Goal: Information Seeking & Learning: Find specific fact

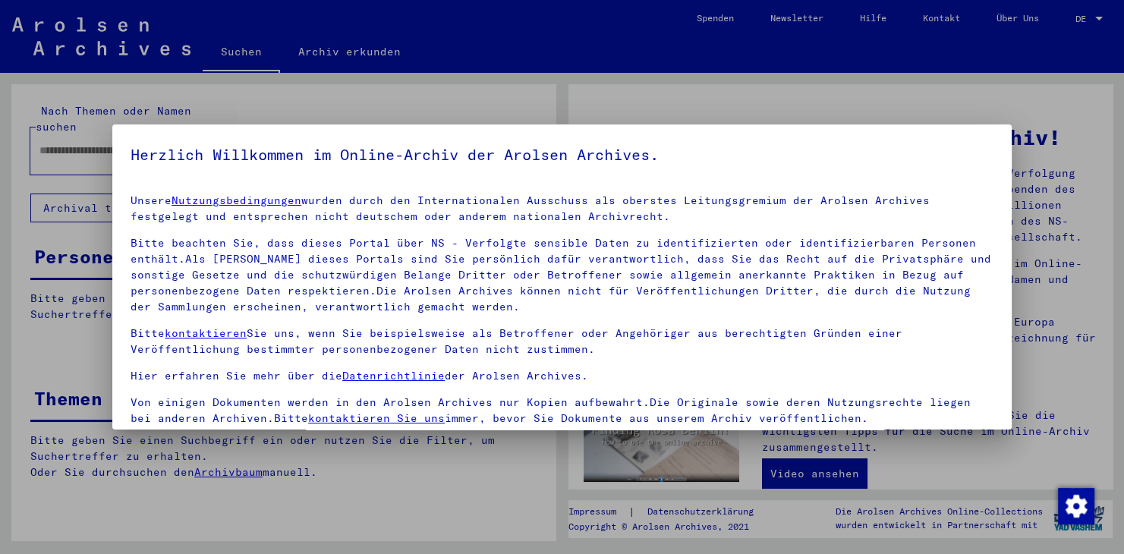
scroll to position [3, 0]
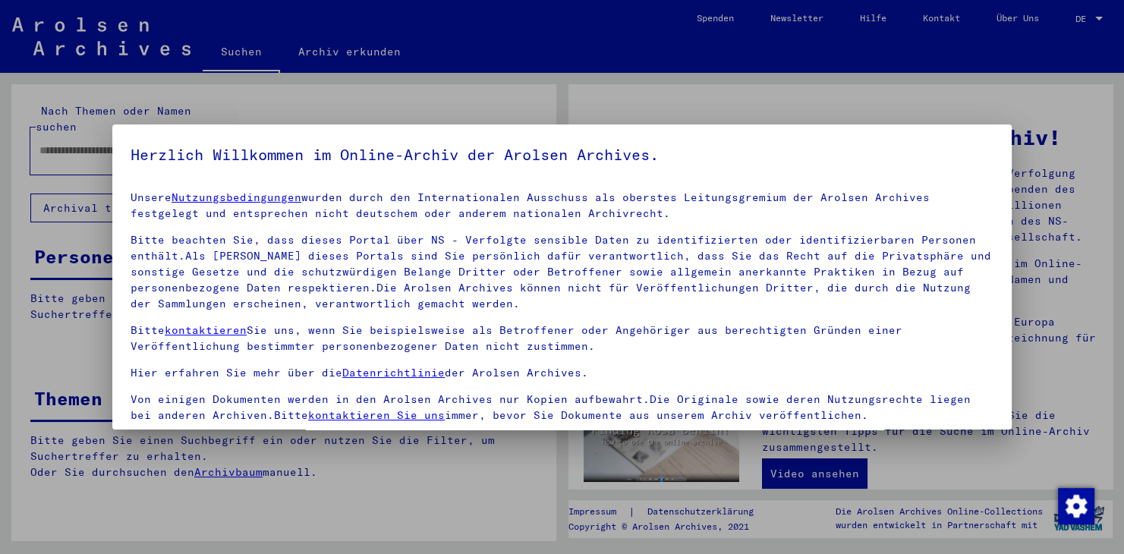
click at [498, 257] on p "Bitte beachten Sie, dass dieses Portal über NS - Verfolgte sensible Daten zu id…" at bounding box center [562, 272] width 863 height 80
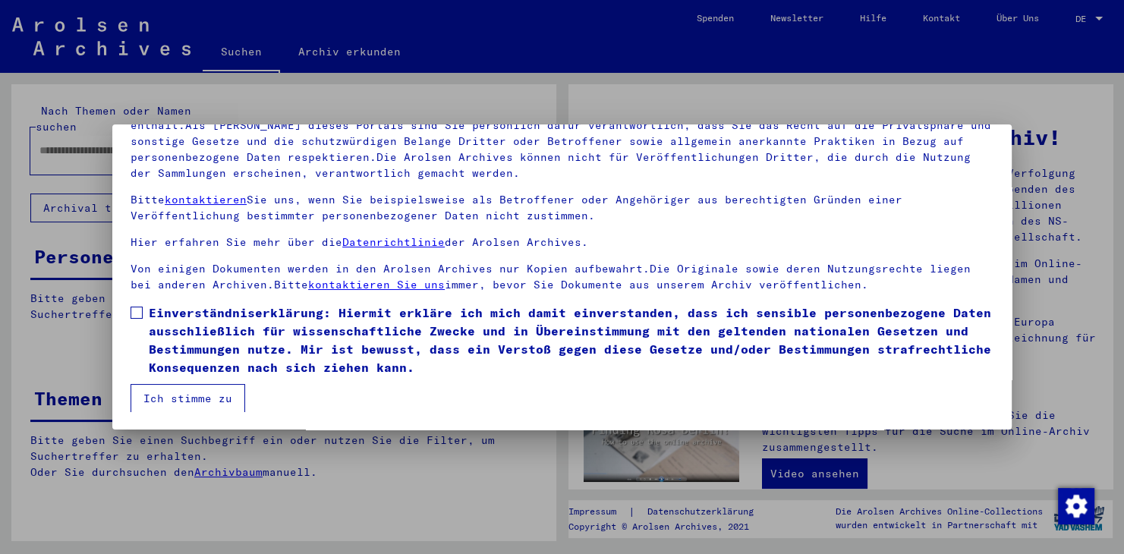
click at [132, 309] on span at bounding box center [137, 313] width 12 height 12
click at [181, 397] on button "Ich stimme zu" at bounding box center [188, 398] width 115 height 29
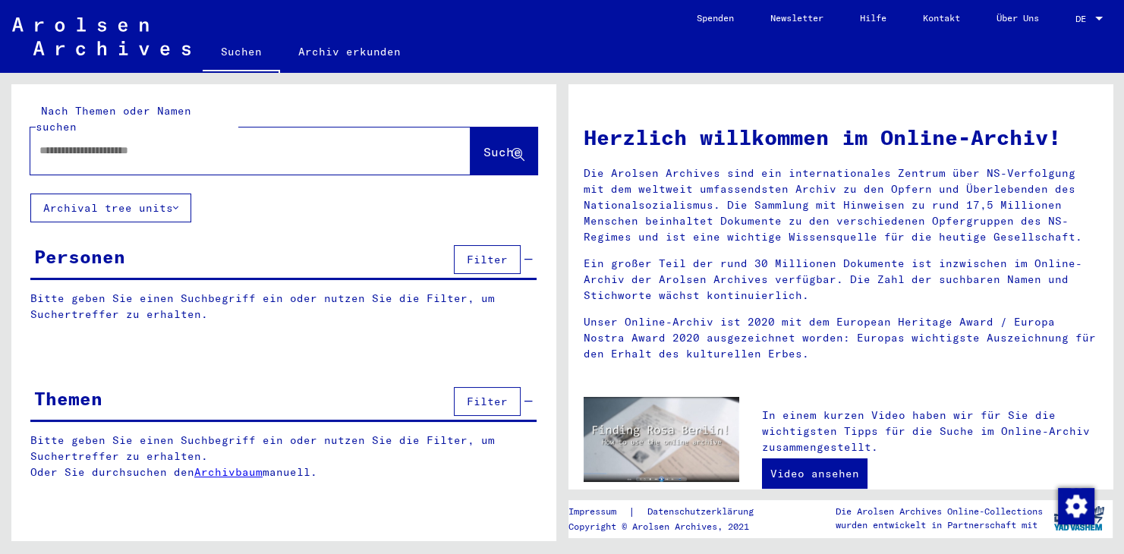
click at [144, 143] on input "text" at bounding box center [232, 151] width 386 height 16
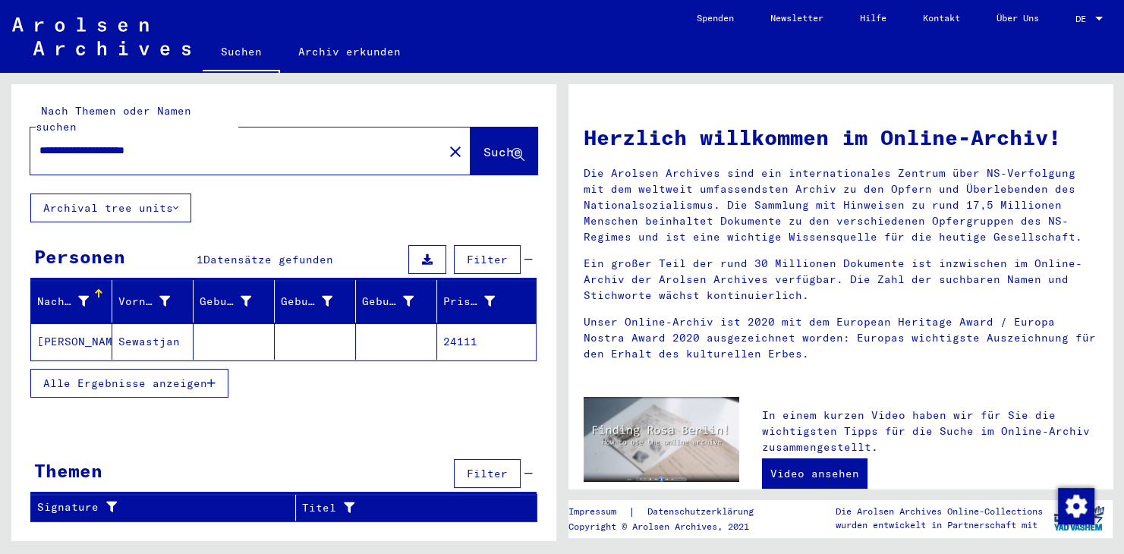
click at [68, 323] on mat-cell "[PERSON_NAME]" at bounding box center [71, 341] width 81 height 36
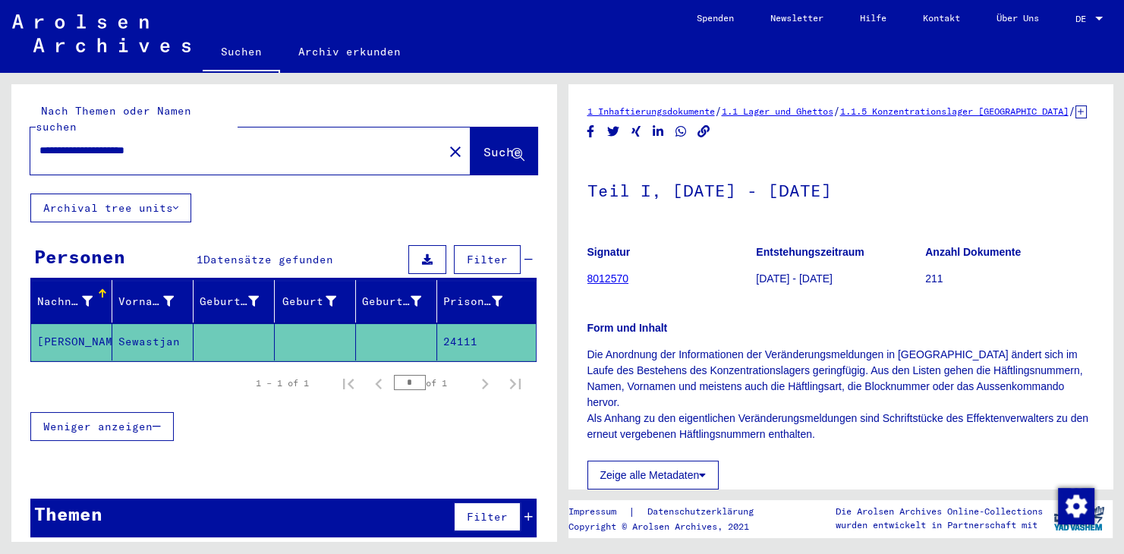
click at [758, 367] on p "Die Anordnung der Informationen der Veränderungsmeldungen in [GEOGRAPHIC_DATA] …" at bounding box center [841, 395] width 507 height 96
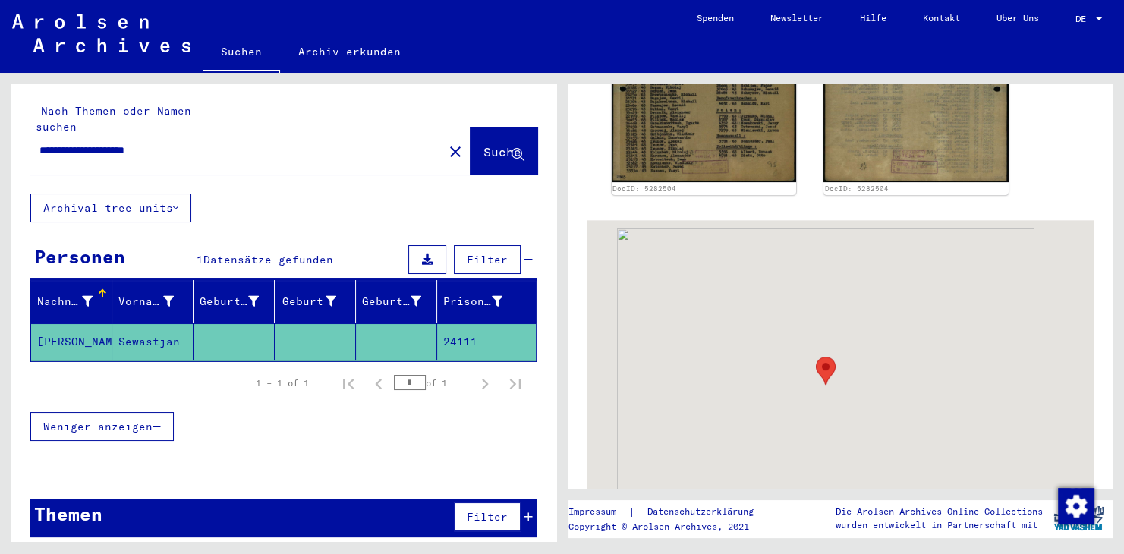
scroll to position [586, 0]
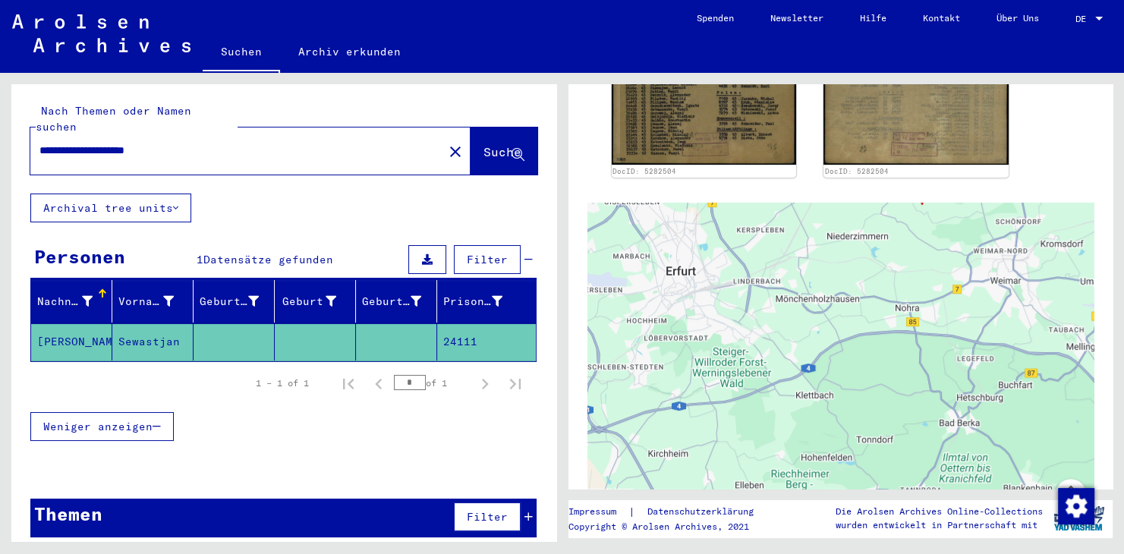
click at [589, 134] on div "DocID: 5282504 DocID: 5282504" at bounding box center [841, 44] width 507 height 280
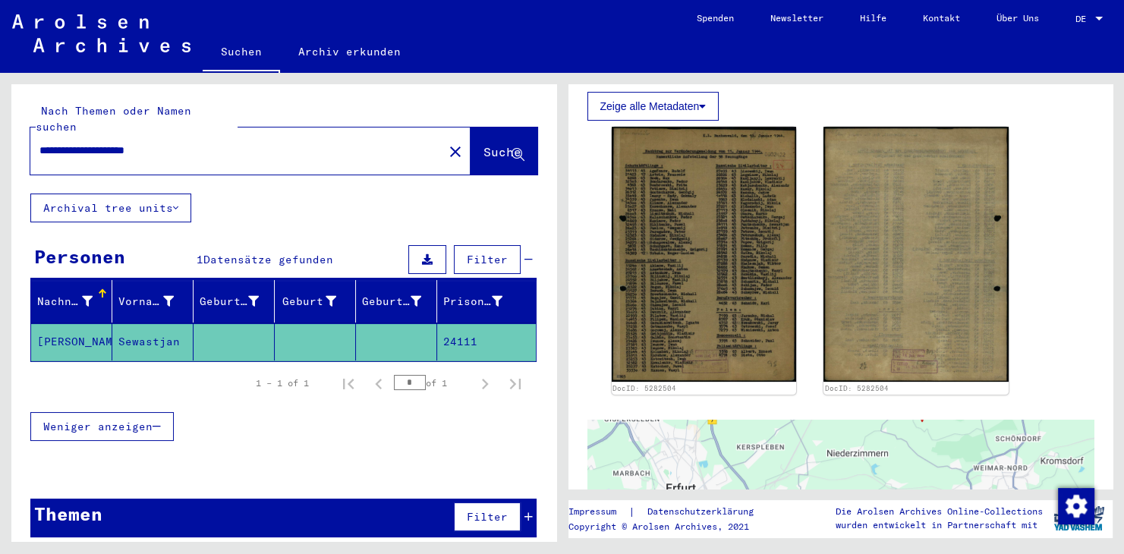
scroll to position [335, 0]
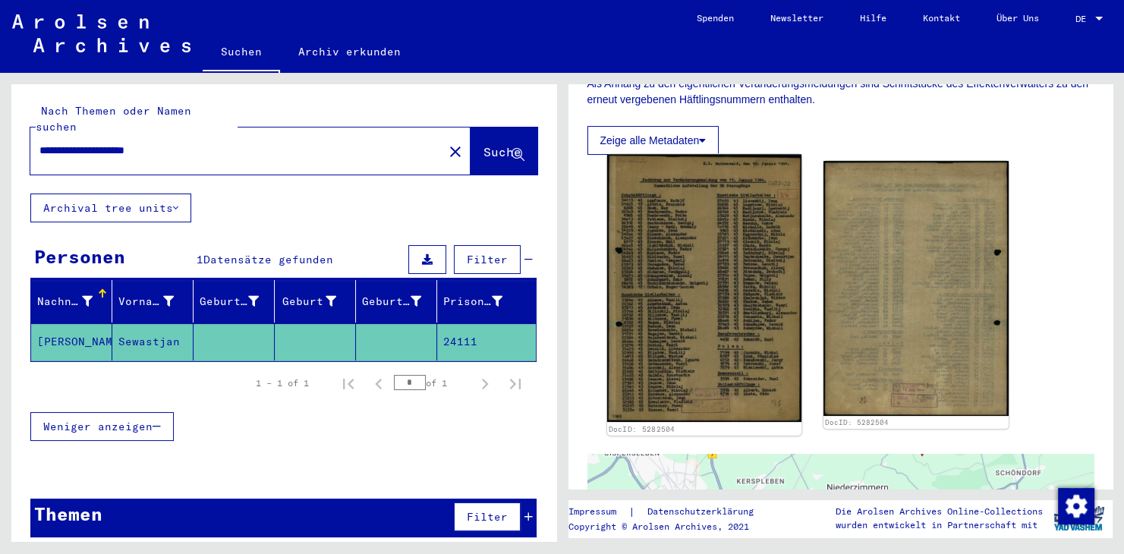
click at [708, 262] on img at bounding box center [704, 288] width 194 height 268
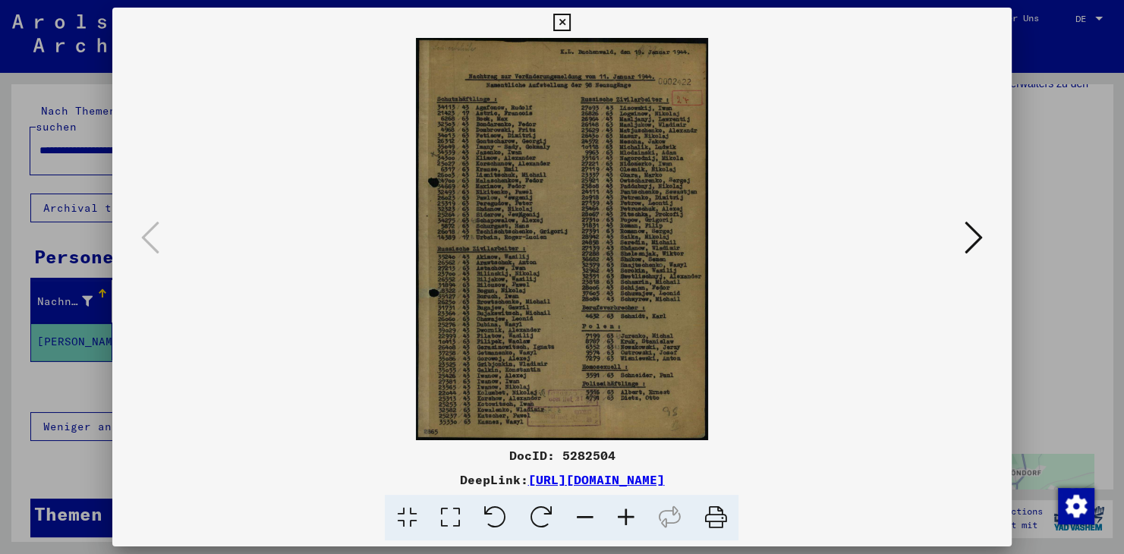
click at [629, 517] on icon at bounding box center [625, 518] width 41 height 46
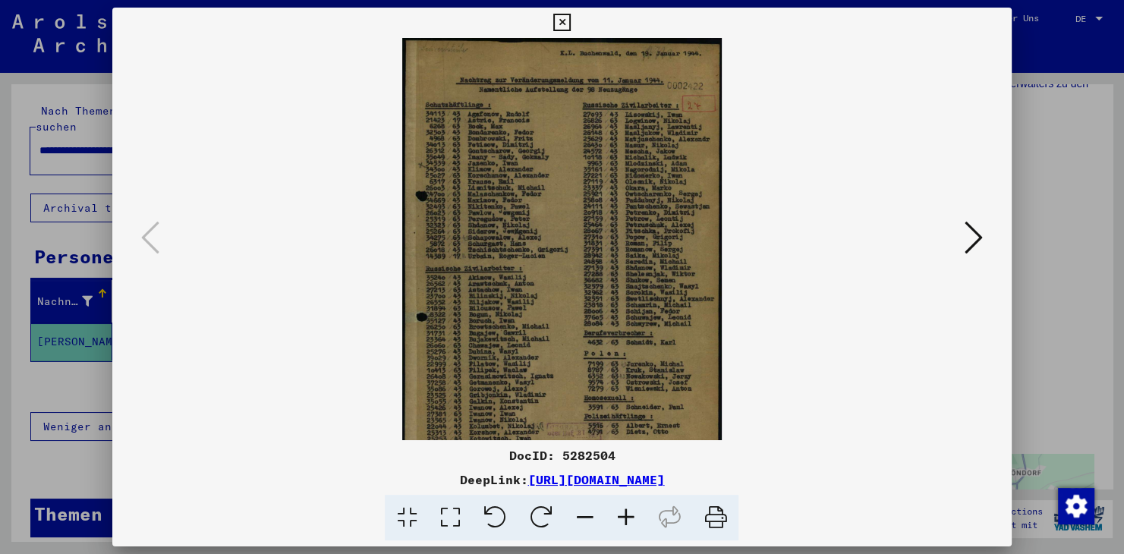
click at [629, 517] on icon at bounding box center [625, 518] width 41 height 46
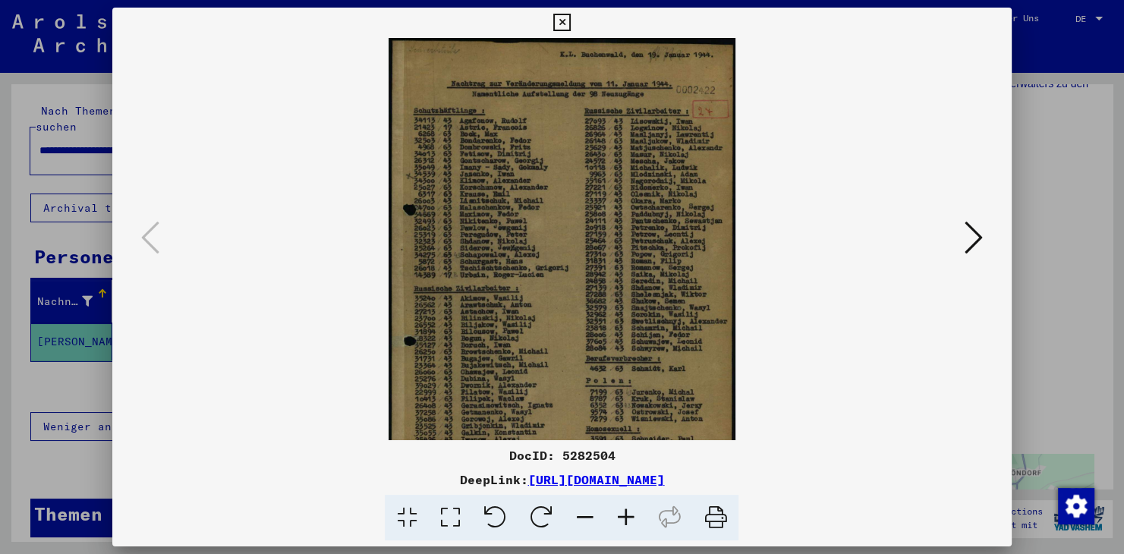
click at [629, 517] on icon at bounding box center [625, 518] width 41 height 46
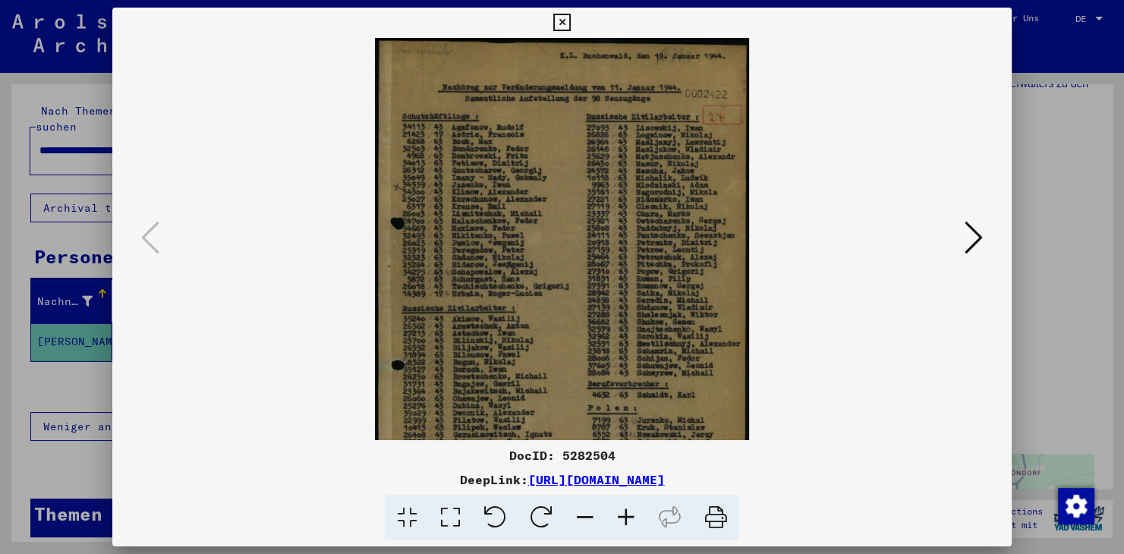
click at [629, 517] on icon at bounding box center [625, 518] width 41 height 46
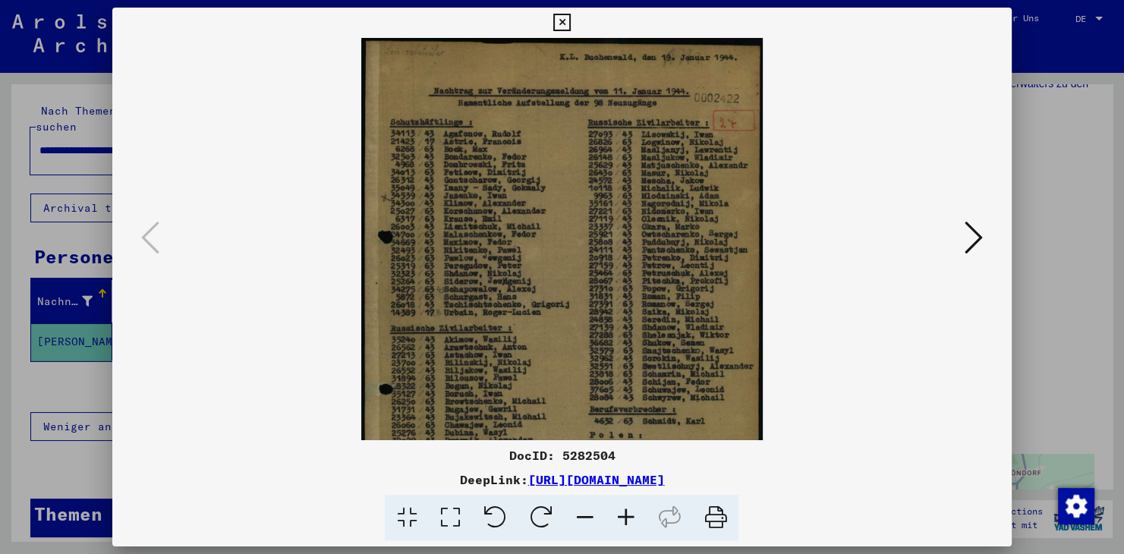
click at [629, 517] on icon at bounding box center [625, 518] width 41 height 46
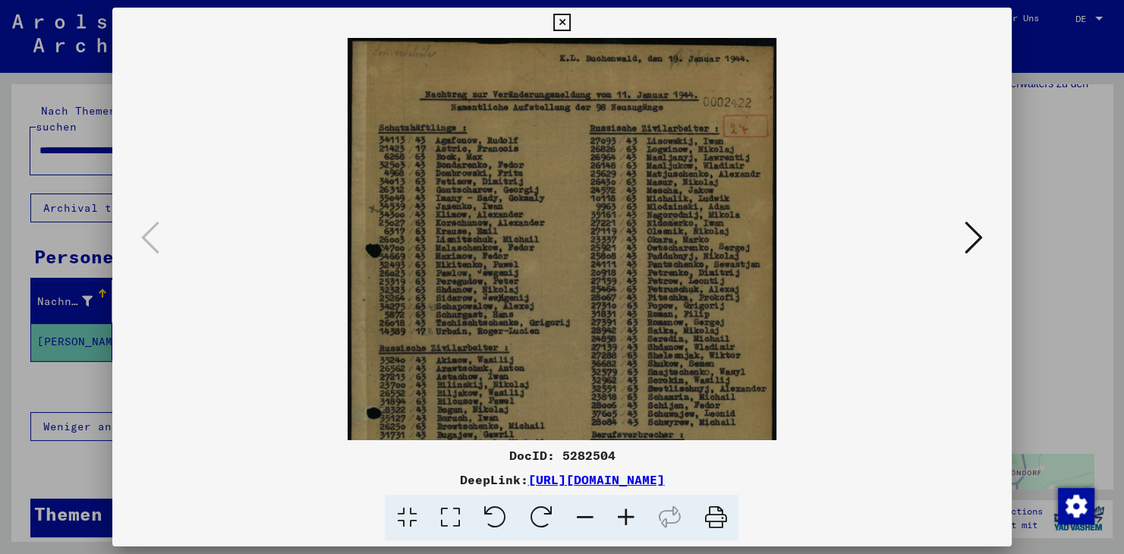
click at [629, 517] on icon at bounding box center [625, 518] width 41 height 46
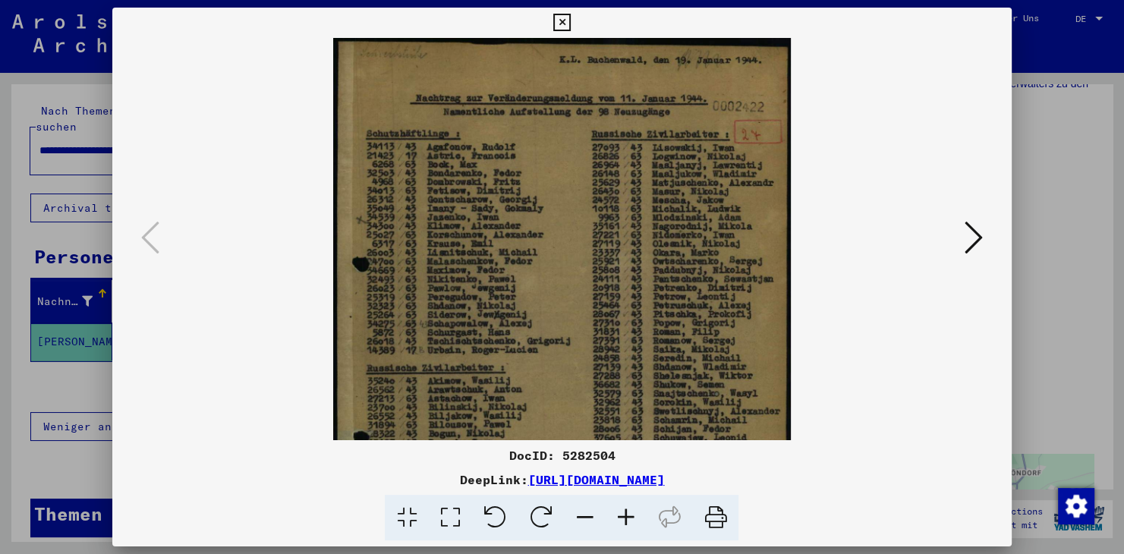
click at [629, 517] on icon at bounding box center [625, 518] width 41 height 46
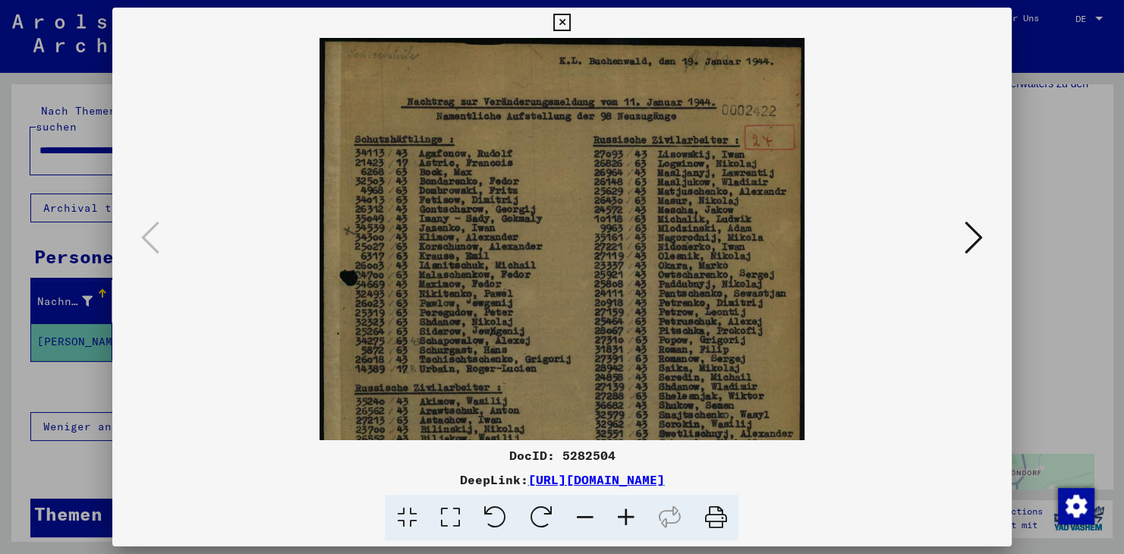
drag, startPoint x: 500, startPoint y: 14, endPoint x: 551, endPoint y: 13, distance: 50.9
click at [551, 13] on div at bounding box center [562, 23] width 27 height 30
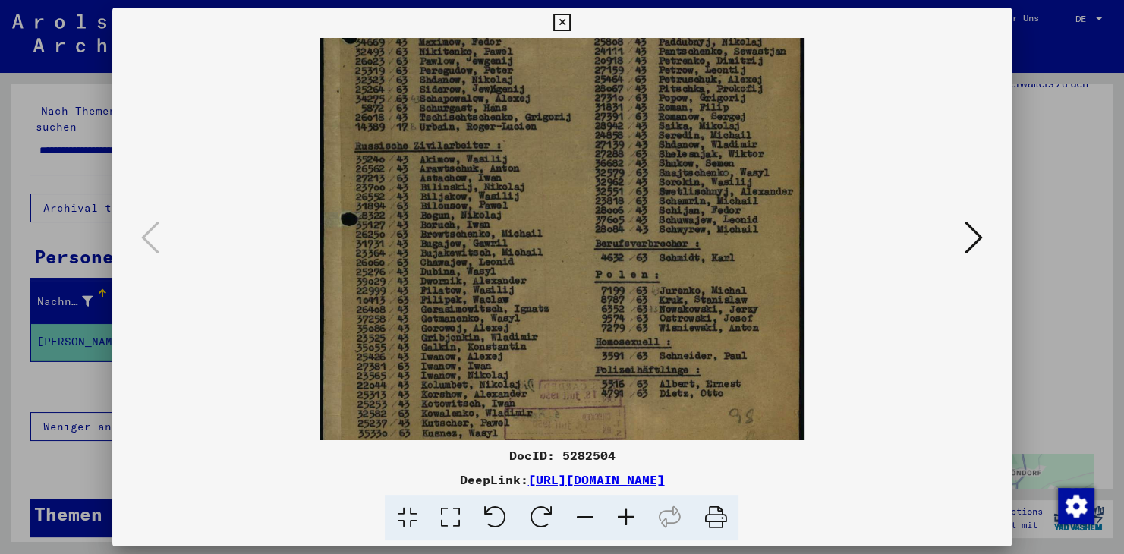
scroll to position [261, 0]
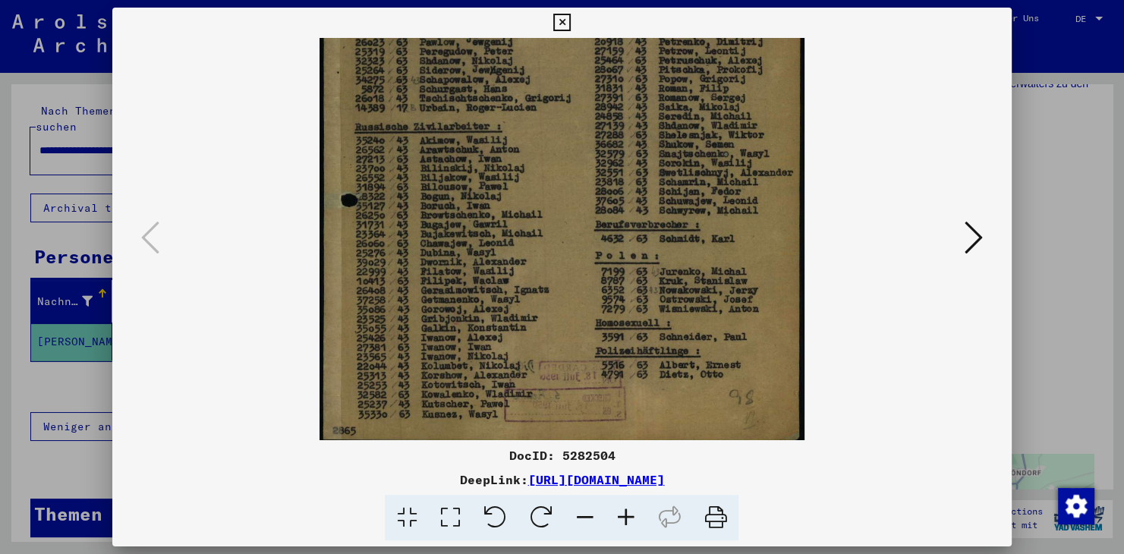
drag, startPoint x: 449, startPoint y: 366, endPoint x: 450, endPoint y: 109, distance: 257.4
click at [450, 109] on img at bounding box center [562, 111] width 485 height 668
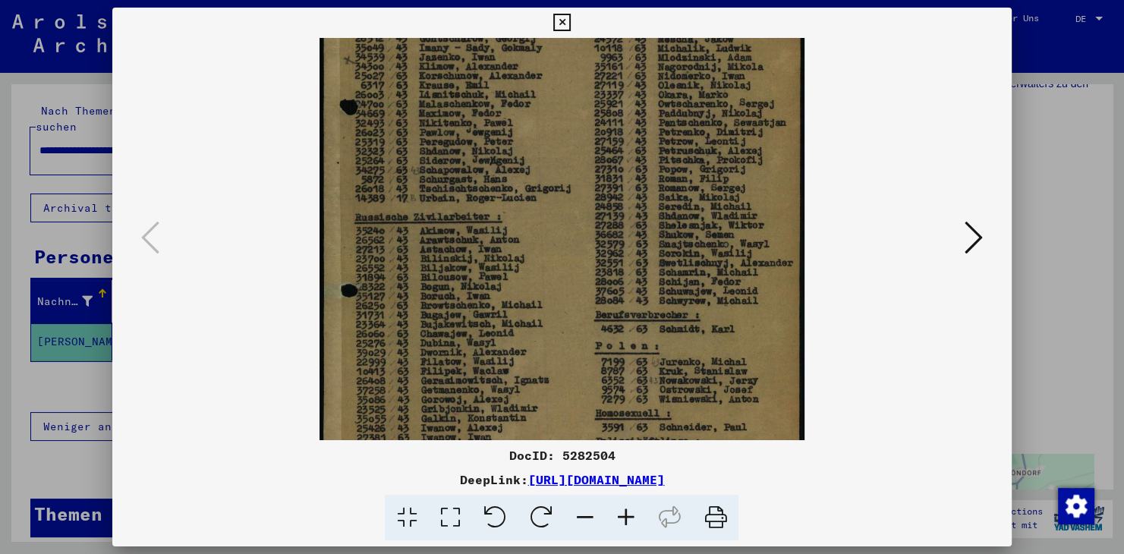
scroll to position [159, 0]
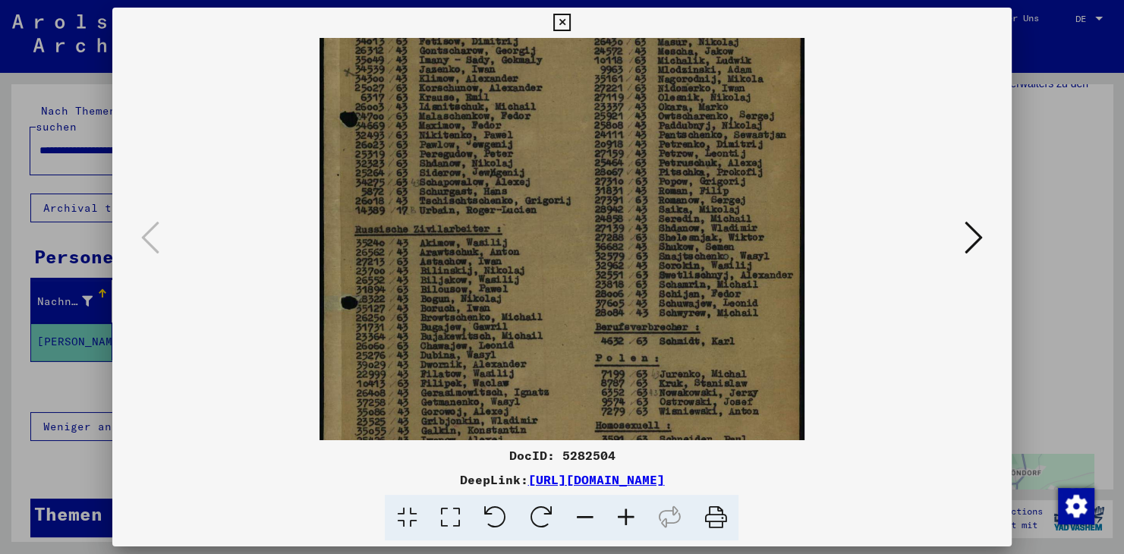
drag, startPoint x: 681, startPoint y: 196, endPoint x: 681, endPoint y: 260, distance: 63.8
click at [681, 260] on img at bounding box center [562, 213] width 485 height 668
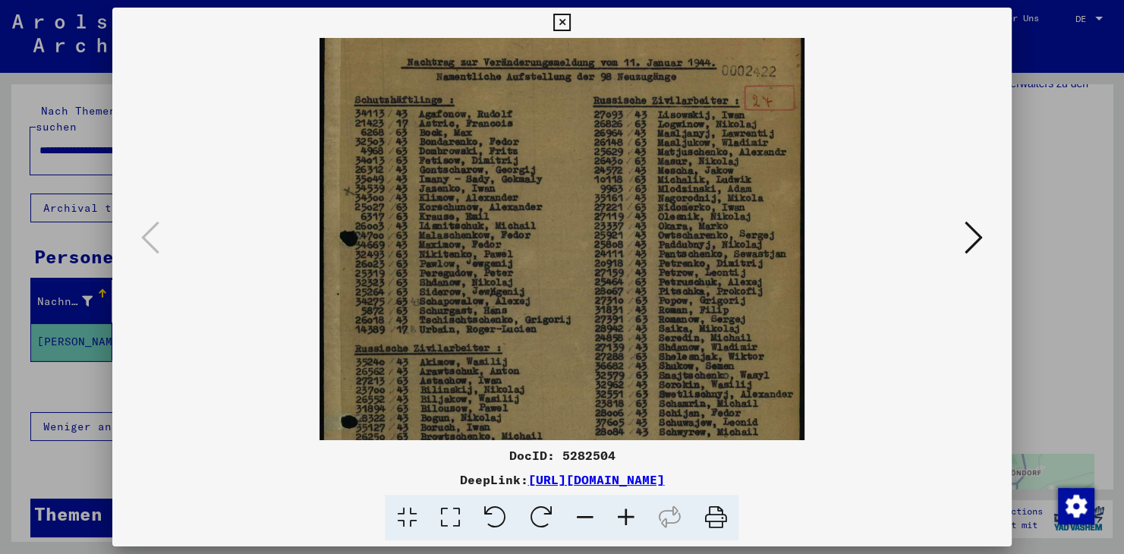
scroll to position [40, 0]
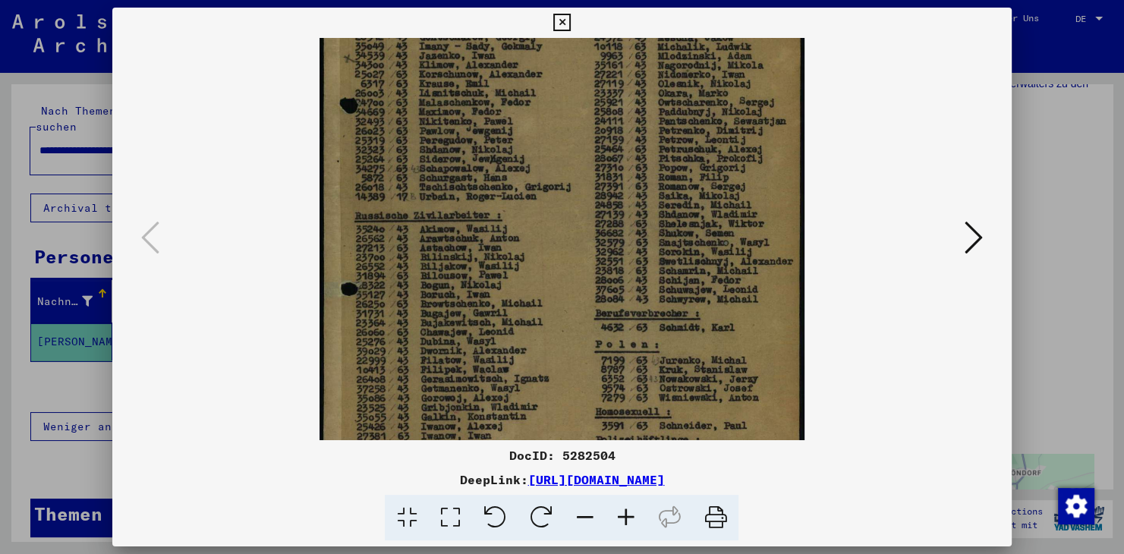
drag, startPoint x: 687, startPoint y: 150, endPoint x: 673, endPoint y: 138, distance: 18.9
click at [676, 135] on img at bounding box center [562, 200] width 485 height 668
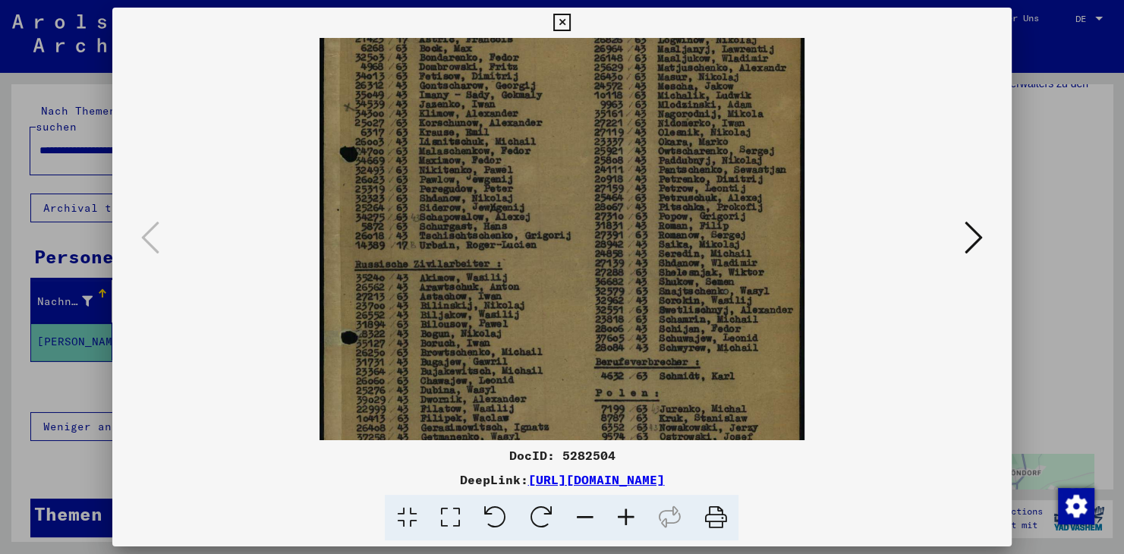
drag, startPoint x: 673, startPoint y: 283, endPoint x: 648, endPoint y: 282, distance: 25.1
click at [648, 282] on img at bounding box center [562, 248] width 485 height 668
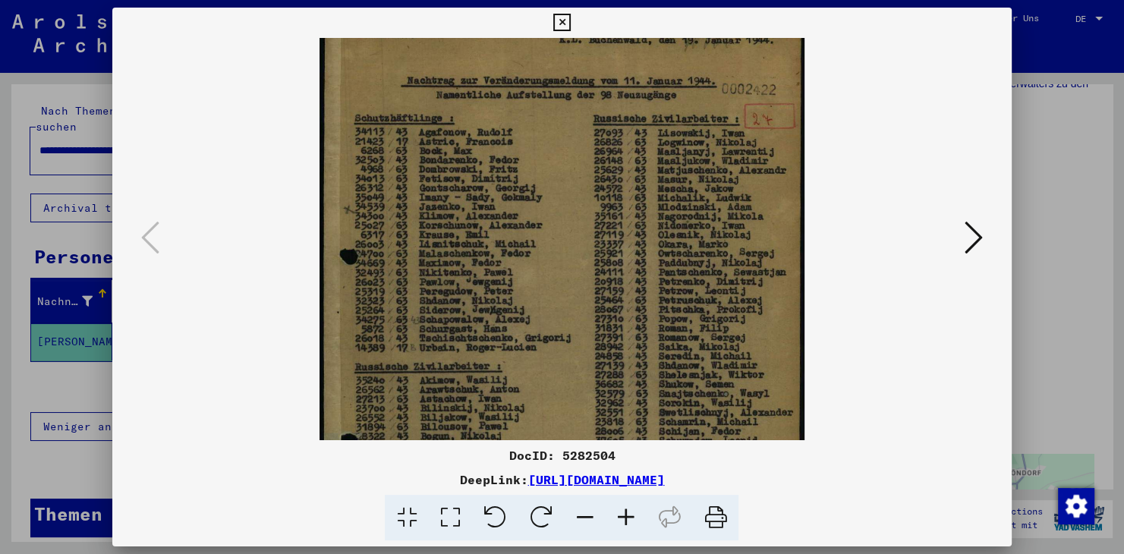
scroll to position [0, 0]
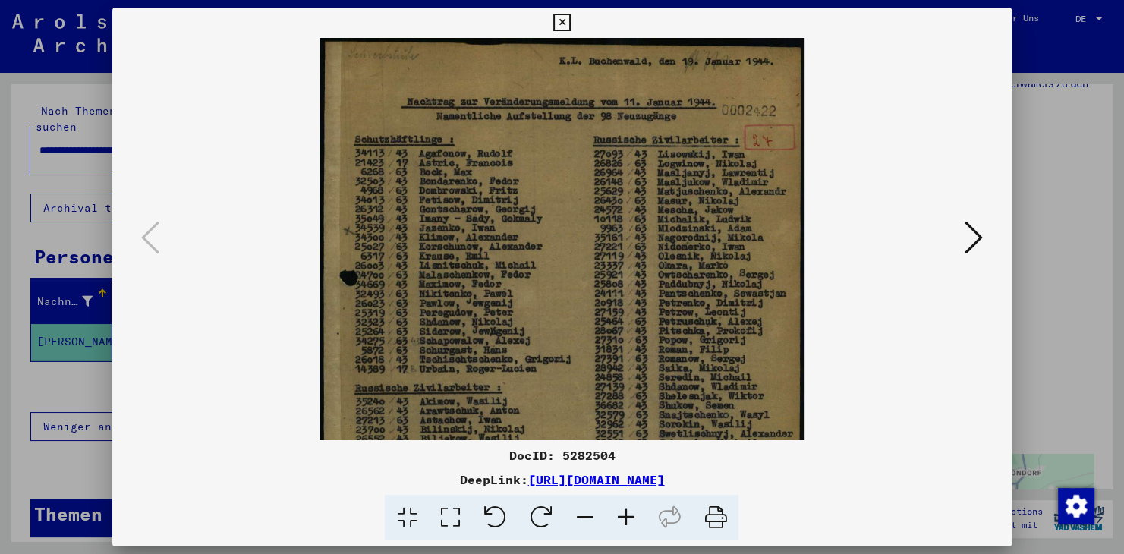
drag, startPoint x: 512, startPoint y: 229, endPoint x: 540, endPoint y: 375, distance: 149.2
click at [540, 375] on img at bounding box center [562, 372] width 485 height 668
click at [611, 204] on img at bounding box center [562, 372] width 485 height 668
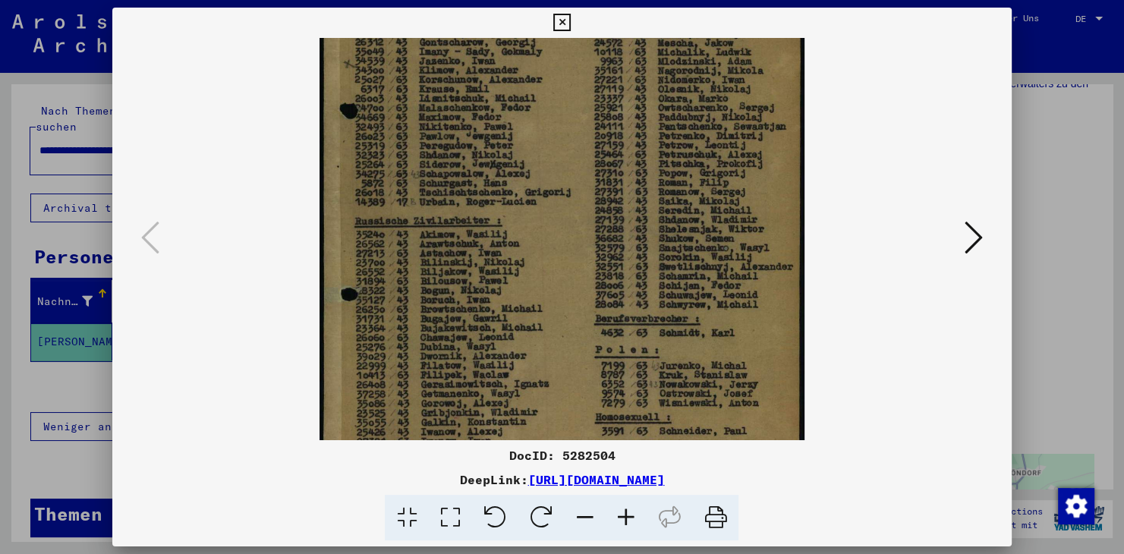
scroll to position [169, 0]
drag, startPoint x: 594, startPoint y: 350, endPoint x: 563, endPoint y: 184, distance: 169.0
click at [563, 184] on img at bounding box center [562, 203] width 485 height 668
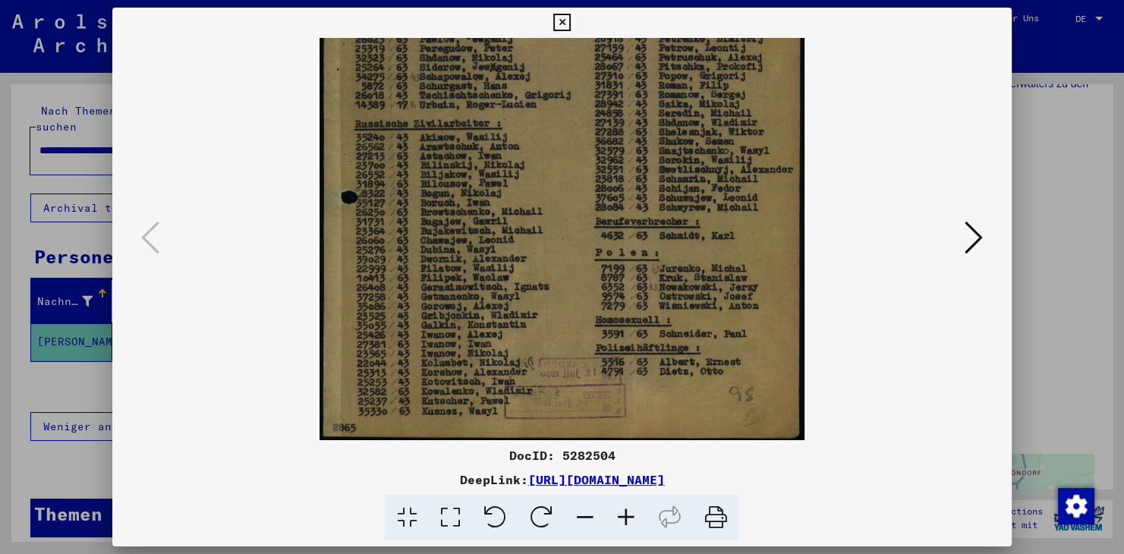
scroll to position [265, 0]
drag, startPoint x: 598, startPoint y: 382, endPoint x: 579, endPoint y: 260, distance: 122.8
click at [579, 260] on img at bounding box center [562, 107] width 485 height 668
drag, startPoint x: 613, startPoint y: 455, endPoint x: 561, endPoint y: 460, distance: 51.9
click at [561, 460] on div "DocID: 5282504" at bounding box center [562, 455] width 900 height 18
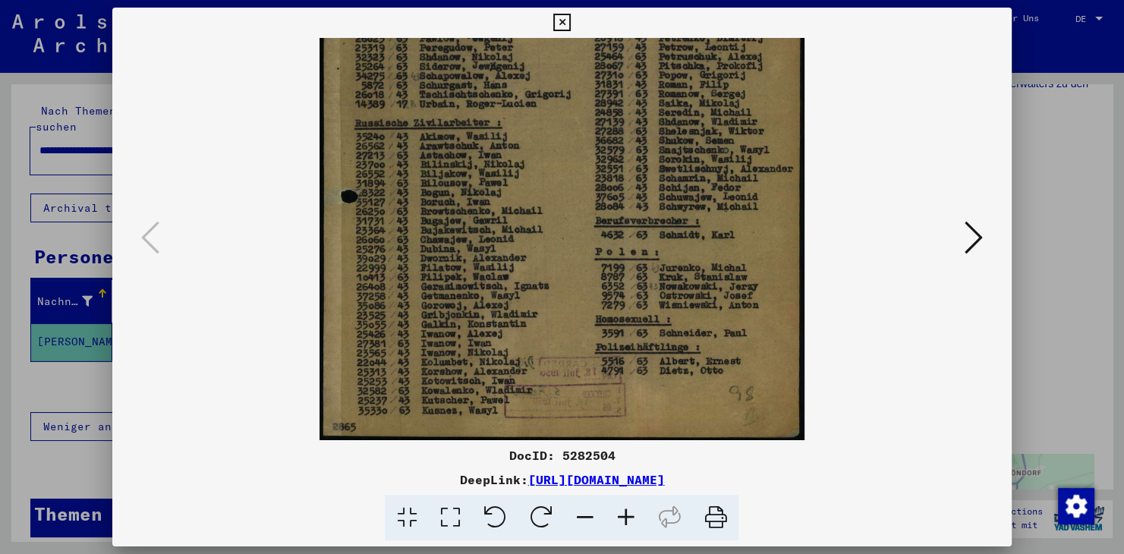
copy div "5282504"
click at [724, 242] on img at bounding box center [562, 107] width 485 height 668
click at [975, 241] on icon at bounding box center [974, 237] width 18 height 36
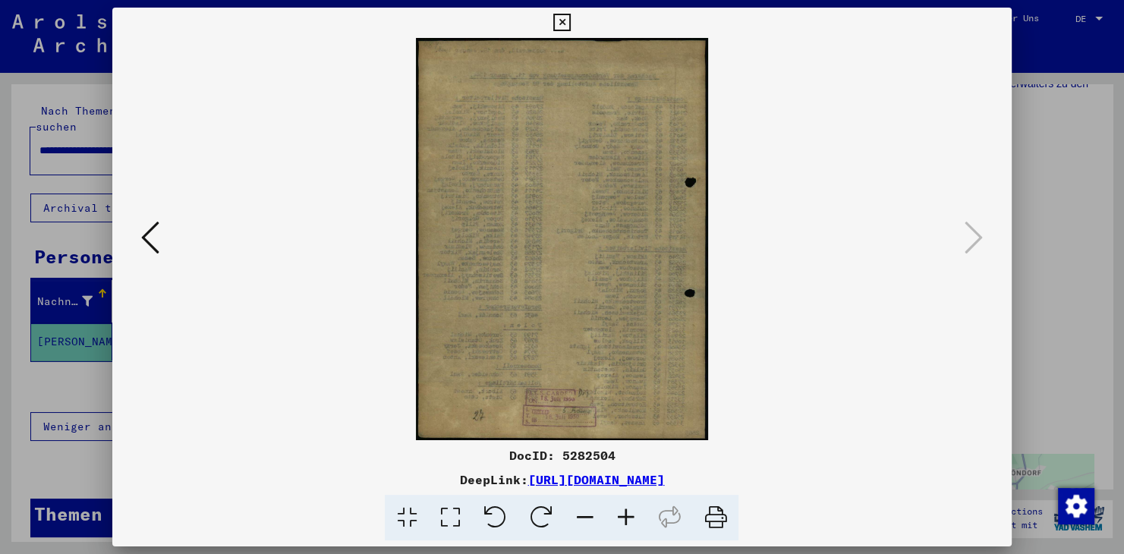
scroll to position [0, 0]
click at [571, 19] on icon at bounding box center [562, 23] width 17 height 18
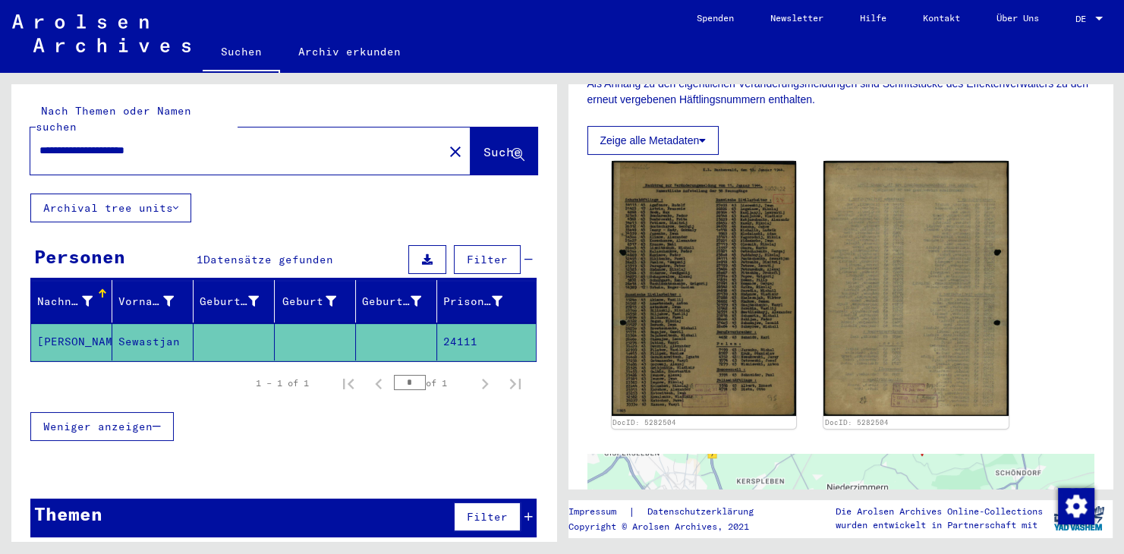
click at [364, 442] on div "Nachname Vorname Geburtsname Geburt‏ Geburtsdatum Prisoner # PANTSCHENKO Sewast…" at bounding box center [283, 370] width 545 height 181
drag, startPoint x: 193, startPoint y: 134, endPoint x: 125, endPoint y: 134, distance: 68.3
click at [125, 143] on input "**********" at bounding box center [236, 151] width 395 height 16
type input "**********"
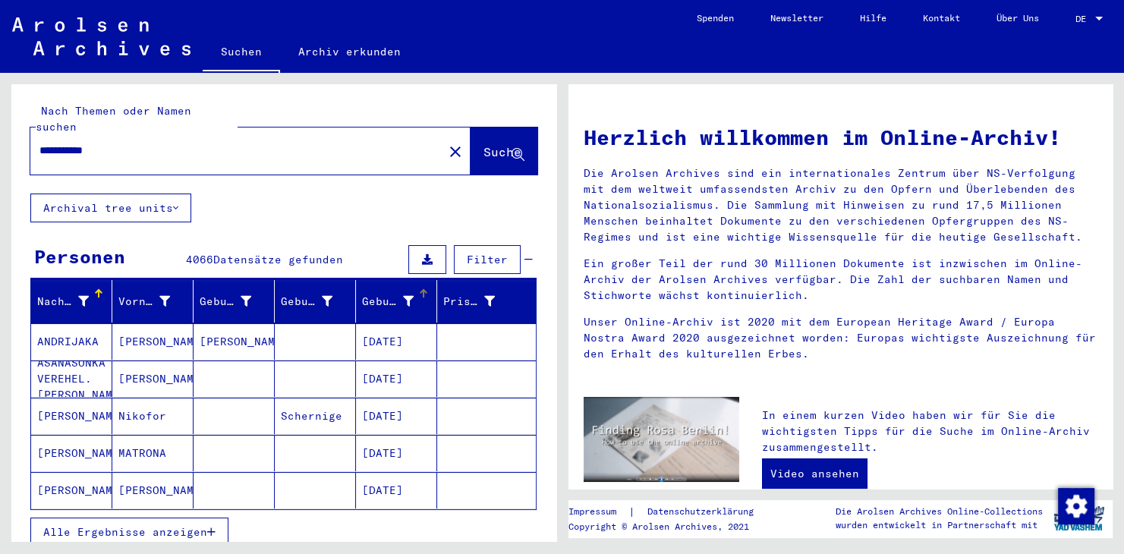
click at [390, 294] on div "Geburtsdatum" at bounding box center [388, 302] width 52 height 16
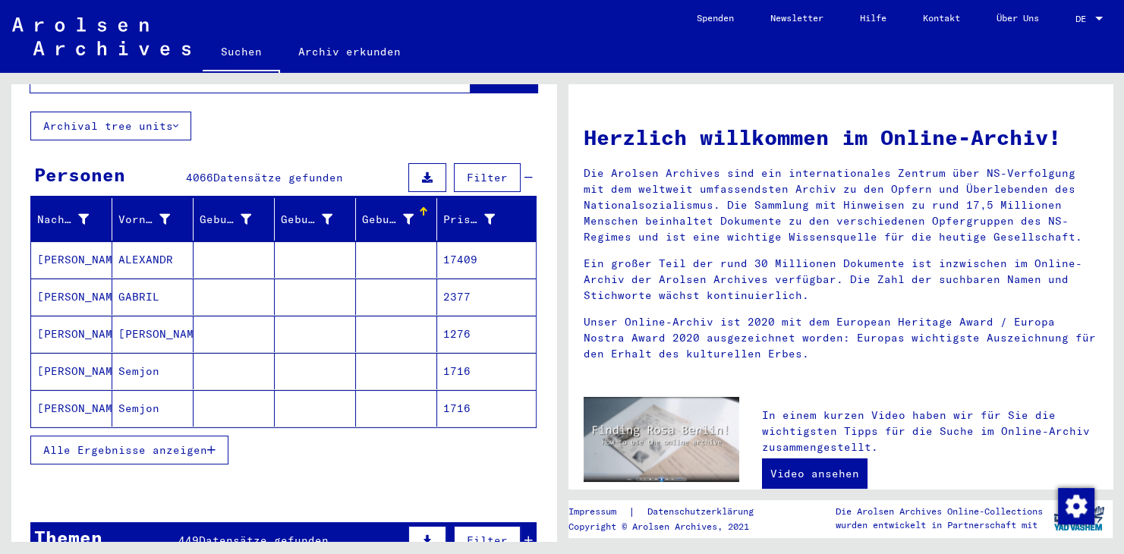
scroll to position [71, 0]
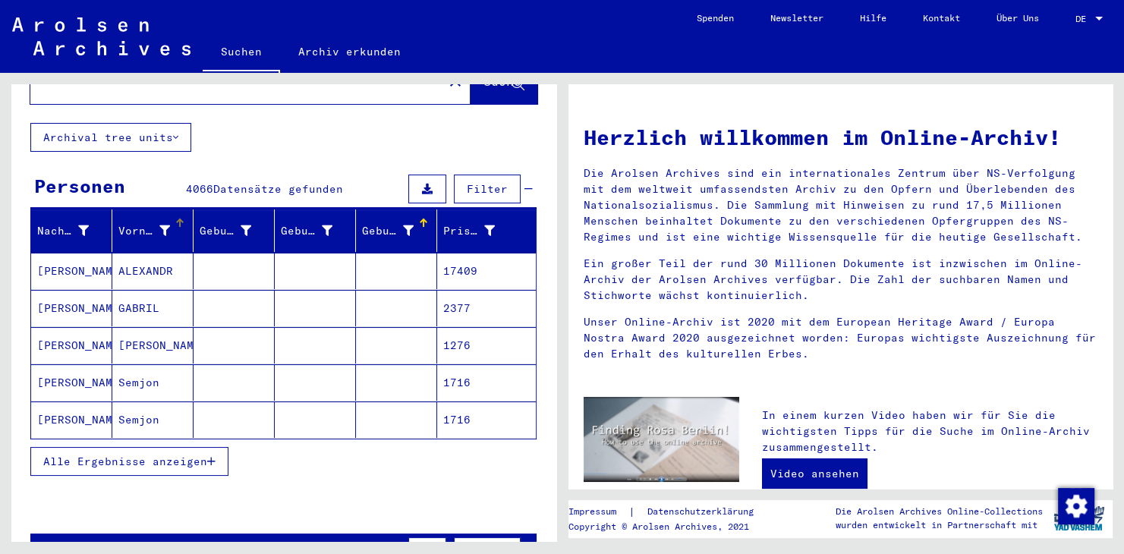
click at [141, 223] on div "Vorname" at bounding box center [144, 231] width 52 height 16
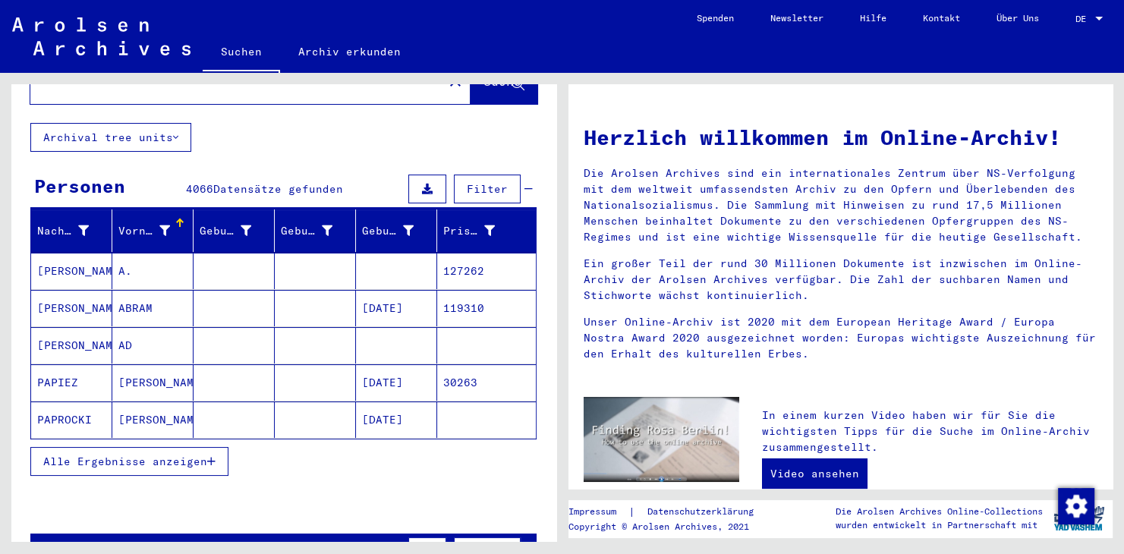
click at [181, 455] on span "Alle Ergebnisse anzeigen" at bounding box center [125, 462] width 164 height 14
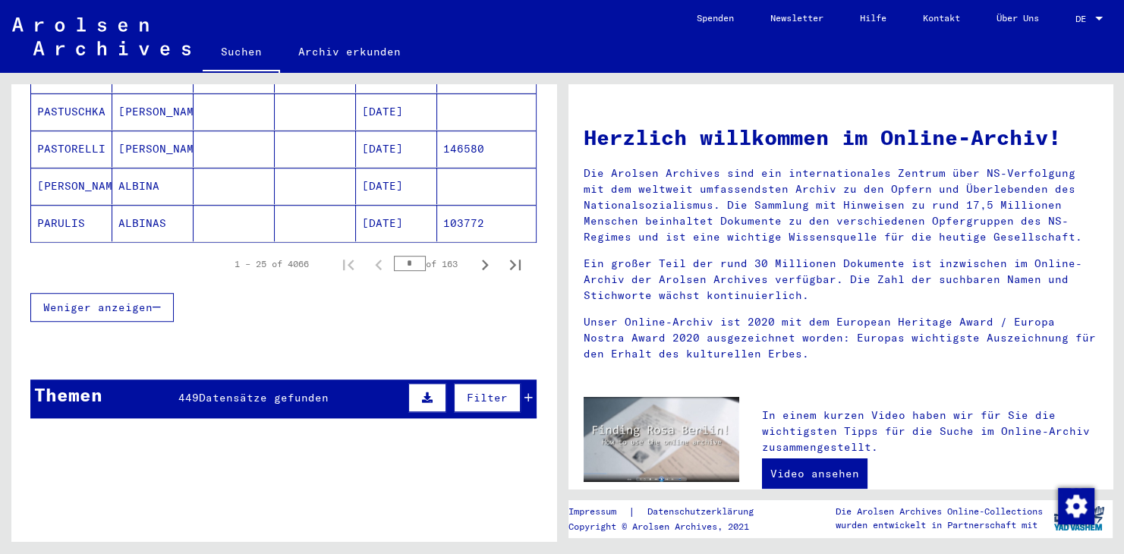
scroll to position [1077, 0]
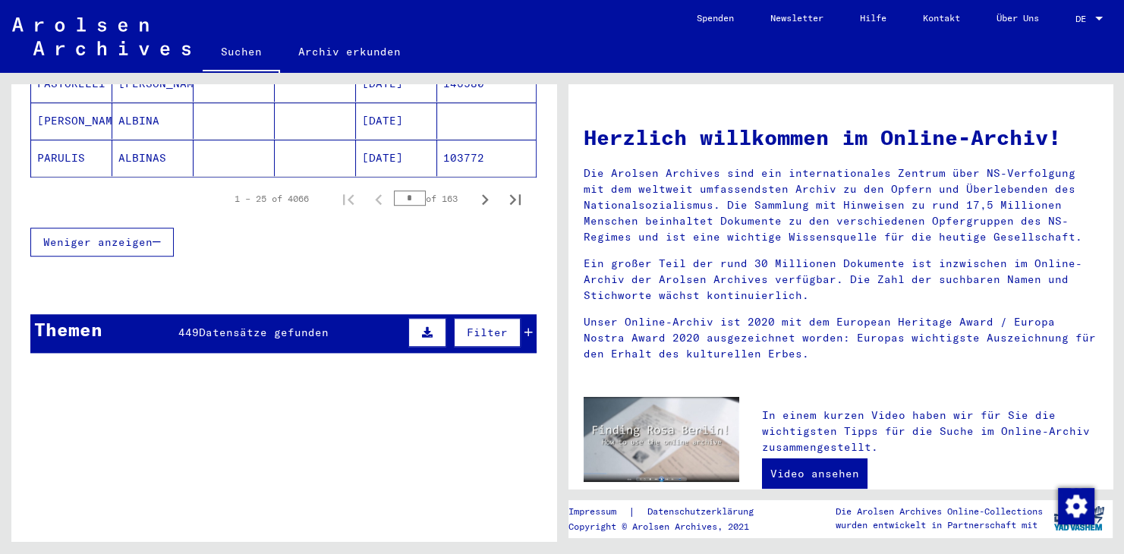
click at [418, 191] on input "*" at bounding box center [410, 198] width 32 height 15
drag, startPoint x: 418, startPoint y: 175, endPoint x: 401, endPoint y: 173, distance: 16.9
click at [401, 191] on input "*" at bounding box center [410, 198] width 32 height 15
drag, startPoint x: 402, startPoint y: 174, endPoint x: 391, endPoint y: 174, distance: 11.4
click at [394, 191] on input "**" at bounding box center [410, 198] width 32 height 15
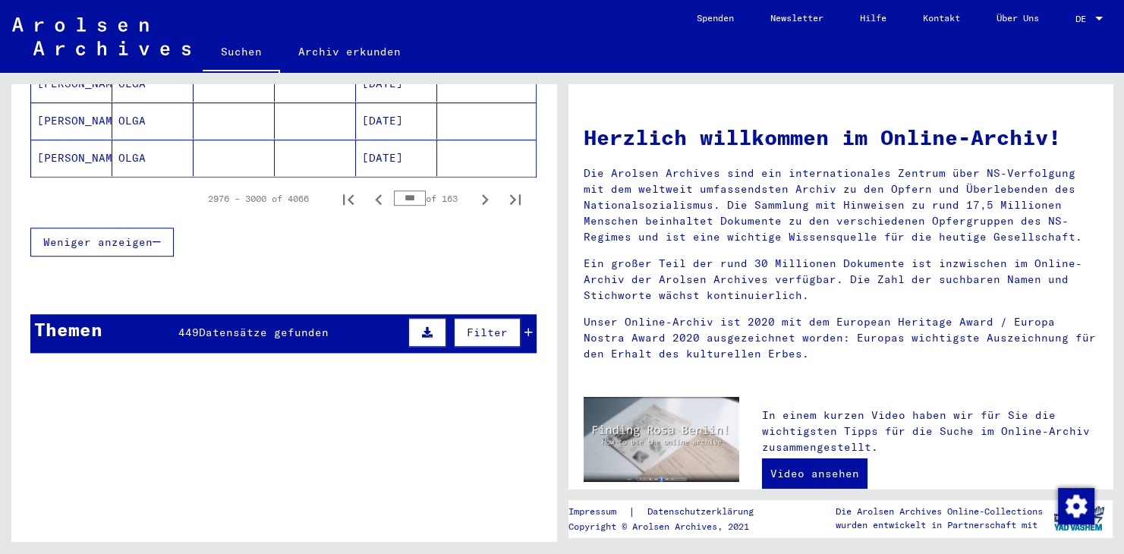
drag, startPoint x: 419, startPoint y: 177, endPoint x: 408, endPoint y: 177, distance: 10.6
click at [408, 191] on input "***" at bounding box center [410, 198] width 32 height 15
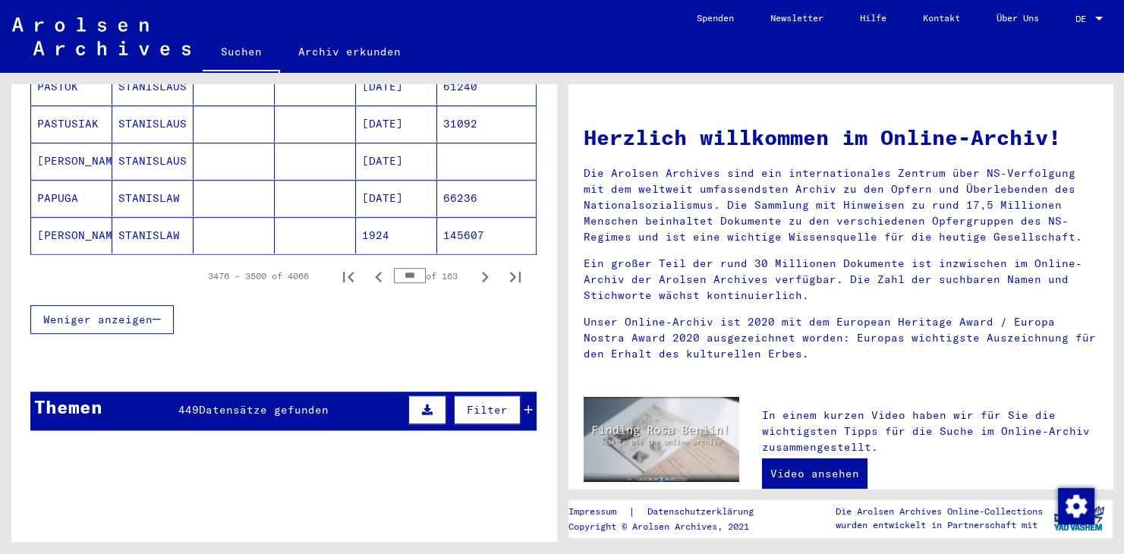
scroll to position [1005, 0]
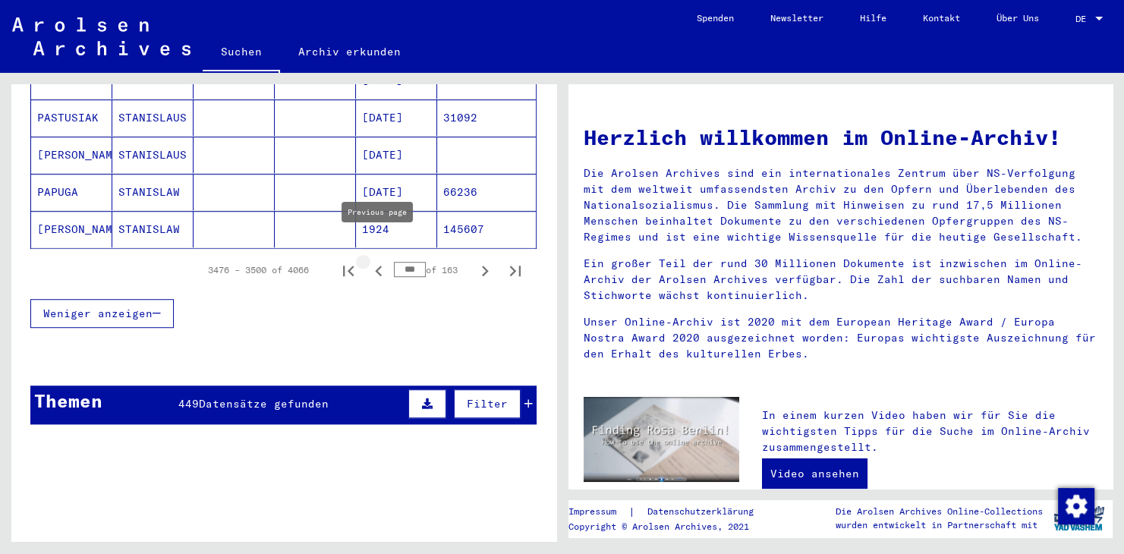
click at [375, 260] on icon "Previous page" at bounding box center [378, 270] width 21 height 21
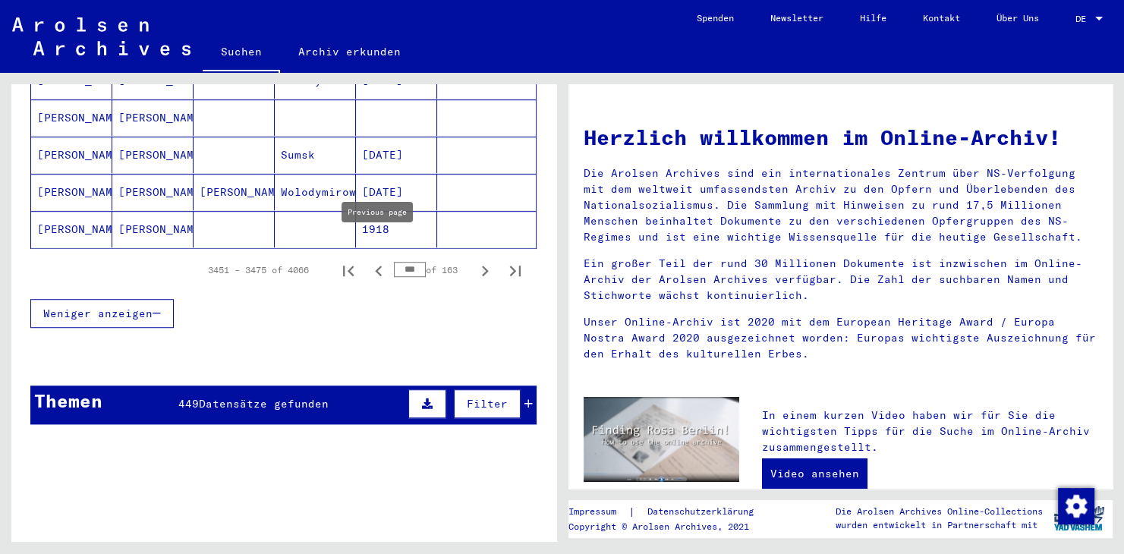
click at [375, 260] on icon "Previous page" at bounding box center [378, 270] width 21 height 21
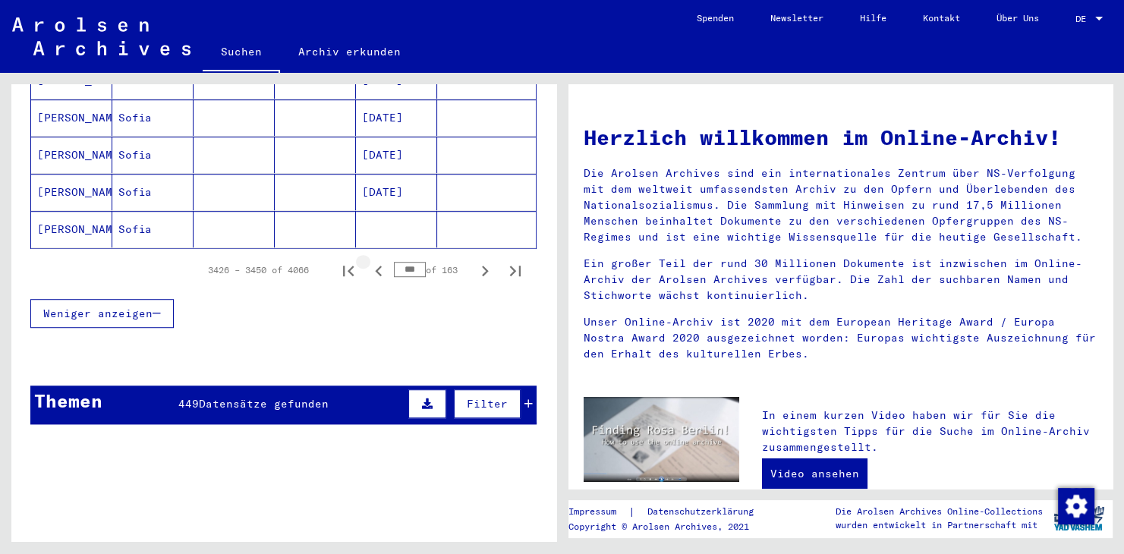
click at [378, 266] on icon "Previous page" at bounding box center [378, 271] width 7 height 11
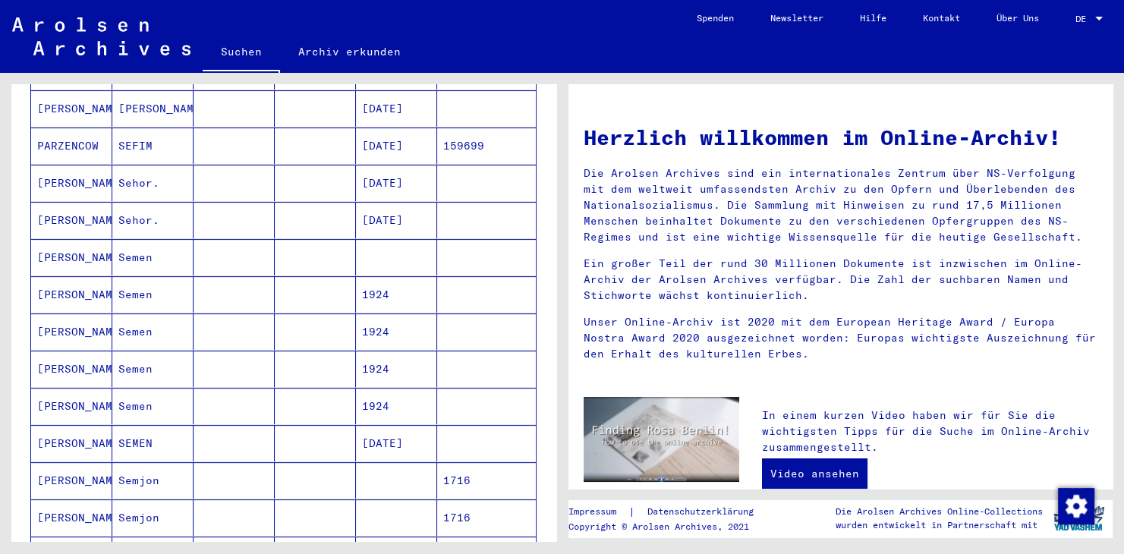
scroll to position [335, 0]
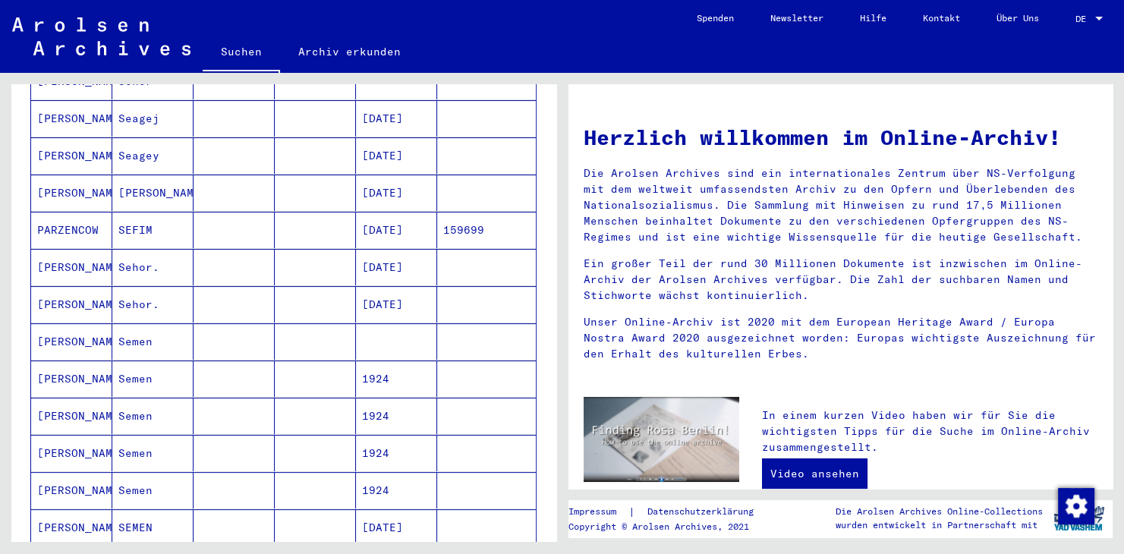
click at [159, 177] on mat-cell "[PERSON_NAME]" at bounding box center [152, 193] width 81 height 36
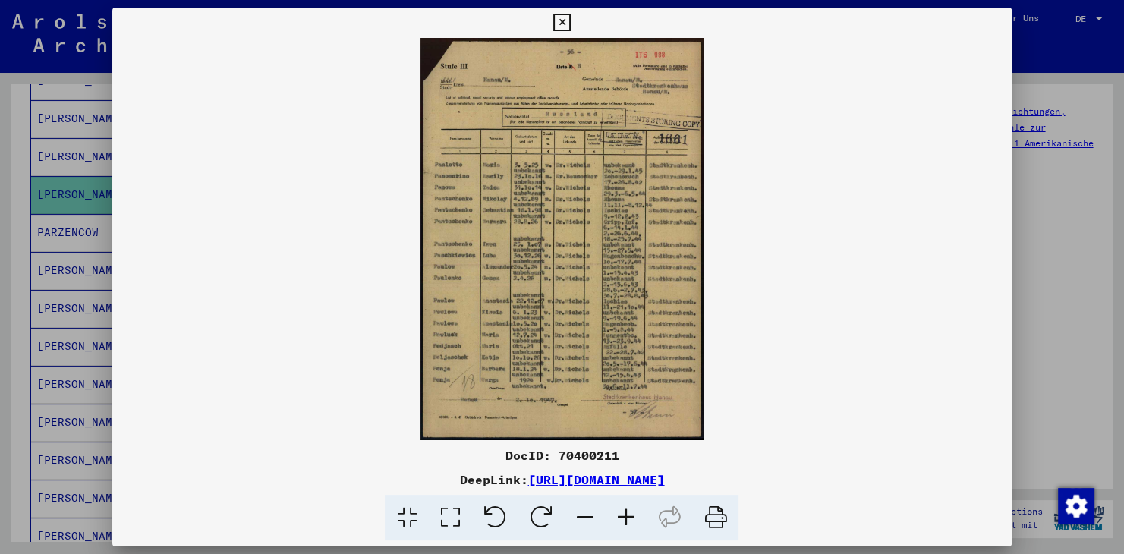
click at [621, 515] on icon at bounding box center [625, 518] width 41 height 46
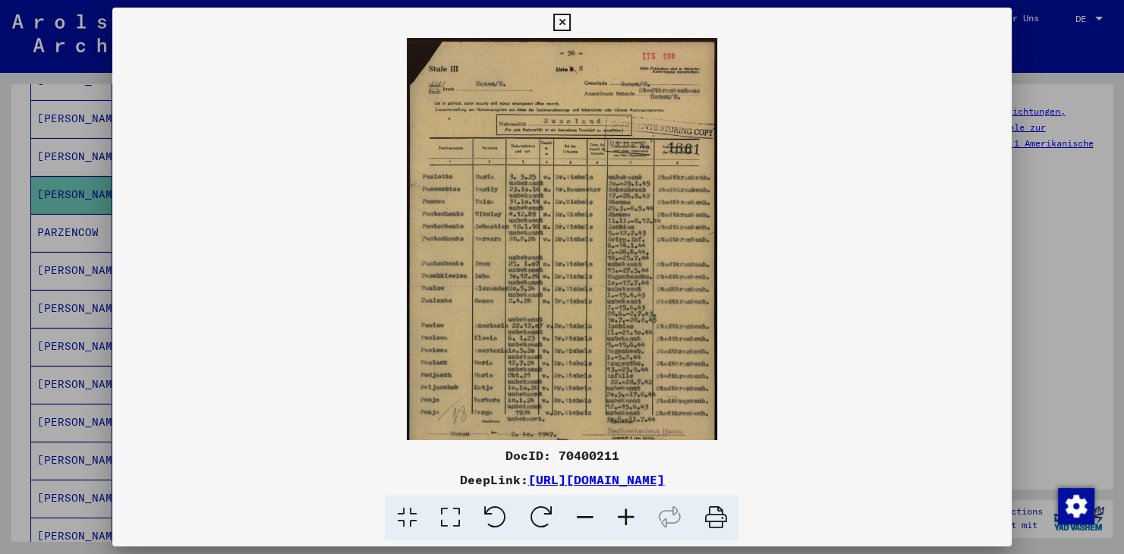
click at [621, 515] on icon at bounding box center [625, 518] width 41 height 46
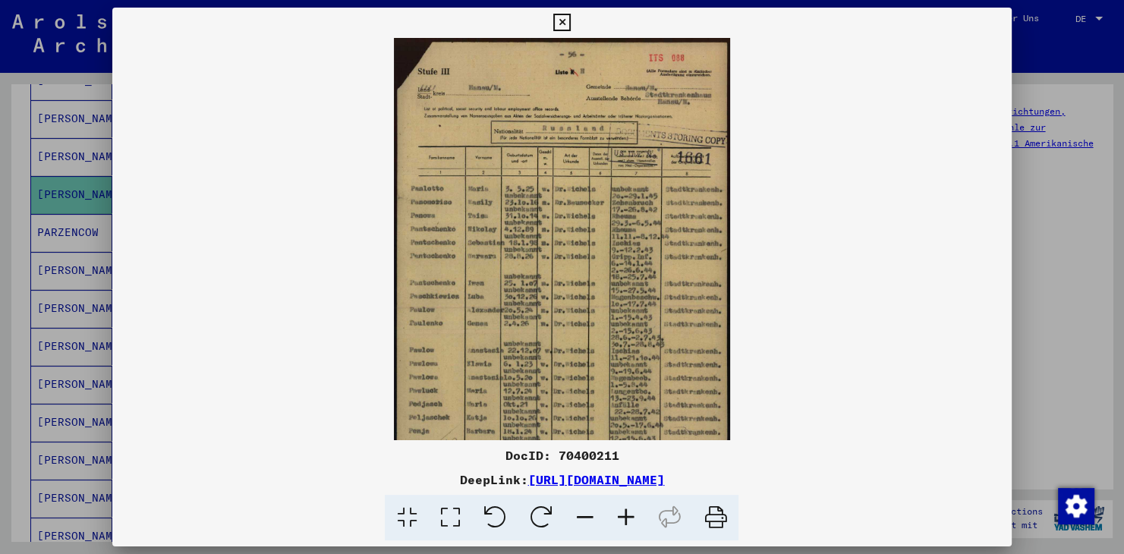
click at [621, 515] on icon at bounding box center [625, 518] width 41 height 46
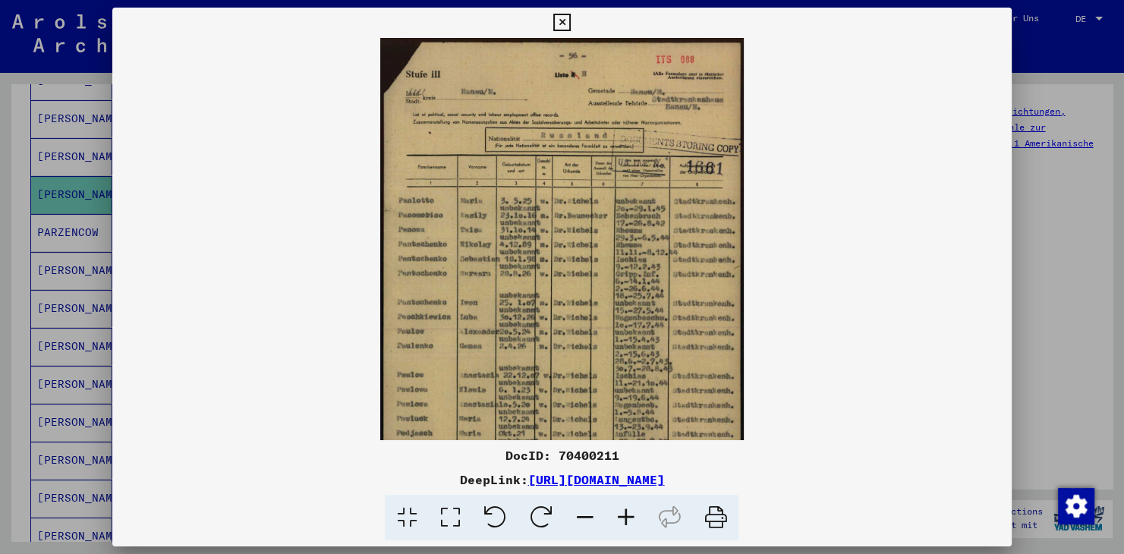
click at [621, 515] on icon at bounding box center [625, 518] width 41 height 46
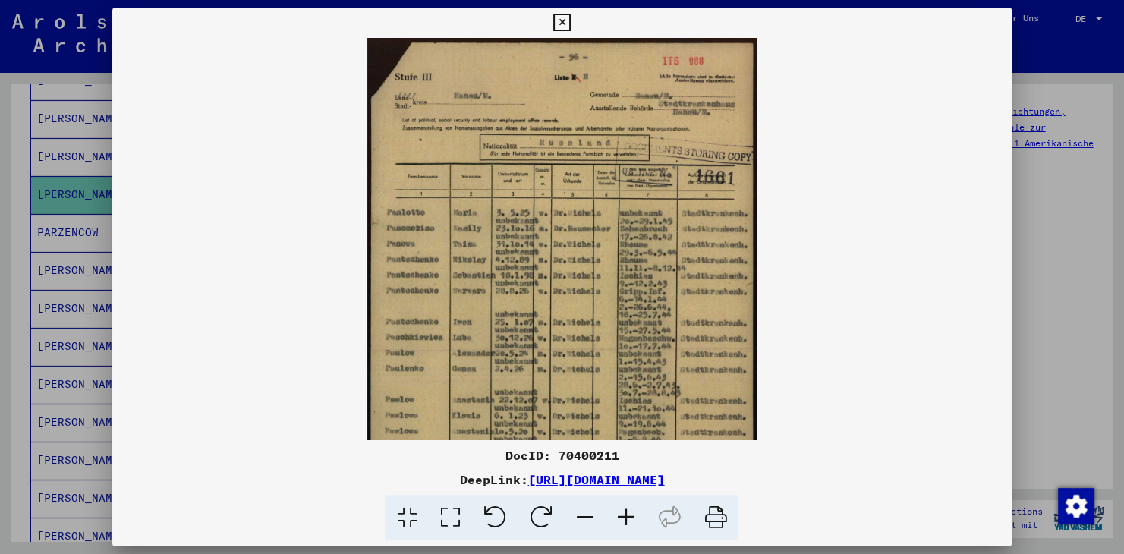
click at [571, 23] on icon at bounding box center [562, 23] width 17 height 18
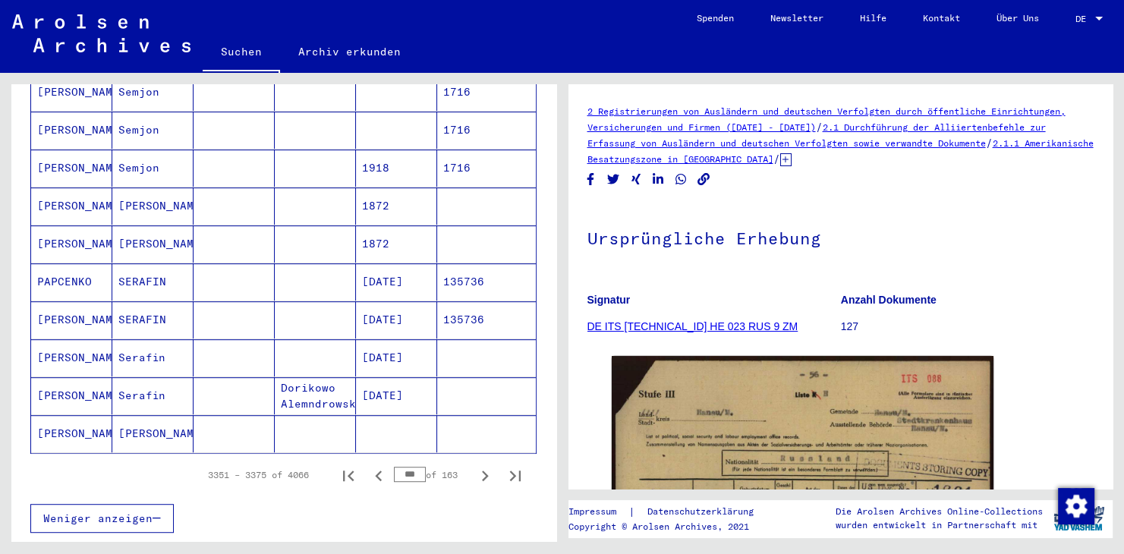
scroll to position [924, 0]
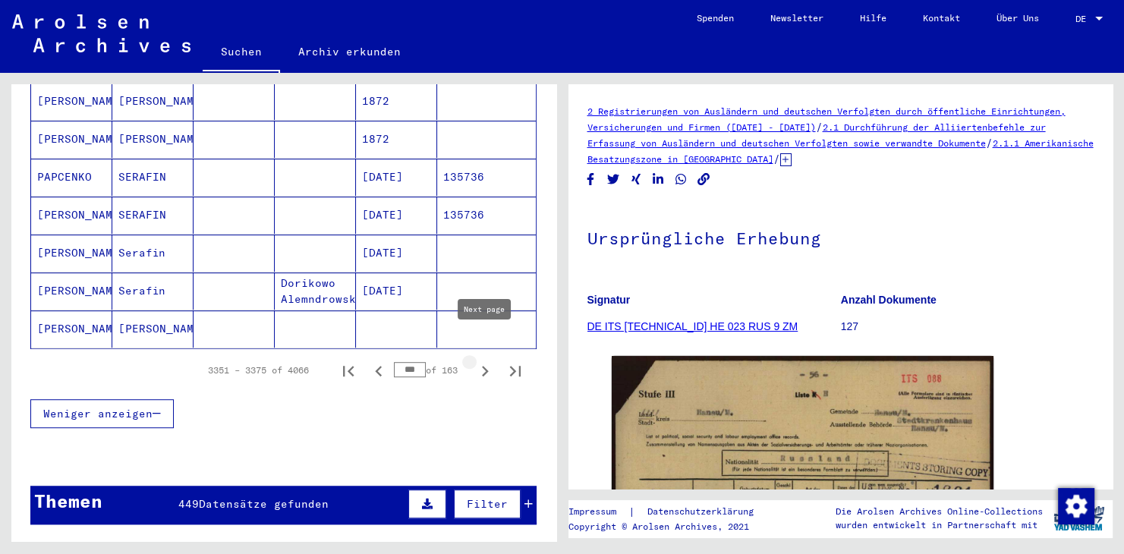
click at [484, 361] on icon "Next page" at bounding box center [485, 371] width 21 height 21
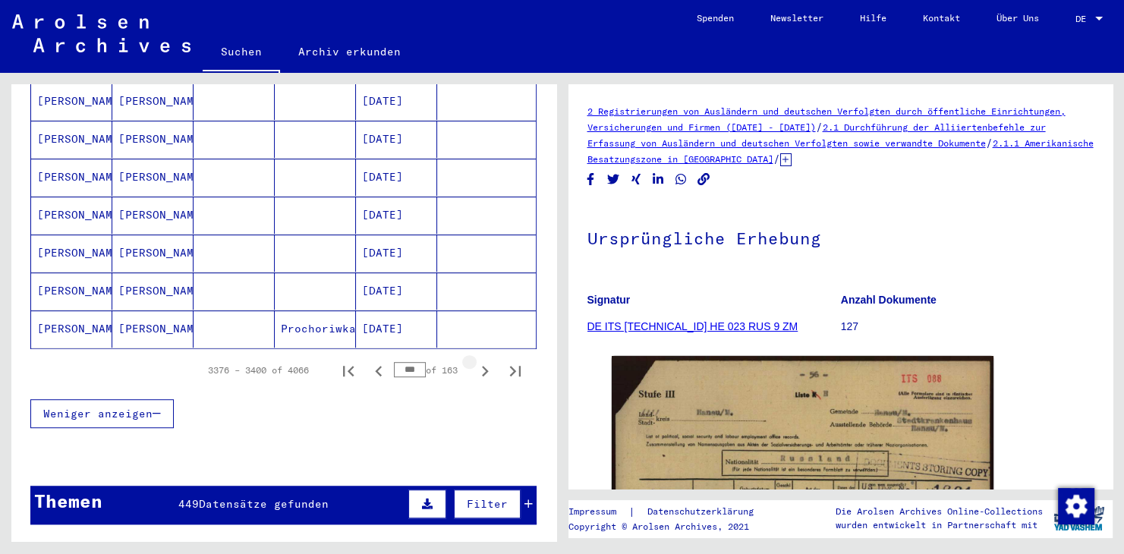
click at [485, 361] on icon "Next page" at bounding box center [485, 371] width 21 height 21
type input "***"
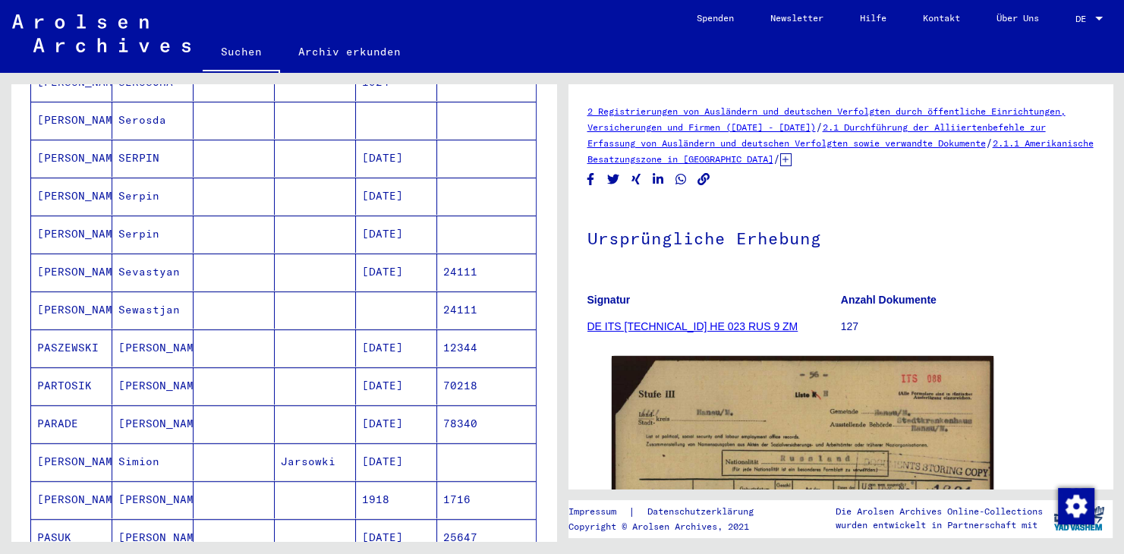
scroll to position [756, 0]
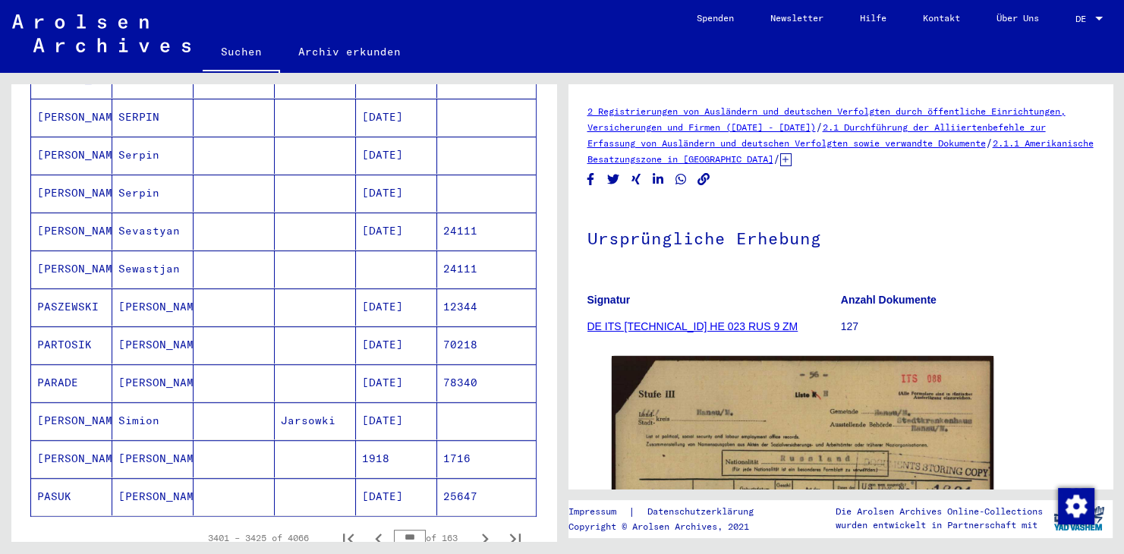
click at [142, 251] on mat-cell "Sewastjan" at bounding box center [152, 269] width 81 height 37
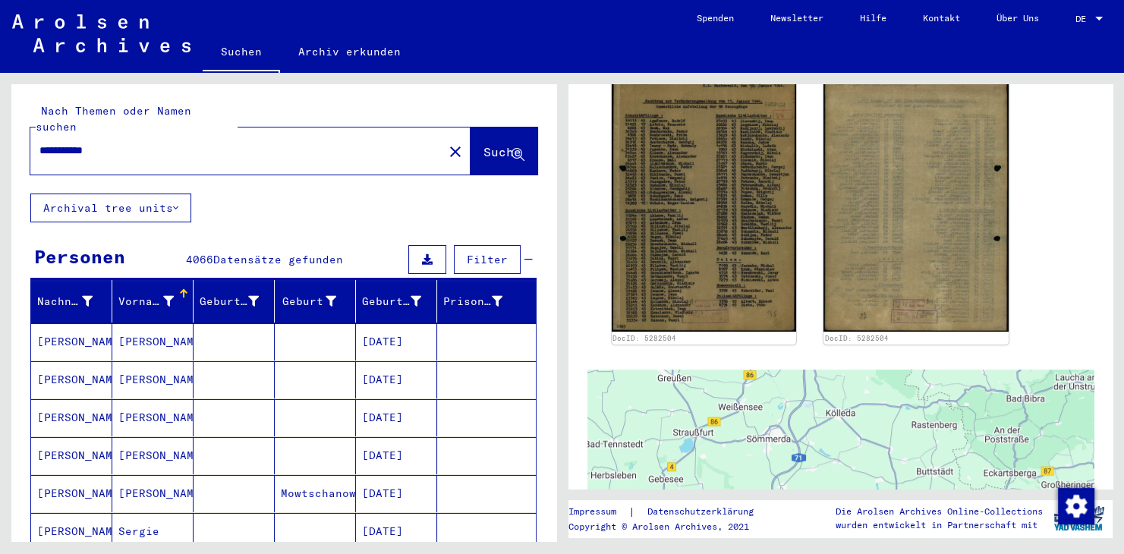
drag, startPoint x: 137, startPoint y: 137, endPoint x: 4, endPoint y: 137, distance: 132.9
click at [39, 143] on input "**********" at bounding box center [236, 151] width 395 height 16
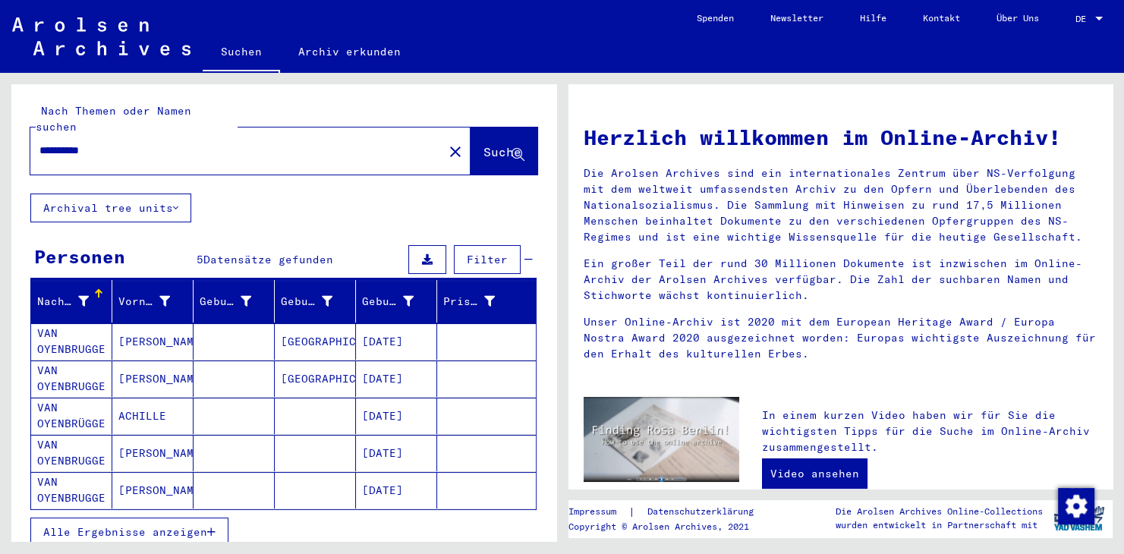
click at [51, 323] on mat-cell "VAN OYENBRUGGE" at bounding box center [71, 341] width 81 height 36
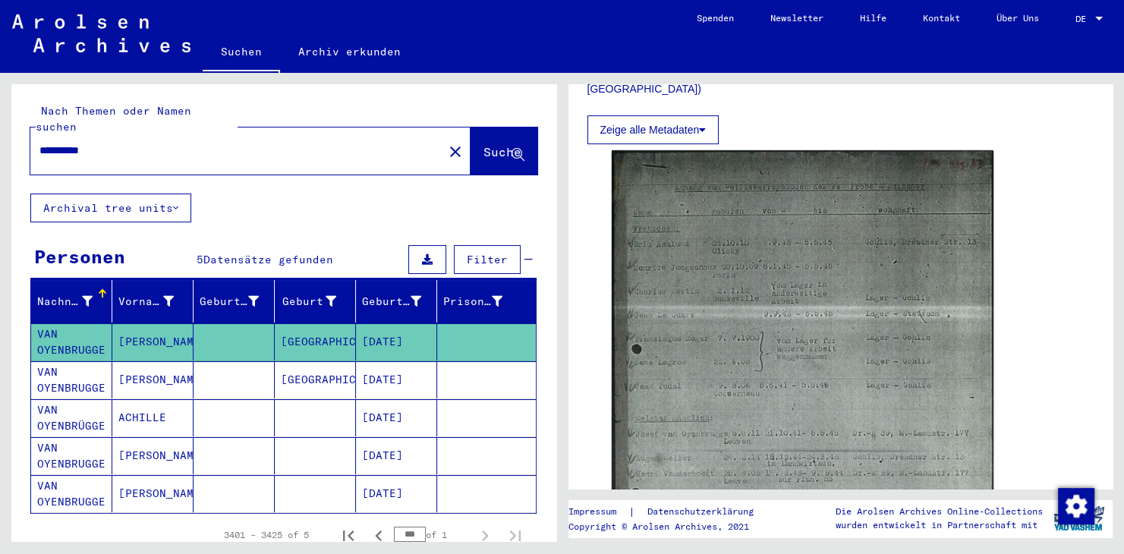
scroll to position [503, 0]
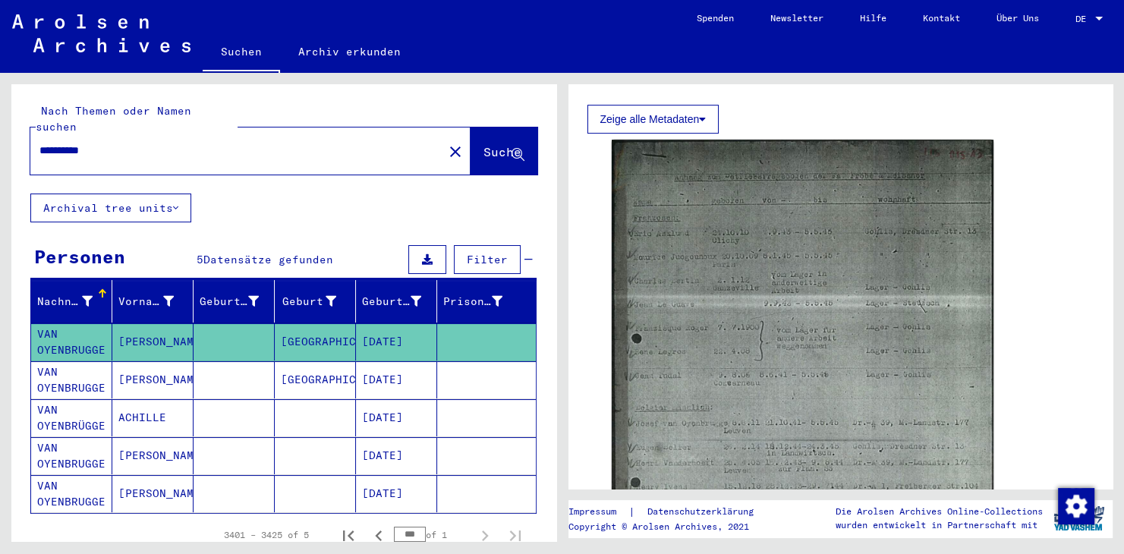
click at [61, 366] on mat-cell "VAN OYENBRUGGE" at bounding box center [71, 379] width 81 height 37
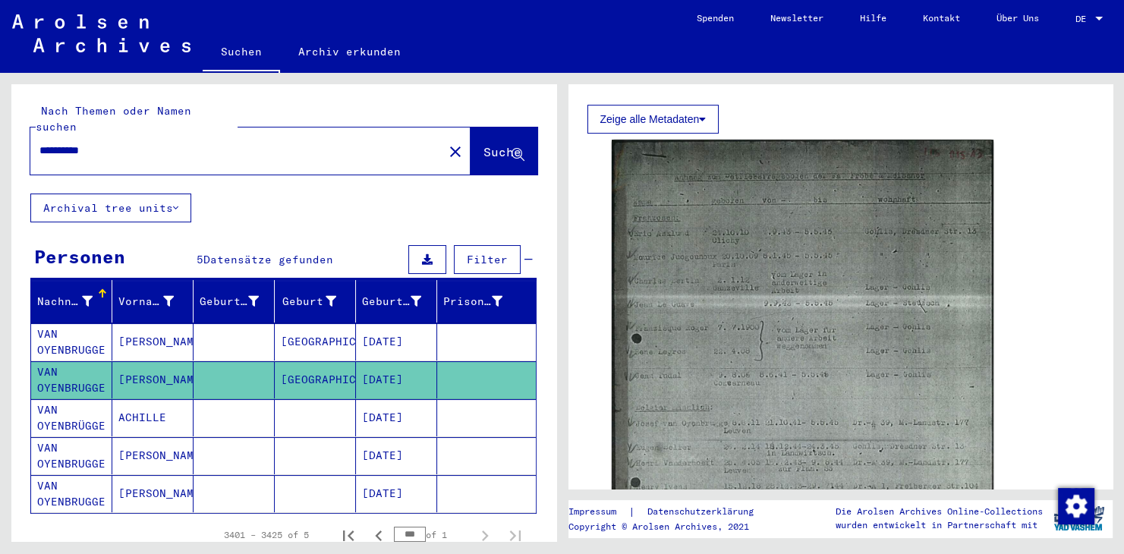
click at [63, 371] on mat-cell "VAN OYENBRUGGE" at bounding box center [71, 379] width 81 height 37
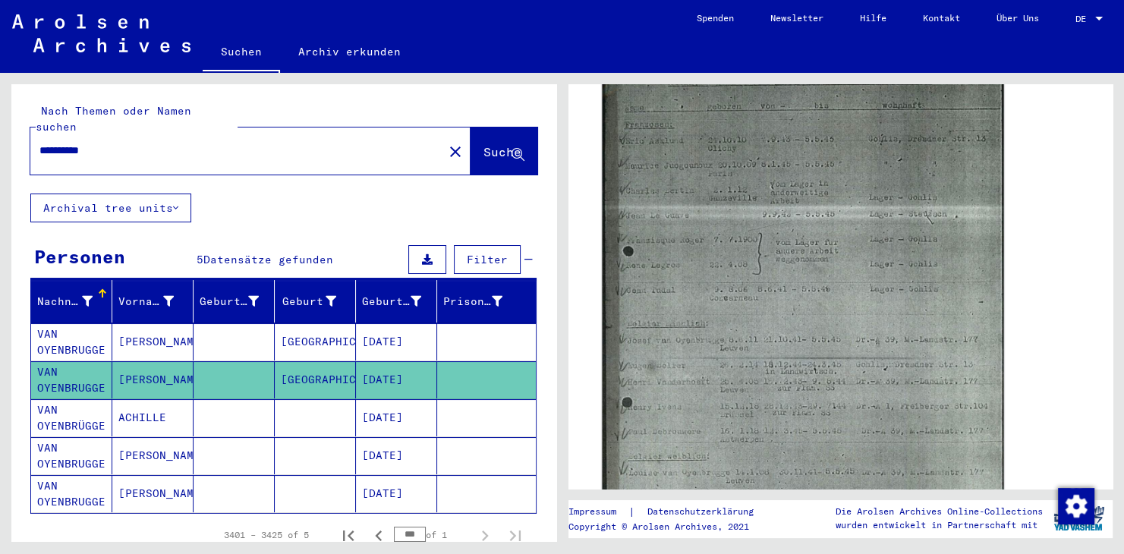
scroll to position [670, 0]
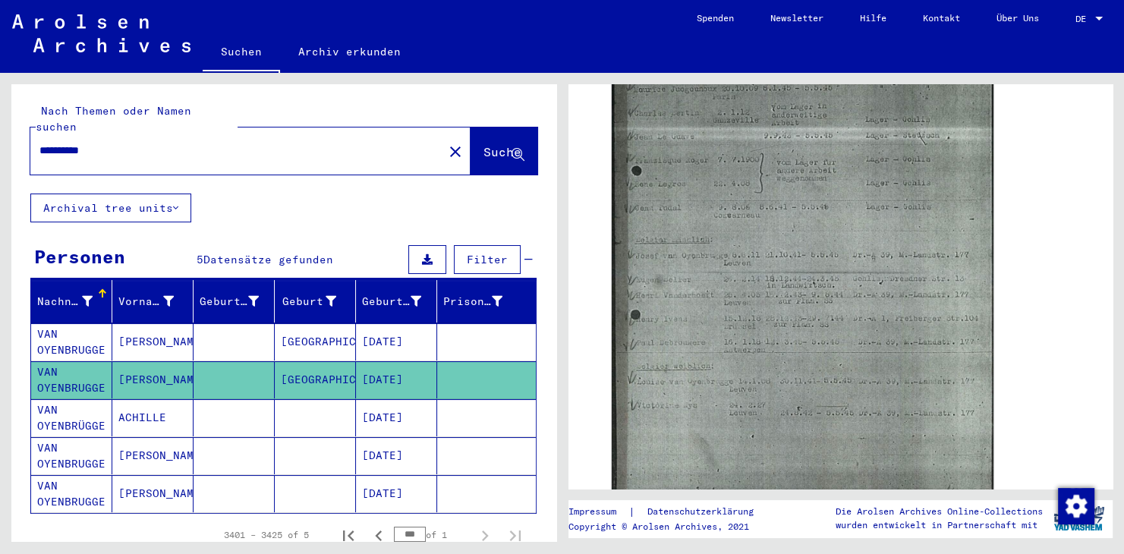
click at [85, 404] on mat-cell "VAN OYENBRÜGGE" at bounding box center [71, 417] width 81 height 37
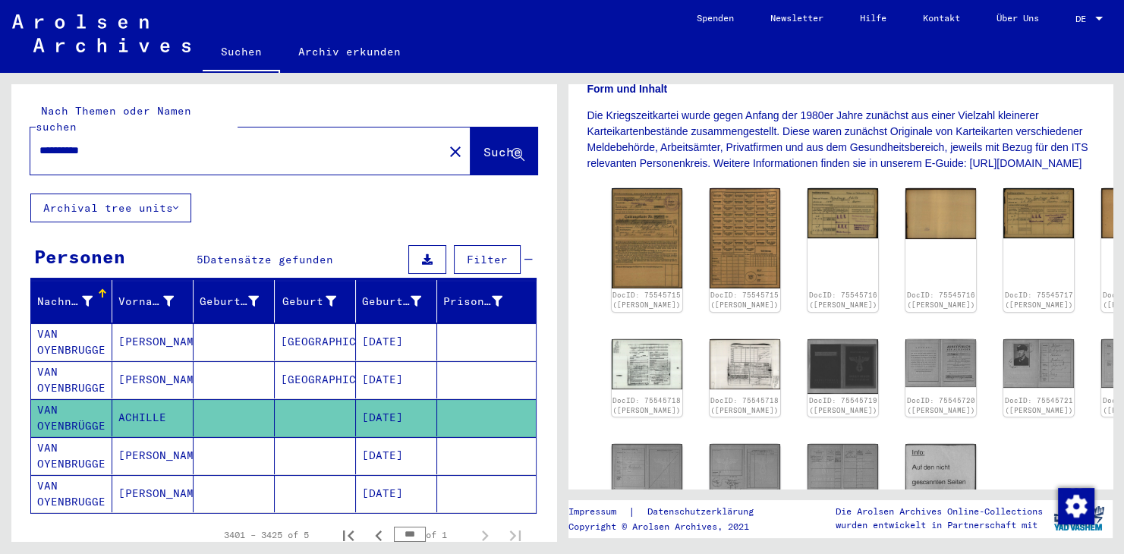
scroll to position [335, 0]
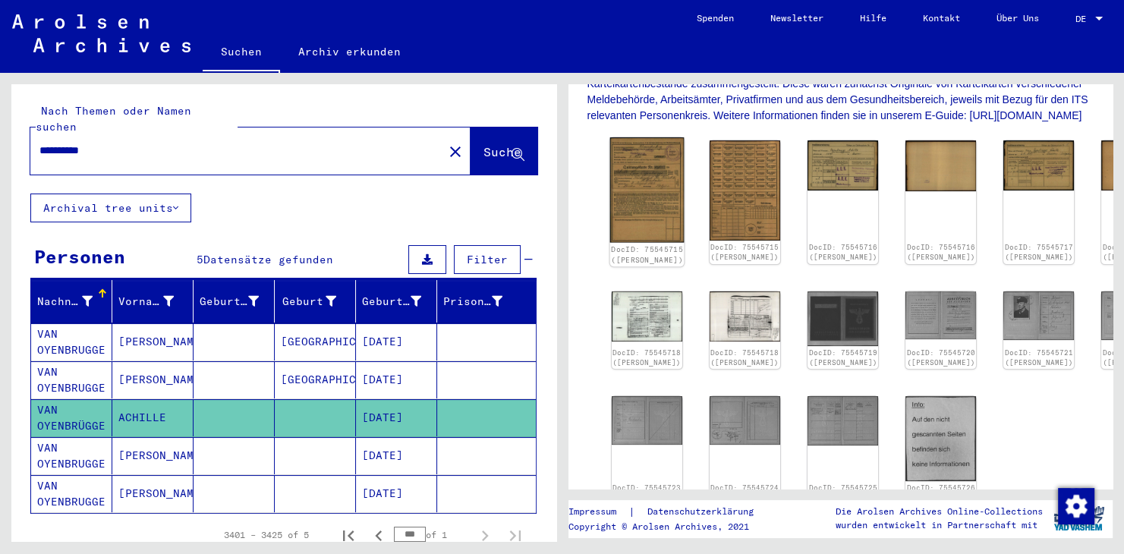
click at [641, 202] on img at bounding box center [647, 190] width 74 height 106
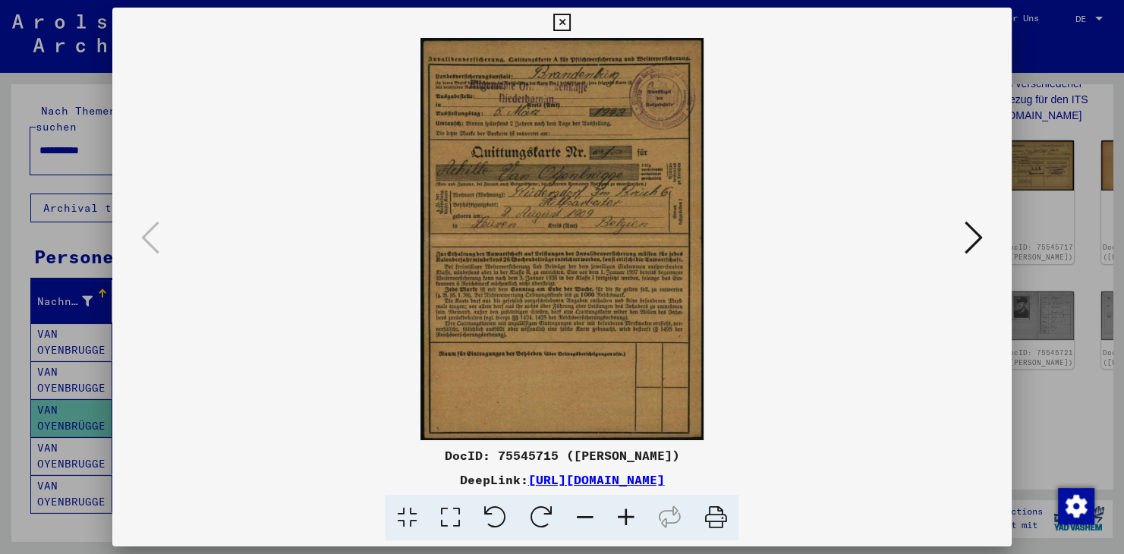
click at [972, 238] on icon at bounding box center [974, 237] width 18 height 36
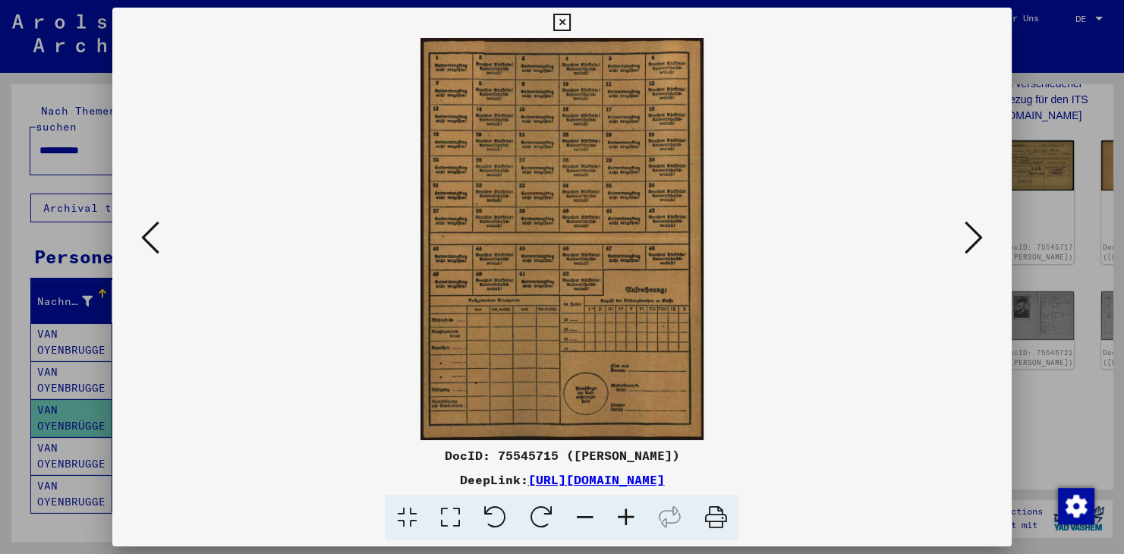
click at [975, 235] on icon at bounding box center [974, 237] width 18 height 36
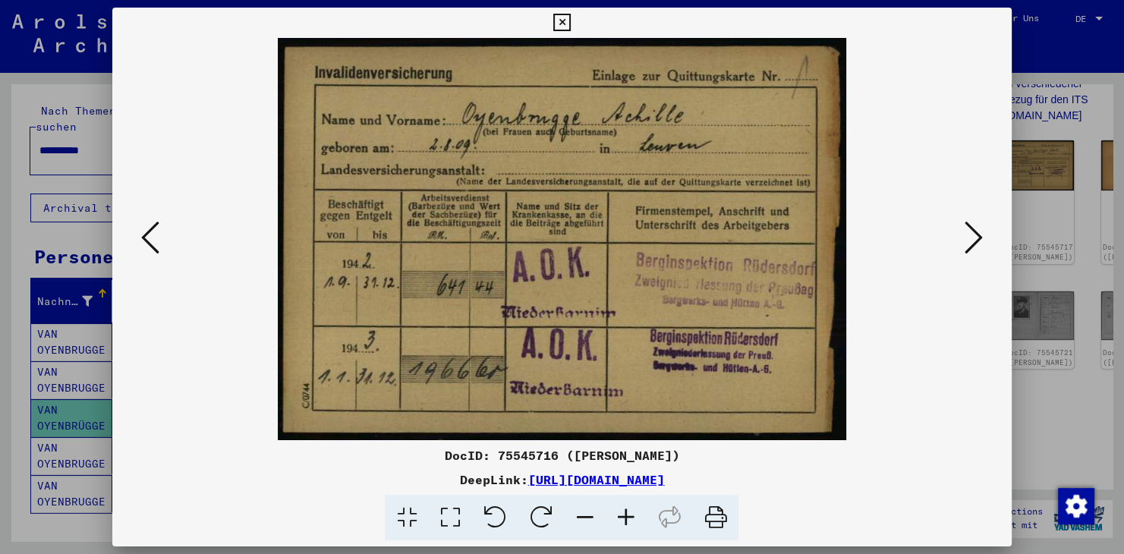
click at [975, 246] on icon at bounding box center [974, 237] width 18 height 36
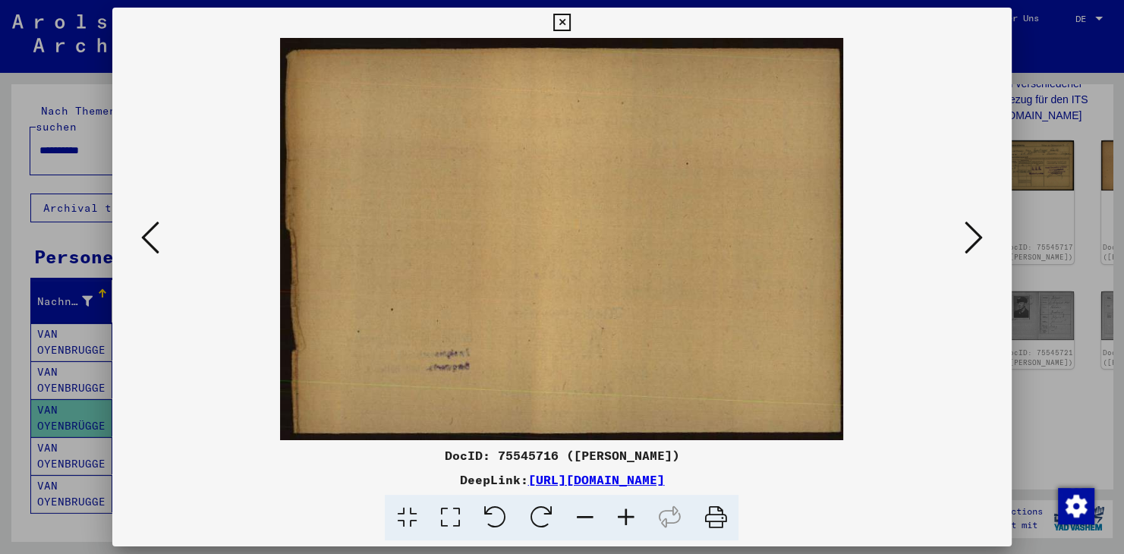
click at [973, 244] on icon at bounding box center [974, 237] width 18 height 36
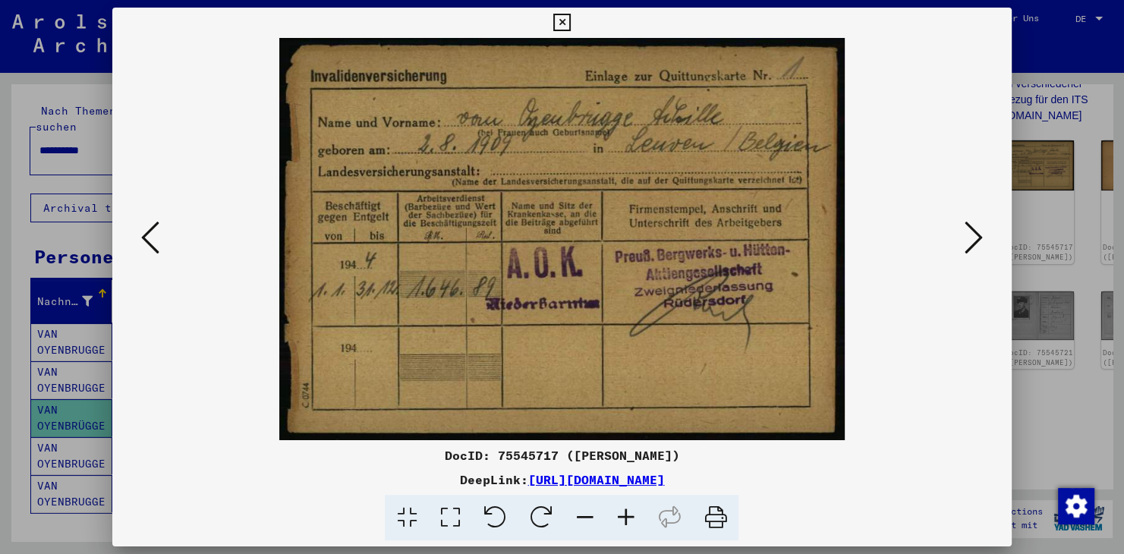
click at [968, 237] on icon at bounding box center [974, 237] width 18 height 36
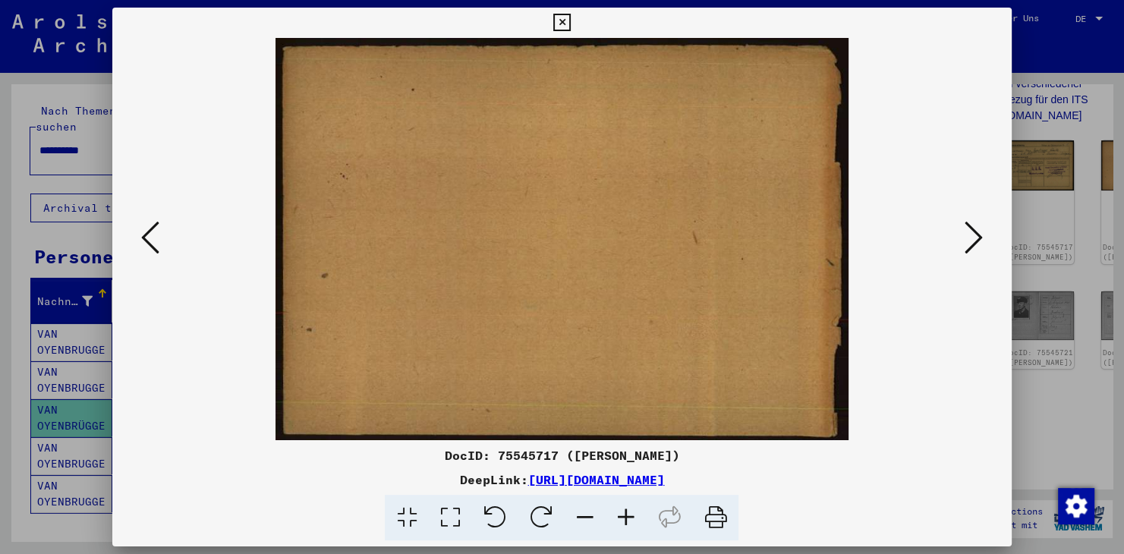
click at [968, 237] on icon at bounding box center [974, 237] width 18 height 36
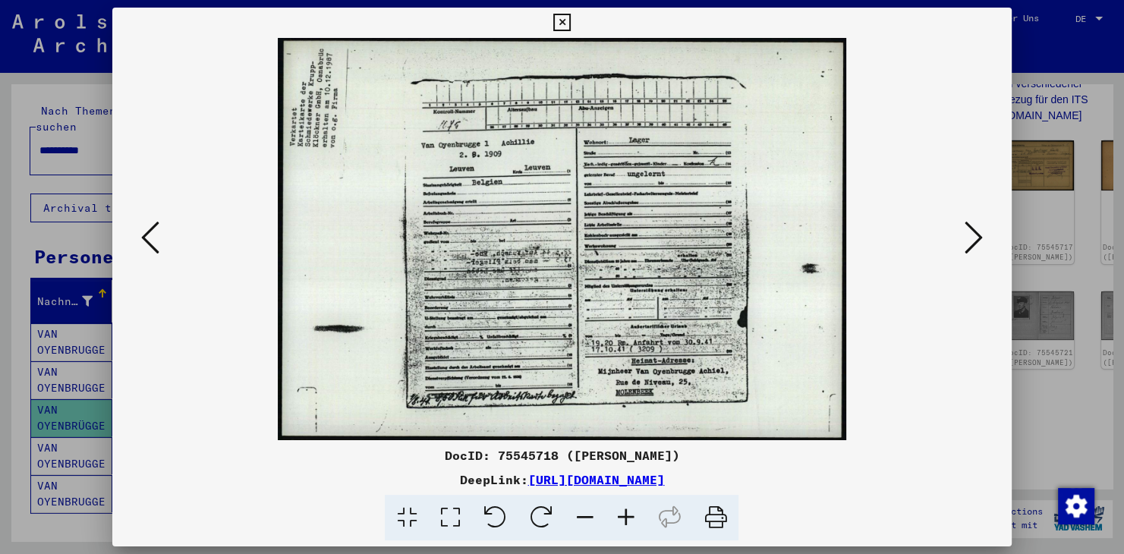
click at [969, 247] on icon at bounding box center [974, 237] width 18 height 36
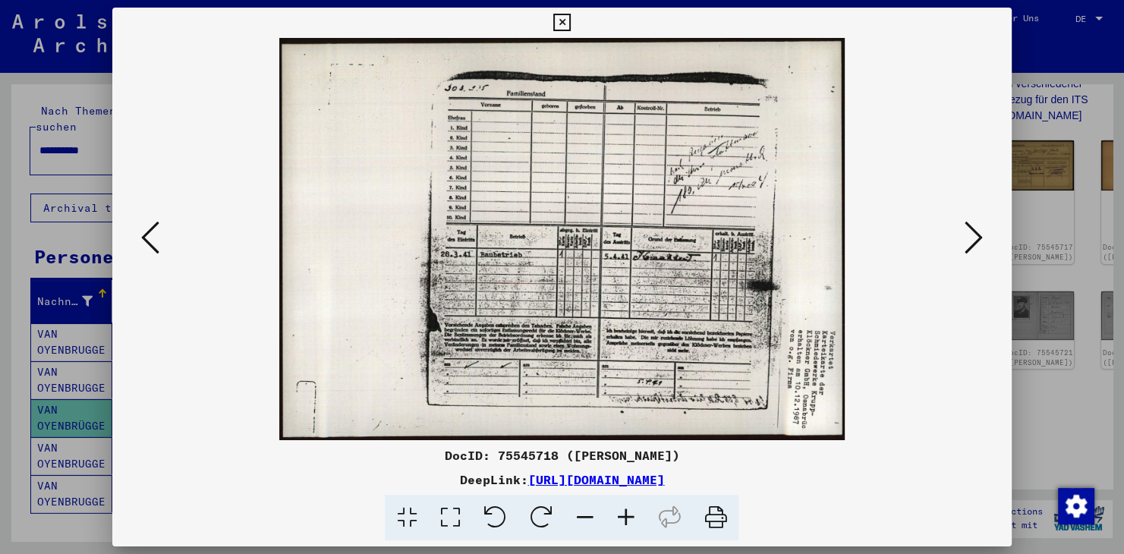
click at [969, 247] on icon at bounding box center [974, 237] width 18 height 36
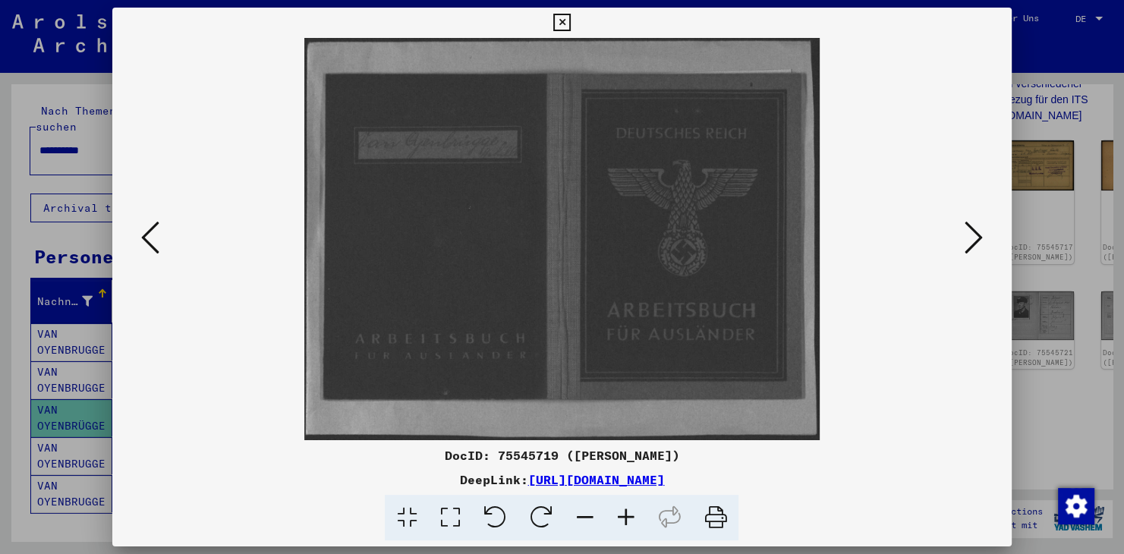
click at [969, 247] on icon at bounding box center [974, 237] width 18 height 36
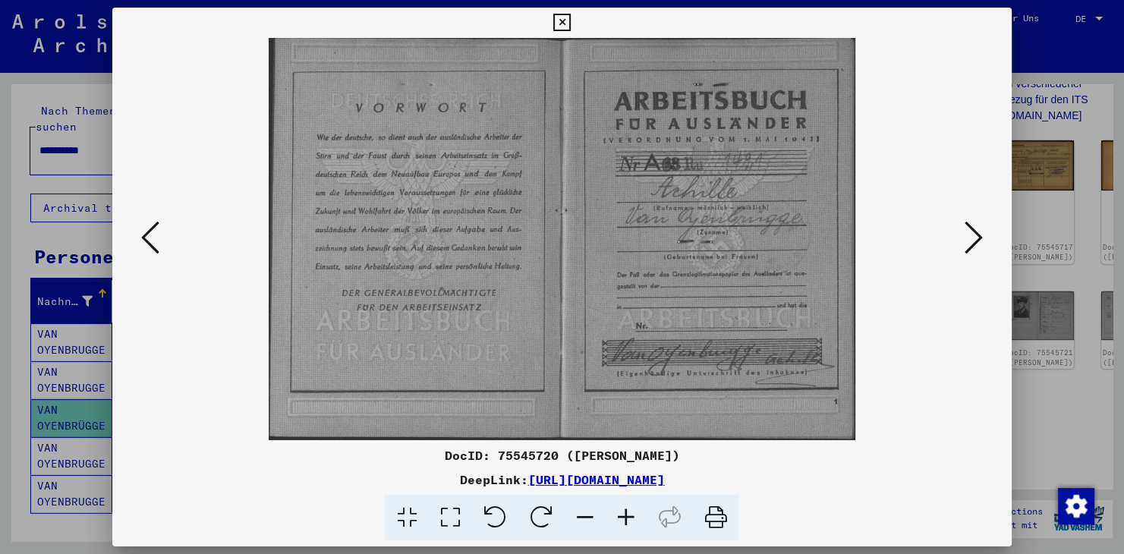
click at [969, 247] on icon at bounding box center [974, 237] width 18 height 36
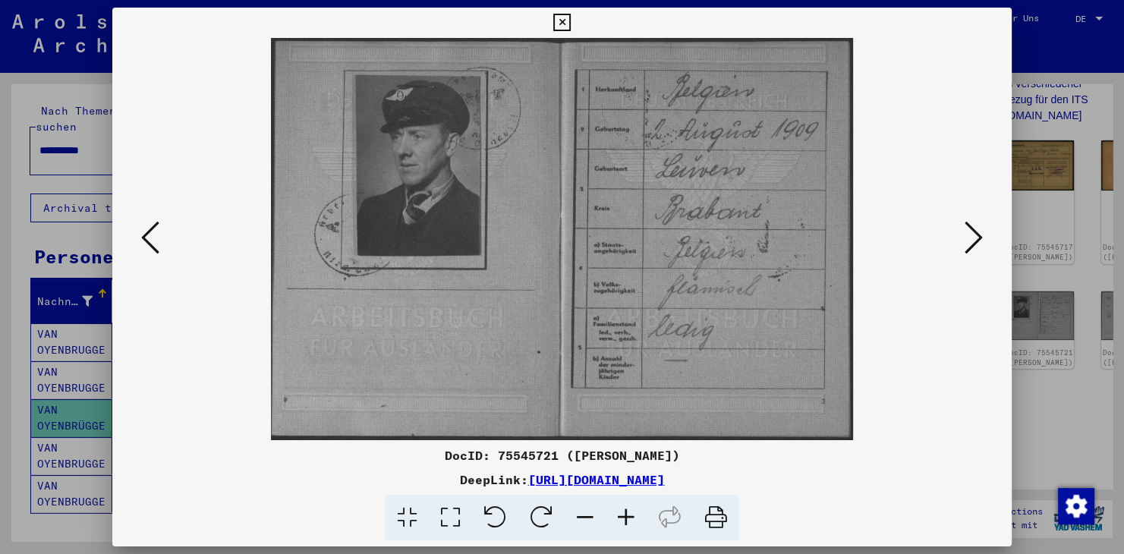
click at [969, 247] on icon at bounding box center [974, 237] width 18 height 36
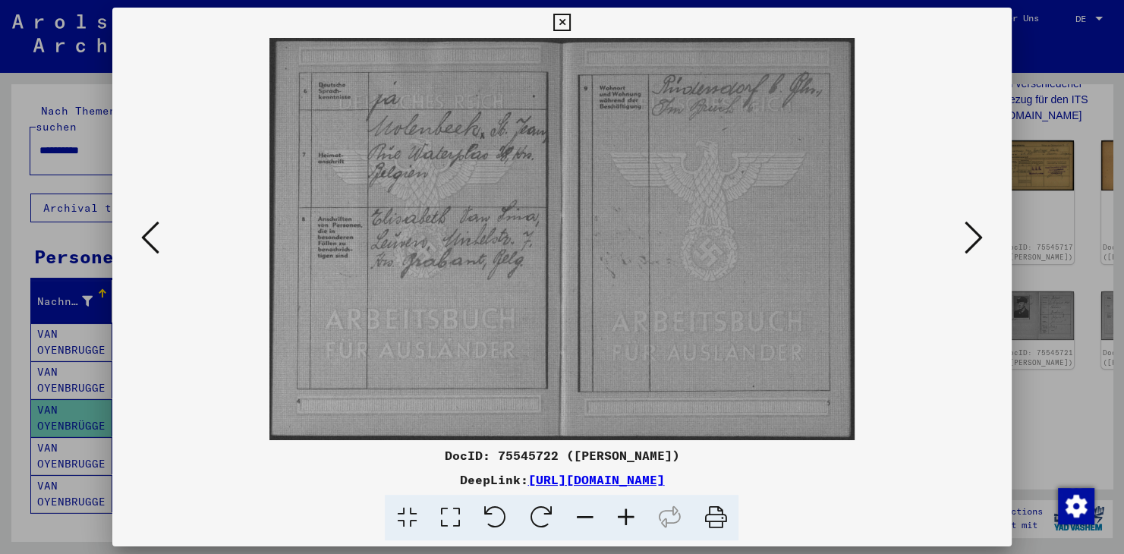
click at [969, 247] on icon at bounding box center [974, 237] width 18 height 36
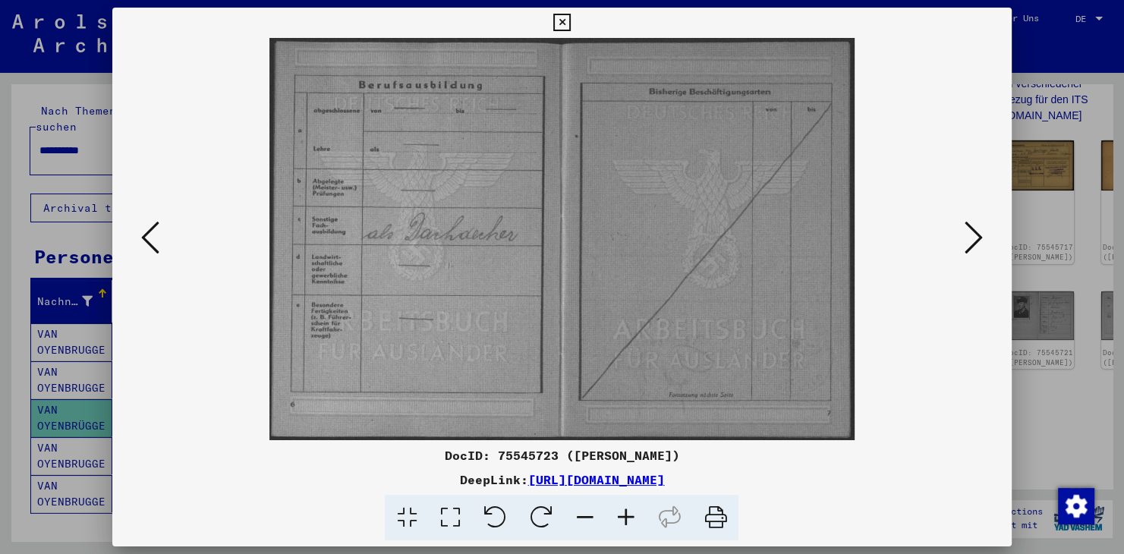
click at [969, 247] on icon at bounding box center [974, 237] width 18 height 36
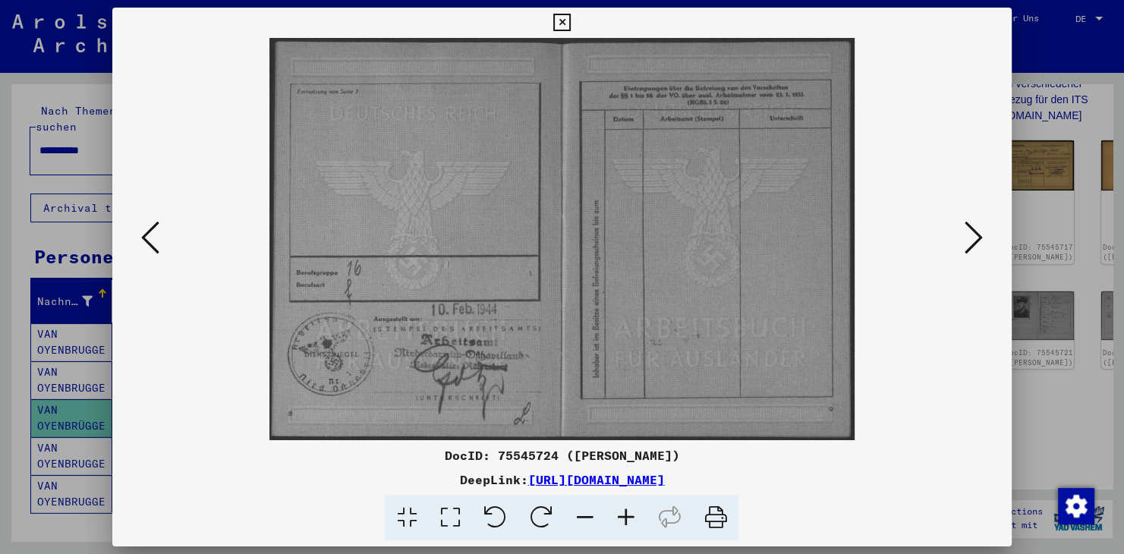
click at [969, 247] on icon at bounding box center [974, 237] width 18 height 36
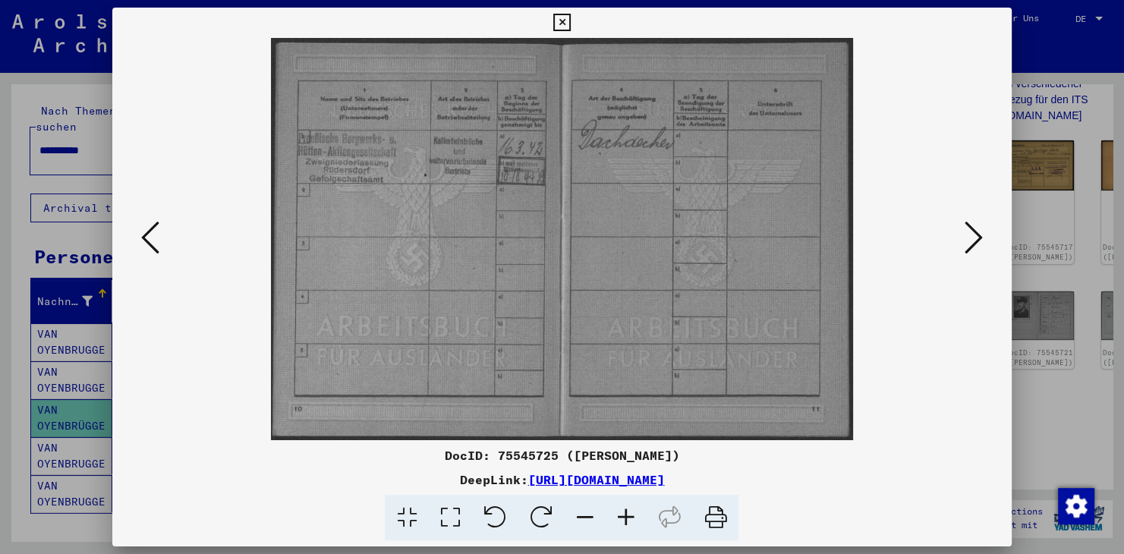
click at [974, 248] on icon at bounding box center [974, 237] width 18 height 36
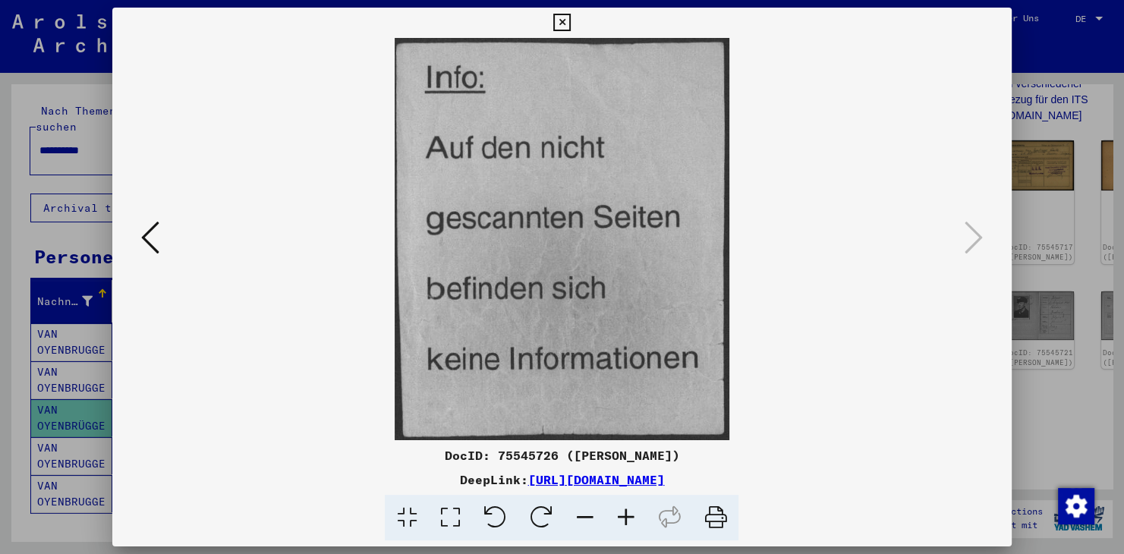
click at [571, 24] on icon at bounding box center [562, 23] width 17 height 18
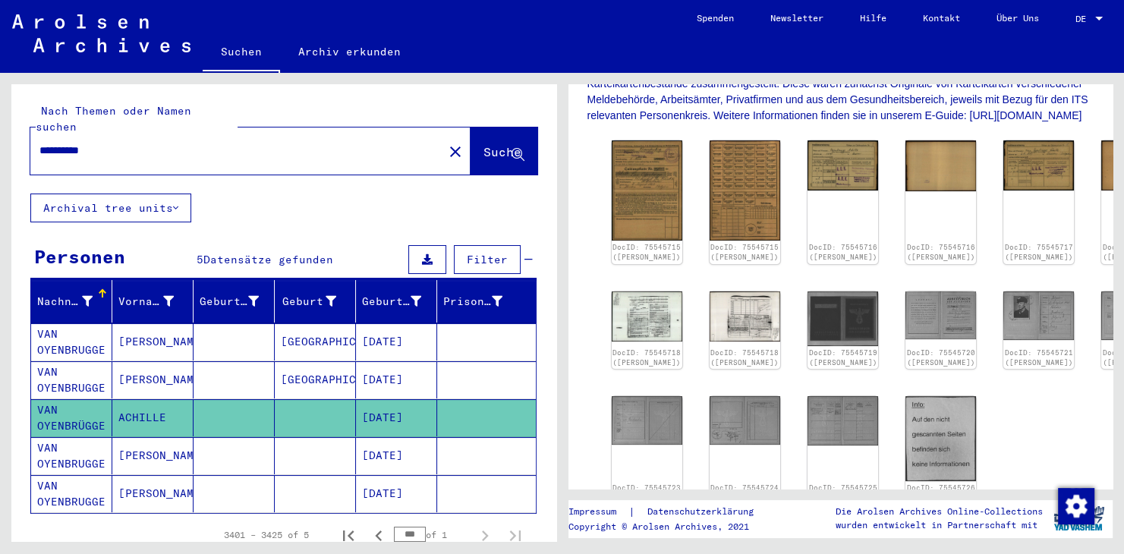
click at [150, 442] on mat-cell "[PERSON_NAME]" at bounding box center [152, 455] width 81 height 37
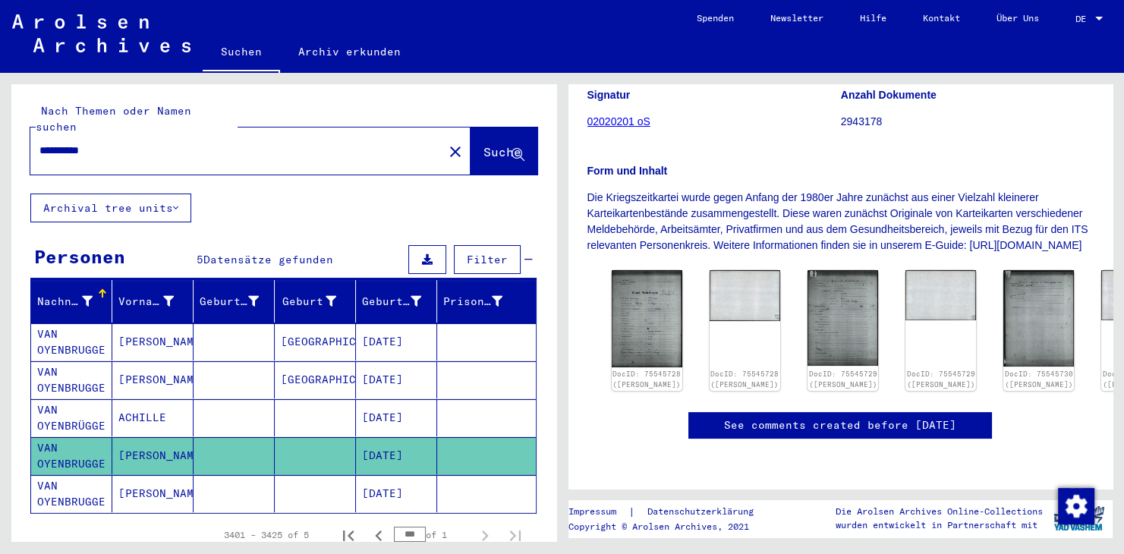
scroll to position [167, 0]
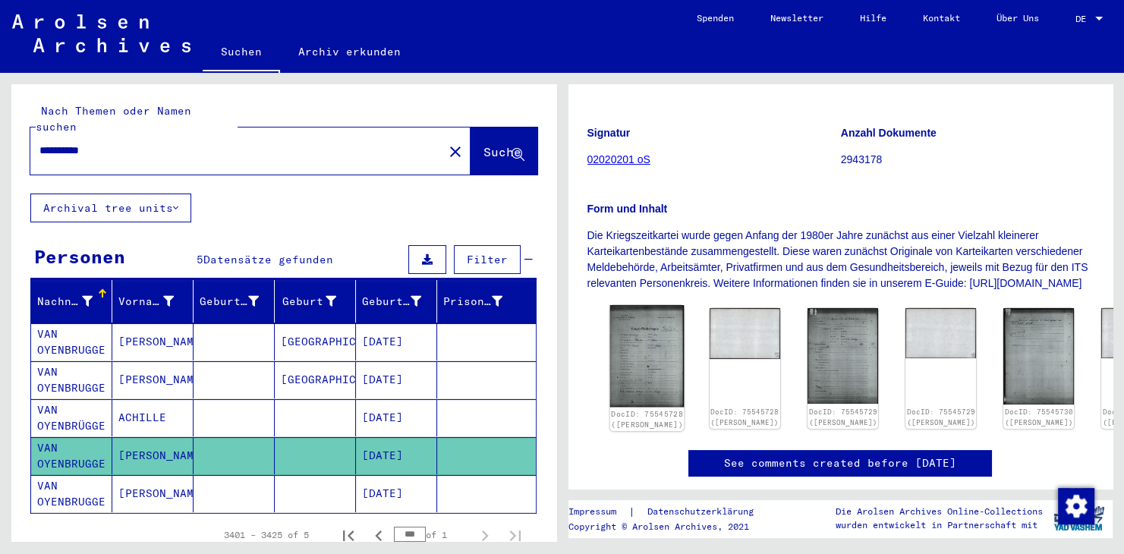
click at [641, 363] on img at bounding box center [647, 356] width 74 height 103
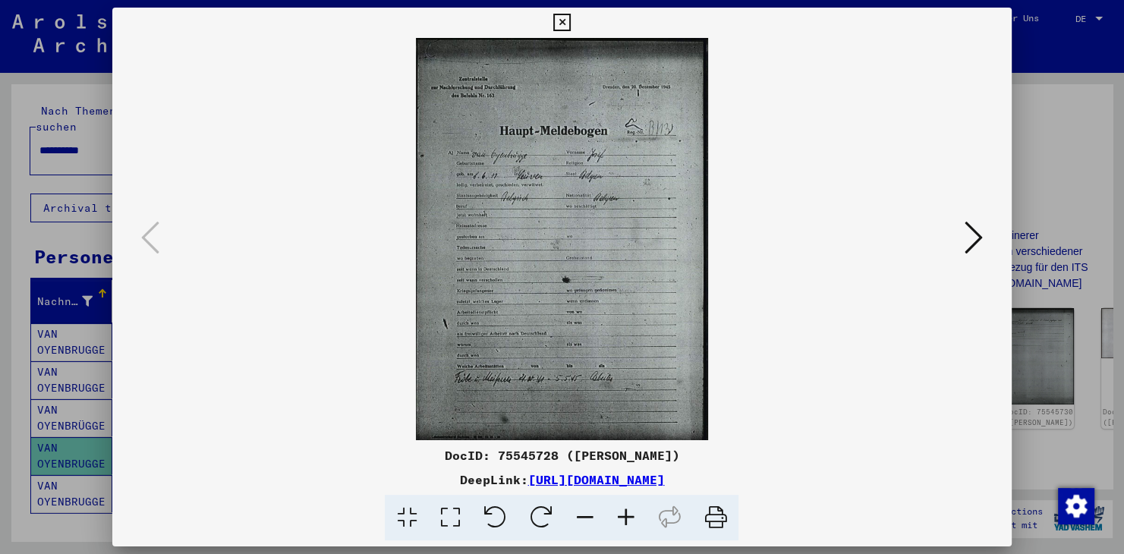
click at [975, 241] on icon at bounding box center [974, 237] width 18 height 36
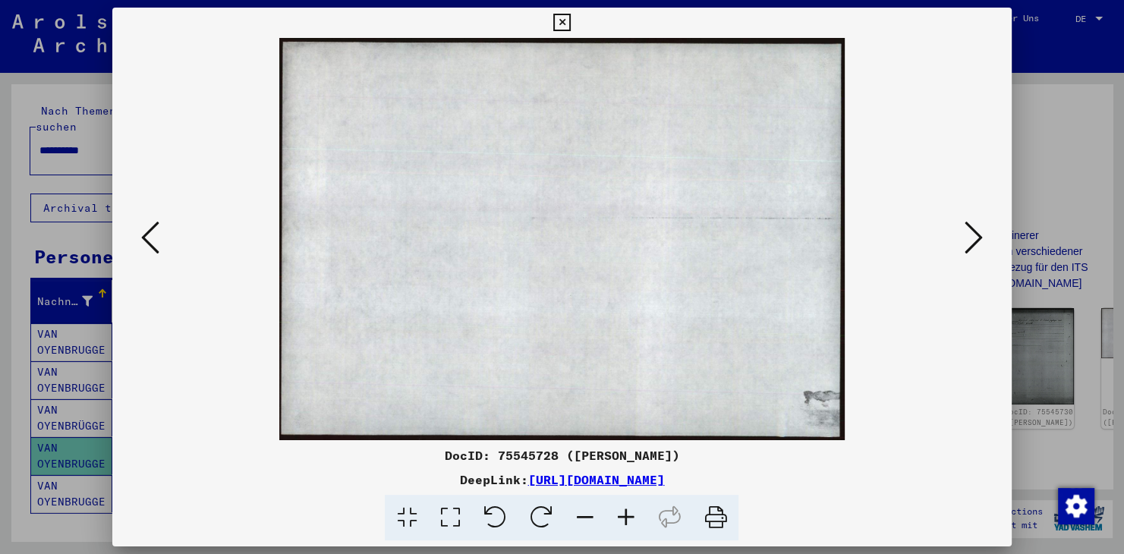
click at [975, 241] on icon at bounding box center [974, 237] width 18 height 36
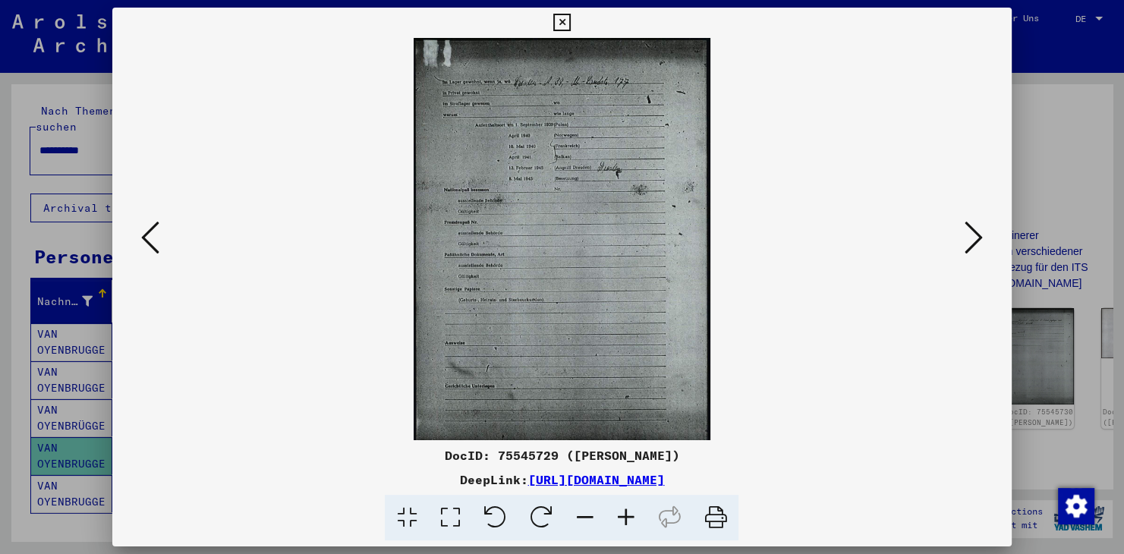
click at [975, 241] on icon at bounding box center [974, 237] width 18 height 36
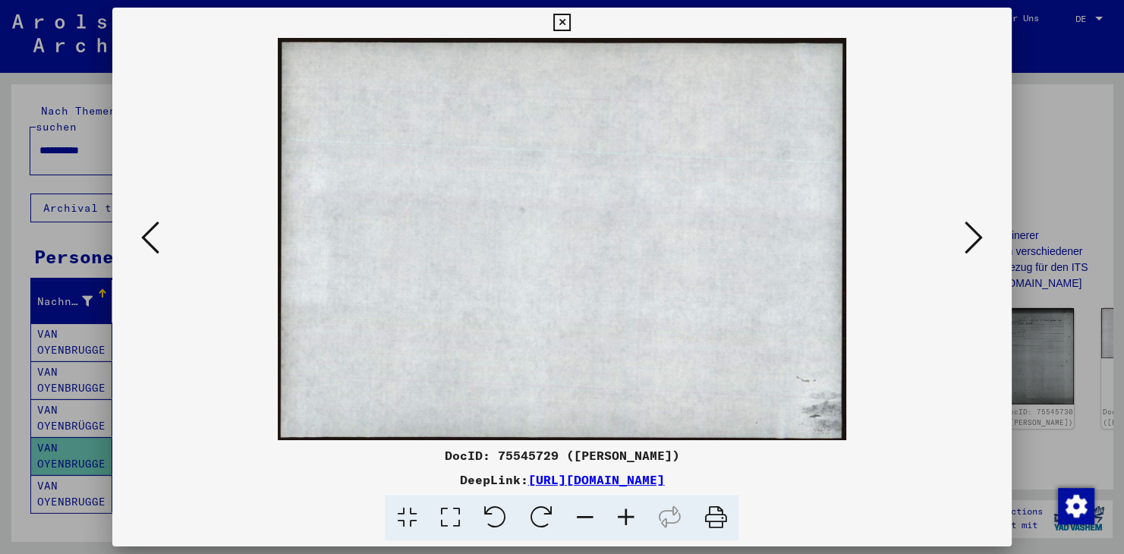
click at [975, 241] on icon at bounding box center [974, 237] width 18 height 36
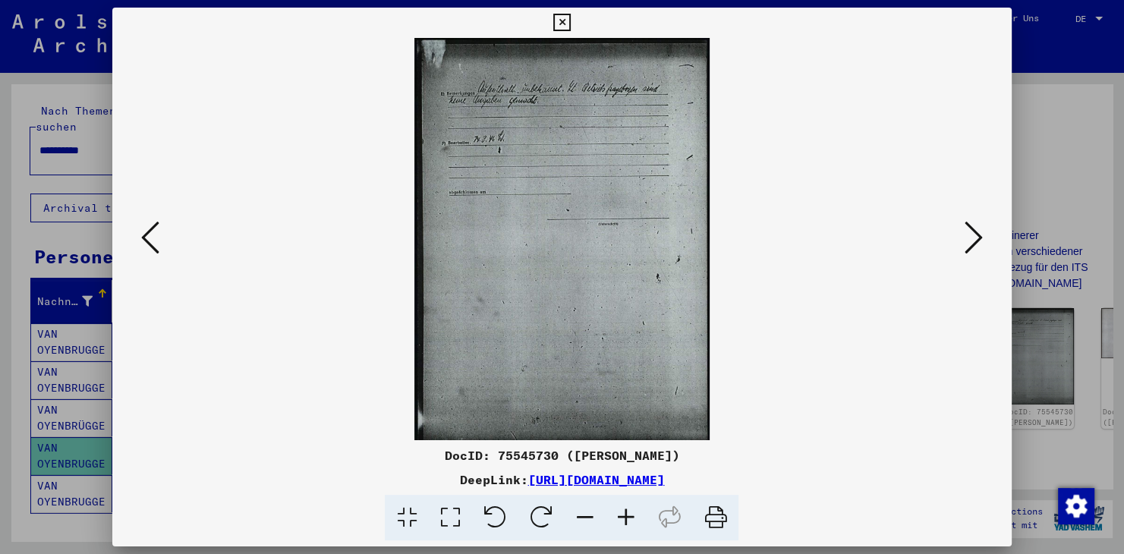
click at [975, 241] on icon at bounding box center [974, 237] width 18 height 36
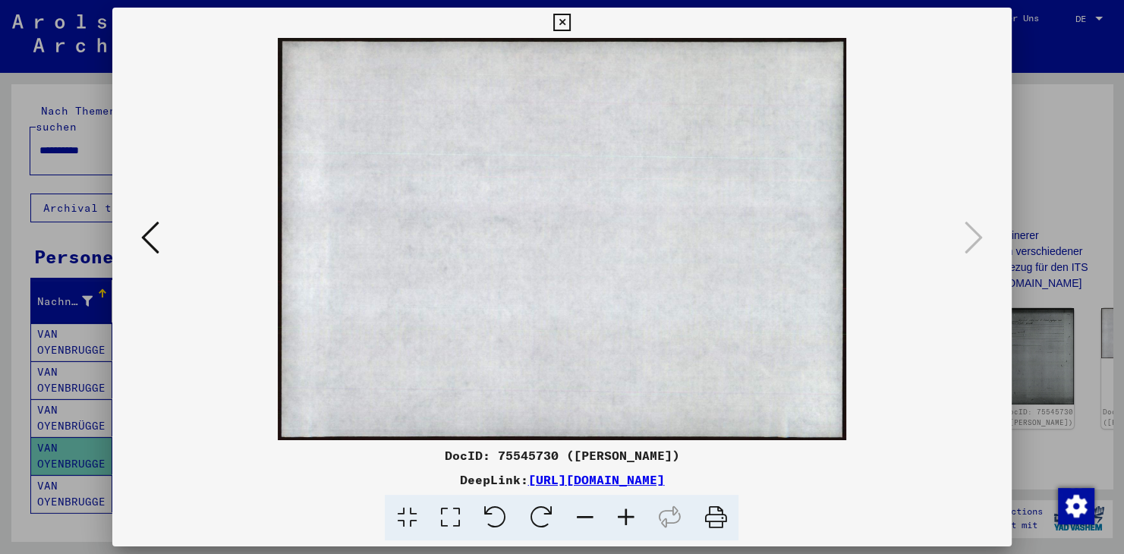
click at [571, 24] on icon at bounding box center [562, 23] width 17 height 18
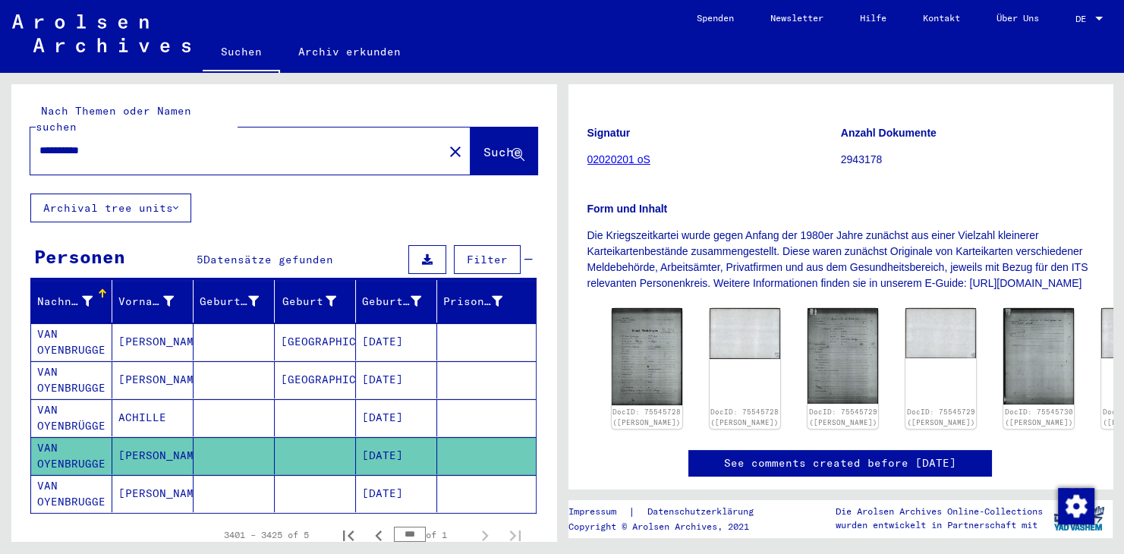
click at [144, 475] on mat-cell "[PERSON_NAME]" at bounding box center [152, 493] width 81 height 37
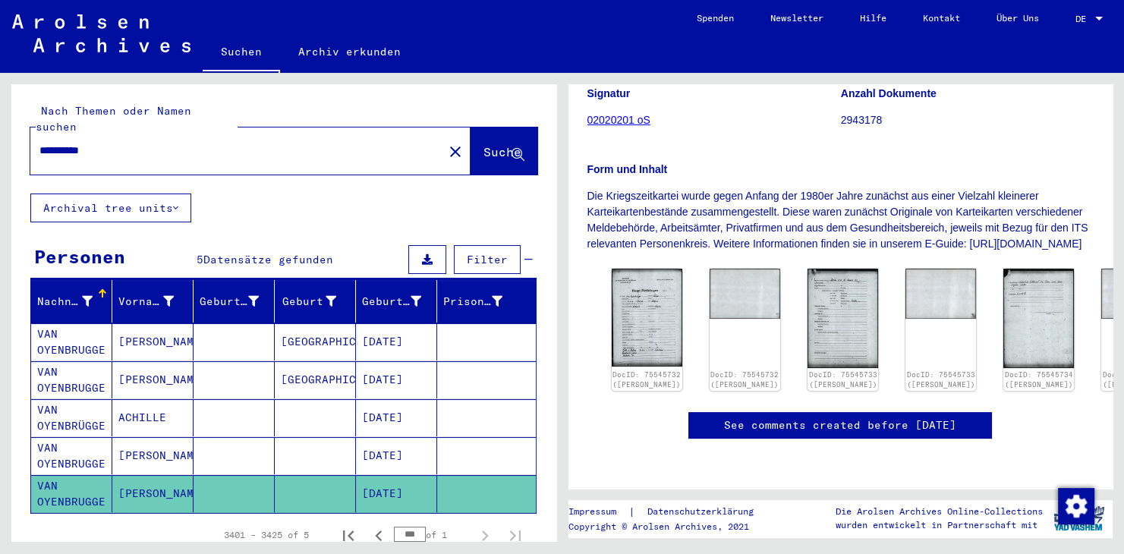
scroll to position [335, 0]
click at [641, 266] on img at bounding box center [647, 317] width 74 height 103
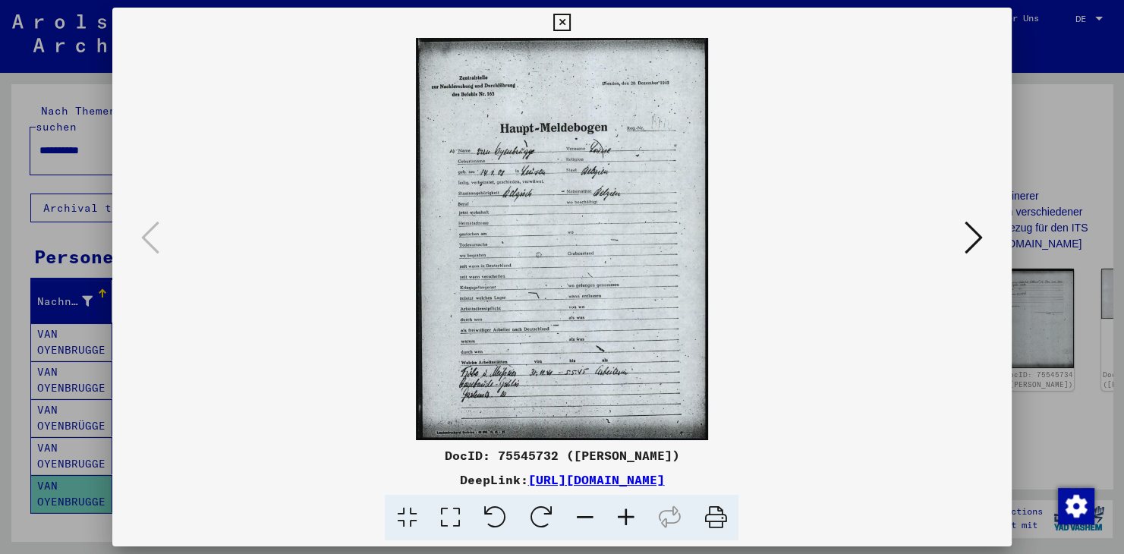
click at [976, 234] on icon at bounding box center [974, 237] width 18 height 36
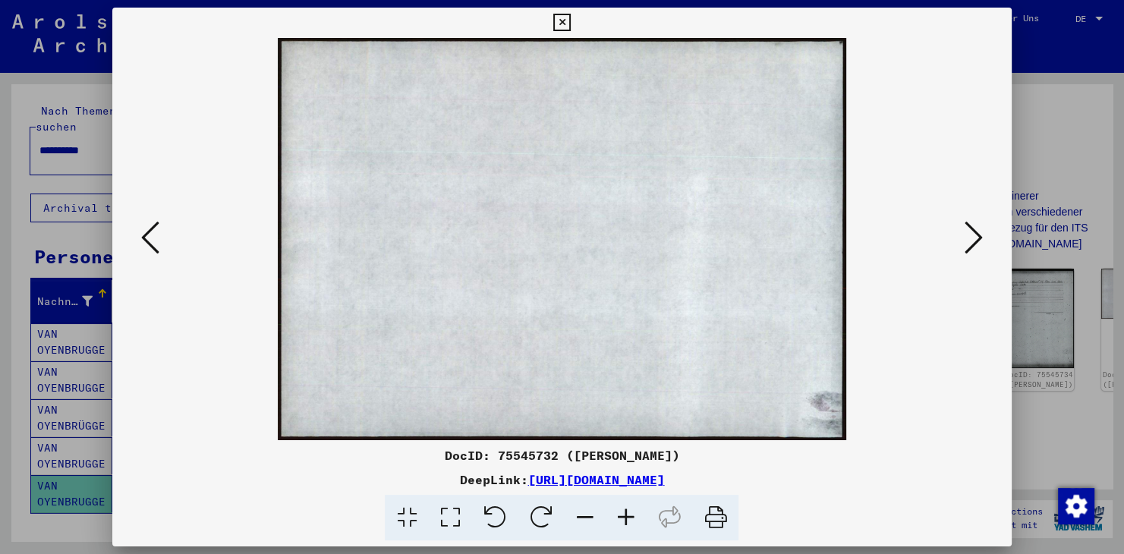
click at [976, 235] on icon at bounding box center [974, 237] width 18 height 36
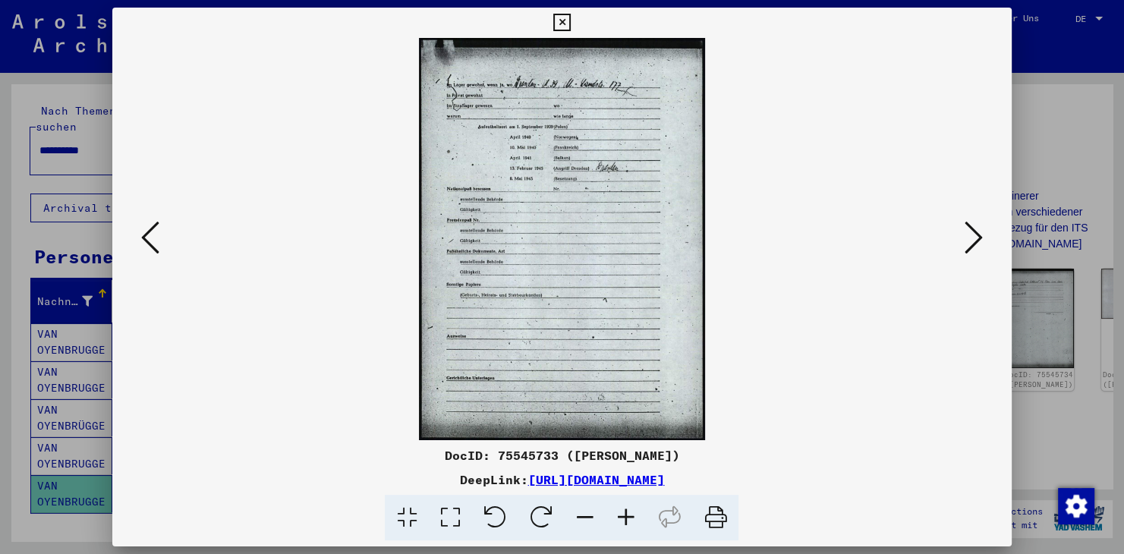
click at [976, 235] on icon at bounding box center [974, 237] width 18 height 36
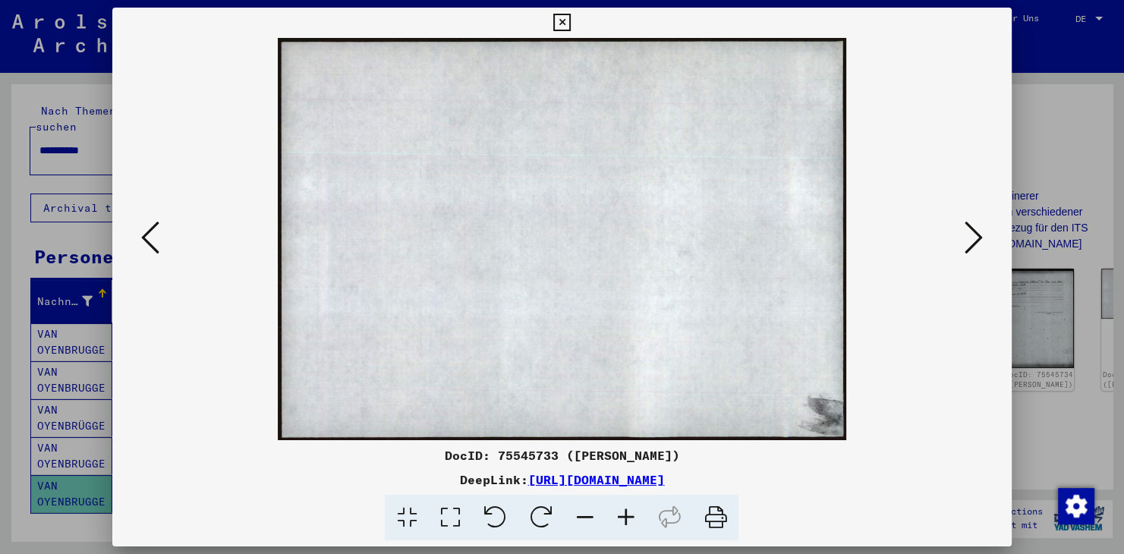
click at [571, 20] on icon at bounding box center [562, 23] width 17 height 18
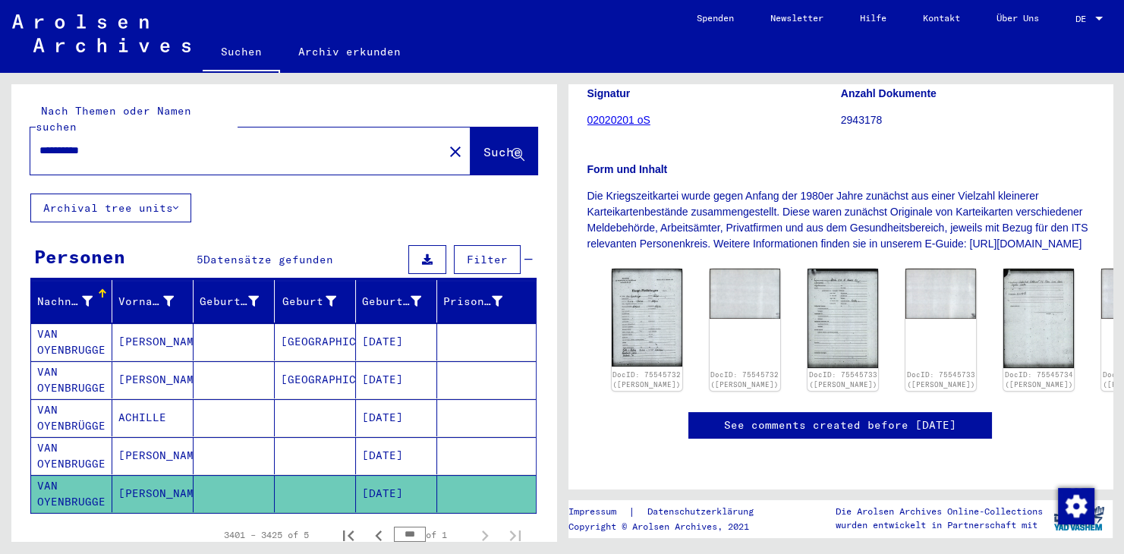
drag, startPoint x: 147, startPoint y: 140, endPoint x: -8, endPoint y: 134, distance: 155.8
click at [39, 143] on input "**********" at bounding box center [236, 151] width 395 height 16
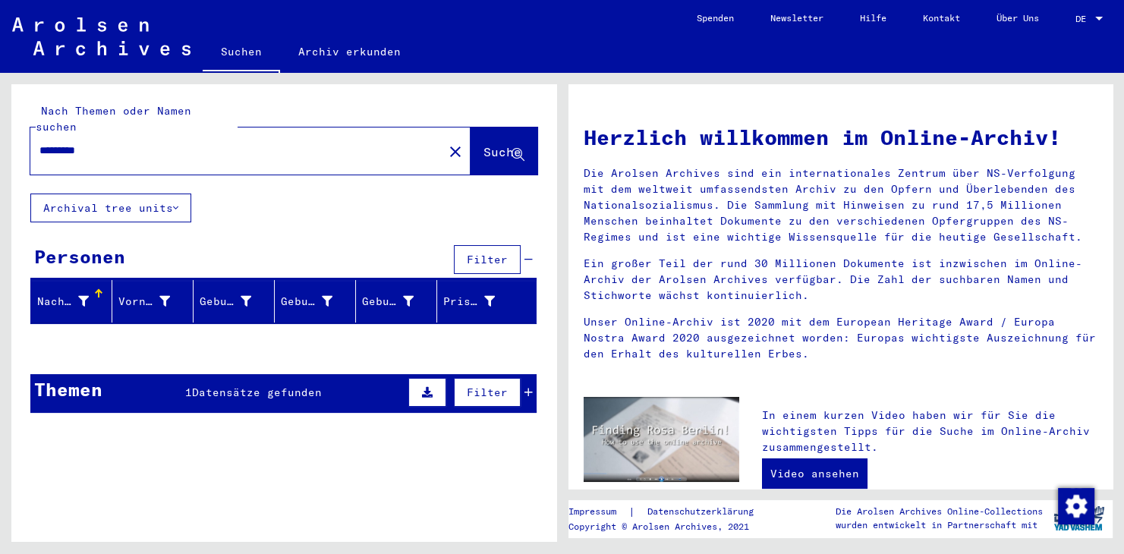
drag, startPoint x: 117, startPoint y: 134, endPoint x: 8, endPoint y: 129, distance: 109.4
click at [39, 143] on input "*********" at bounding box center [232, 151] width 386 height 16
type input "*****"
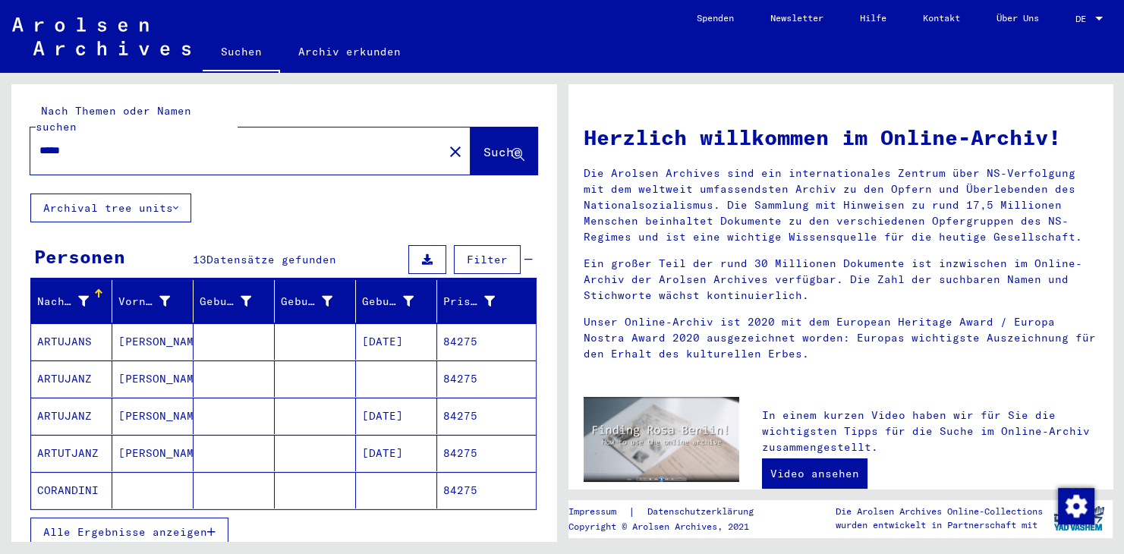
click at [226, 147] on div "*****" at bounding box center [227, 151] width 395 height 34
click at [68, 323] on mat-cell "ARTUJANS" at bounding box center [71, 341] width 81 height 36
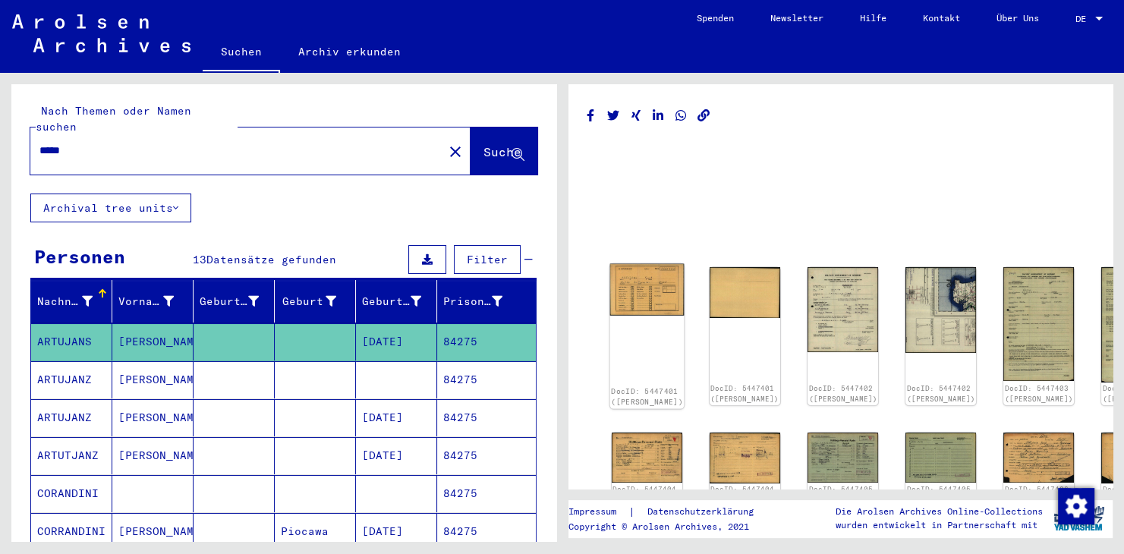
click at [650, 281] on img at bounding box center [647, 290] width 74 height 52
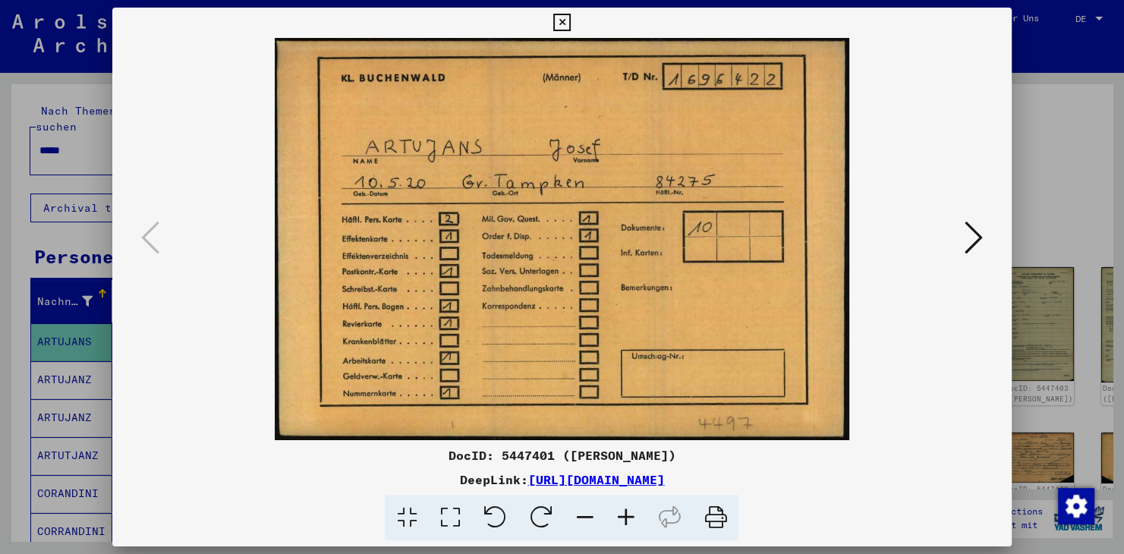
click at [721, 242] on img at bounding box center [562, 239] width 796 height 402
click at [980, 238] on icon at bounding box center [974, 237] width 18 height 36
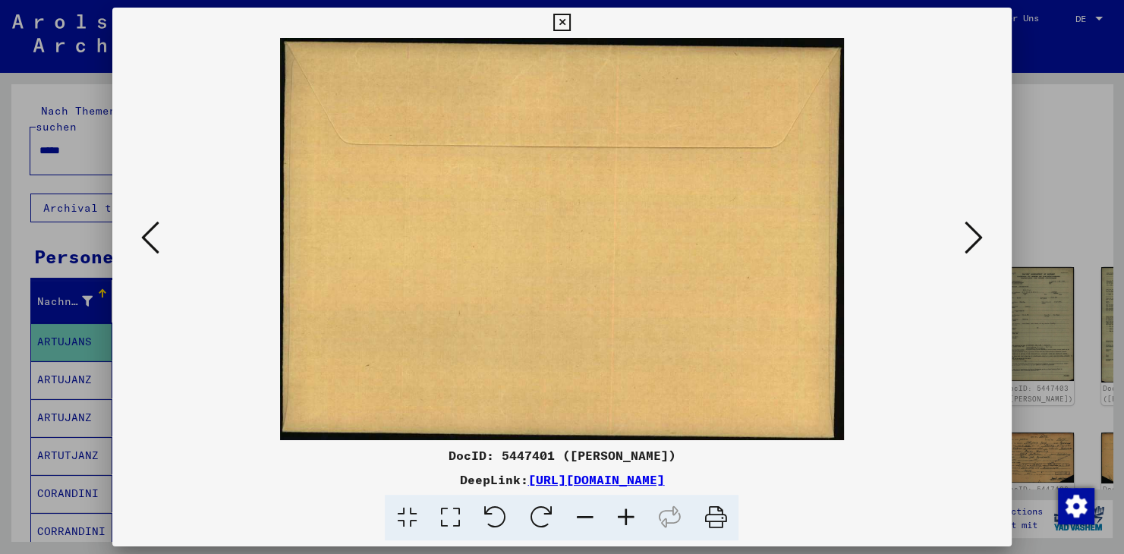
click at [980, 239] on icon at bounding box center [974, 237] width 18 height 36
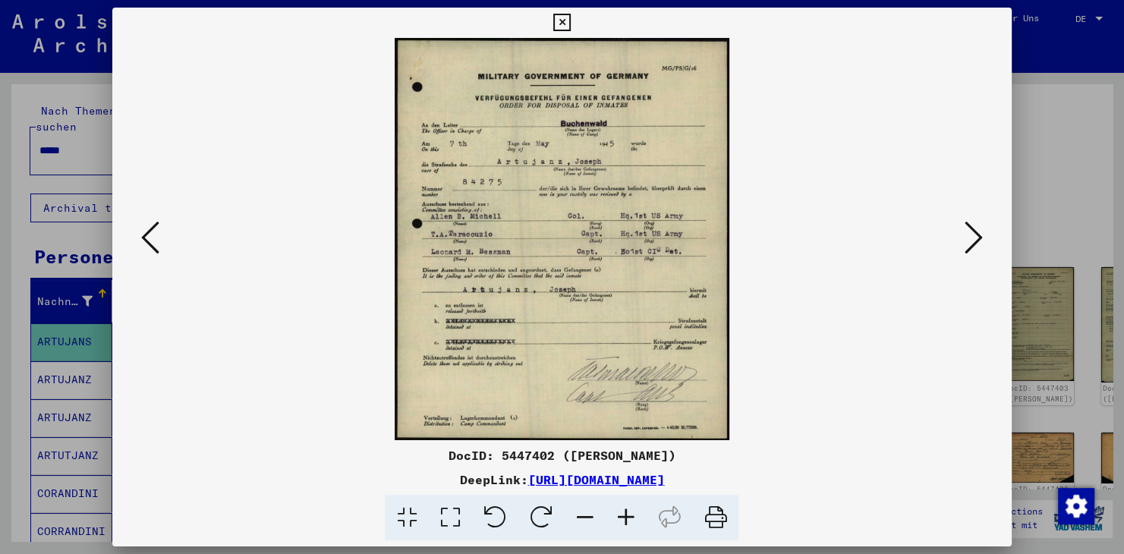
click at [978, 242] on icon at bounding box center [974, 237] width 18 height 36
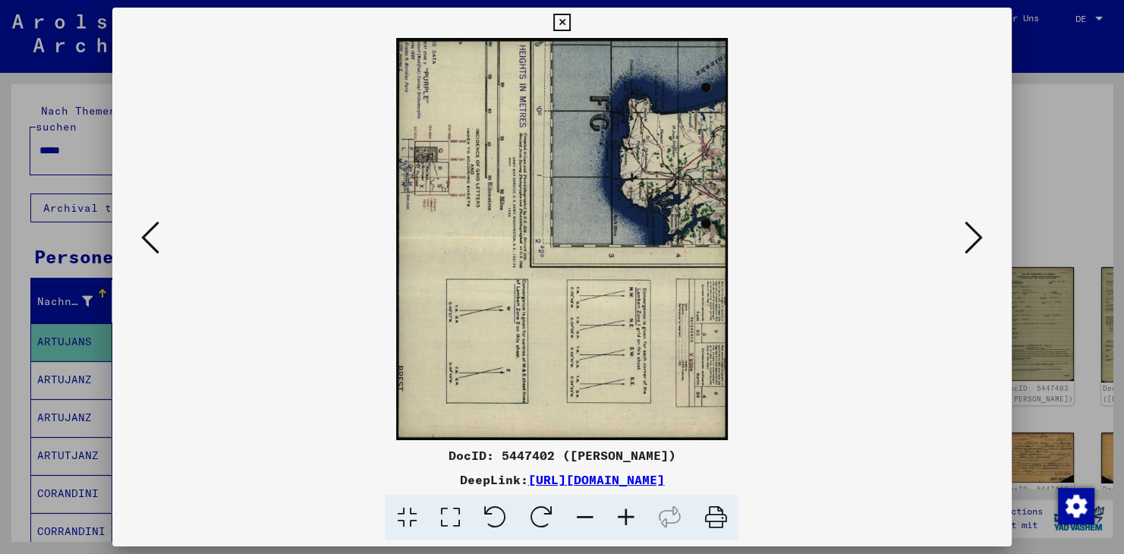
click at [803, 326] on img at bounding box center [562, 239] width 796 height 402
click at [979, 238] on icon at bounding box center [974, 237] width 18 height 36
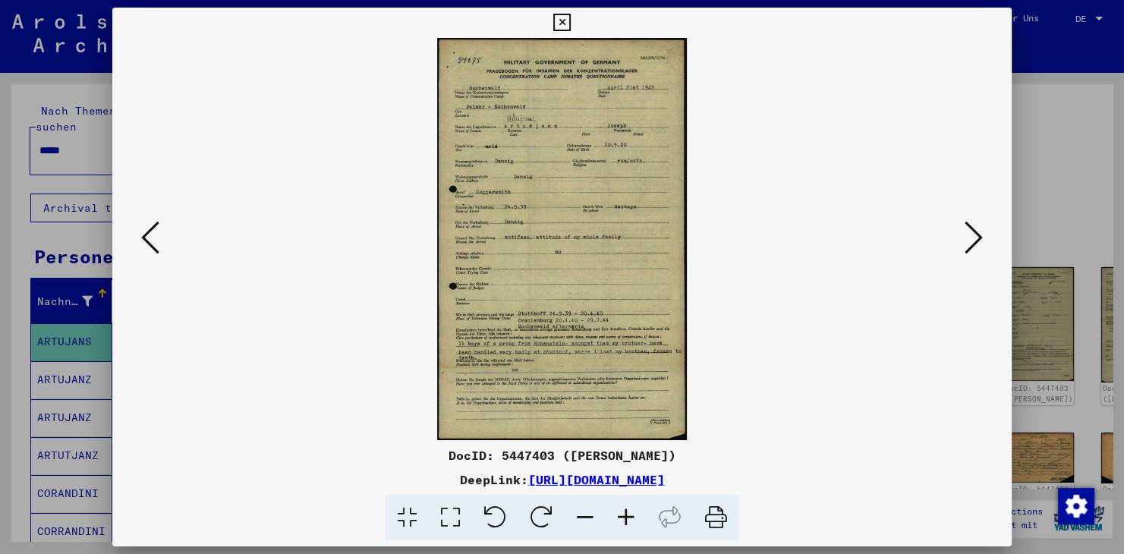
click at [618, 513] on icon at bounding box center [625, 518] width 41 height 46
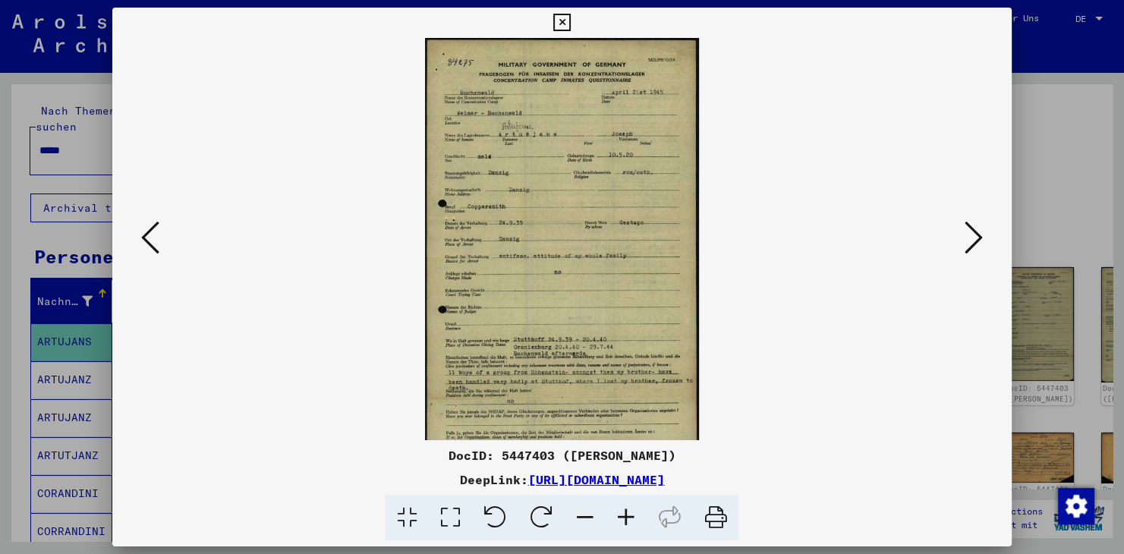
click at [624, 516] on icon at bounding box center [625, 518] width 41 height 46
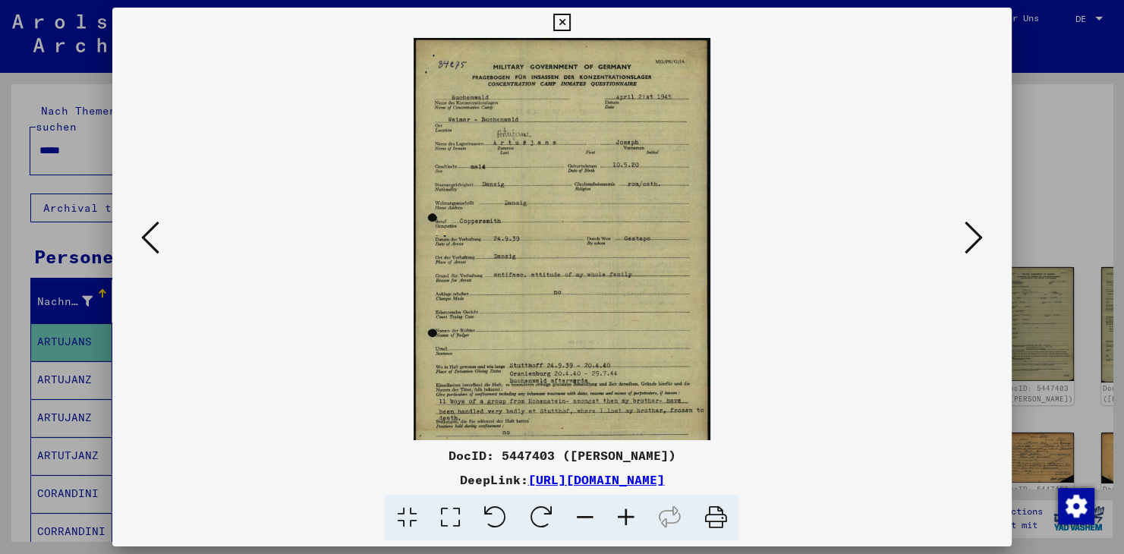
click at [624, 516] on icon at bounding box center [625, 518] width 41 height 46
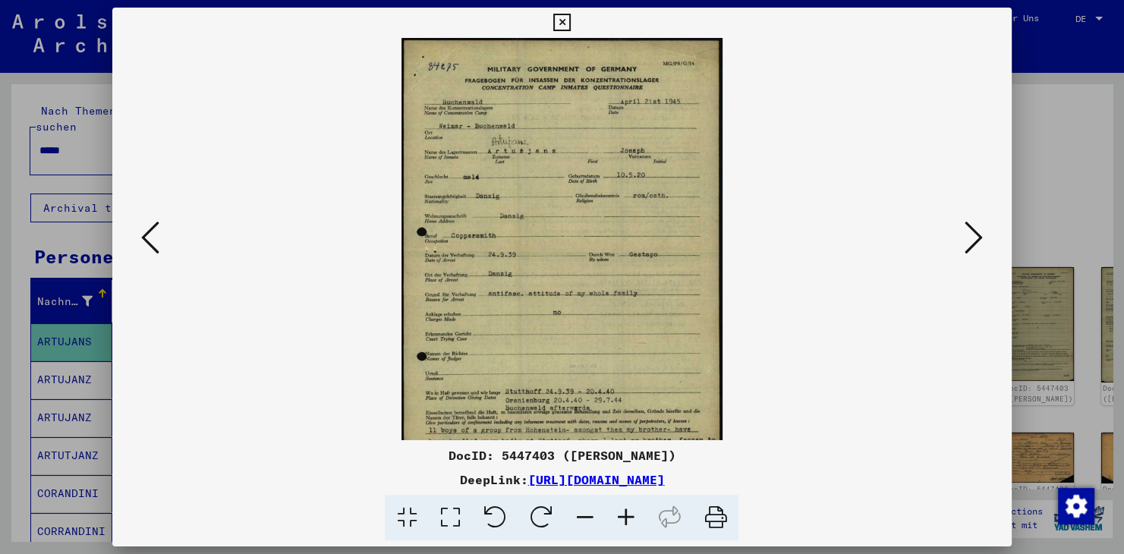
click at [624, 516] on icon at bounding box center [625, 518] width 41 height 46
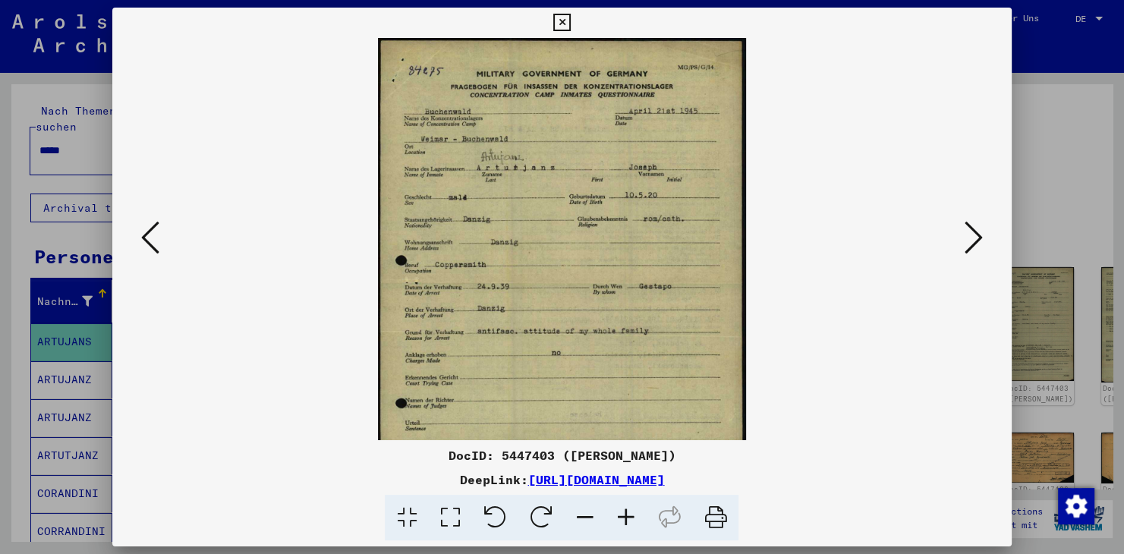
click at [624, 516] on icon at bounding box center [625, 518] width 41 height 46
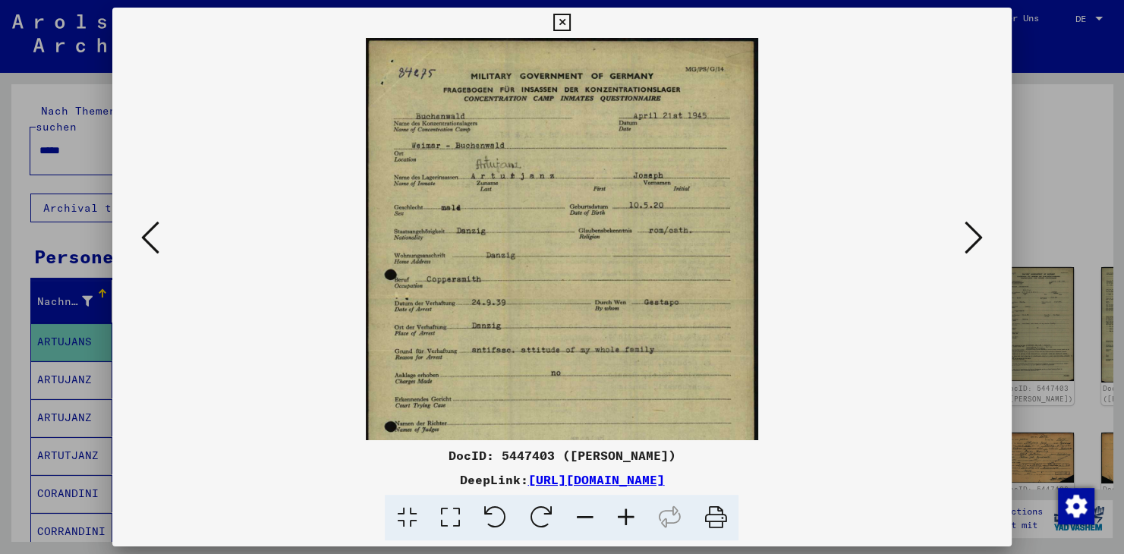
click at [624, 516] on icon at bounding box center [625, 518] width 41 height 46
click at [625, 516] on icon at bounding box center [625, 518] width 41 height 46
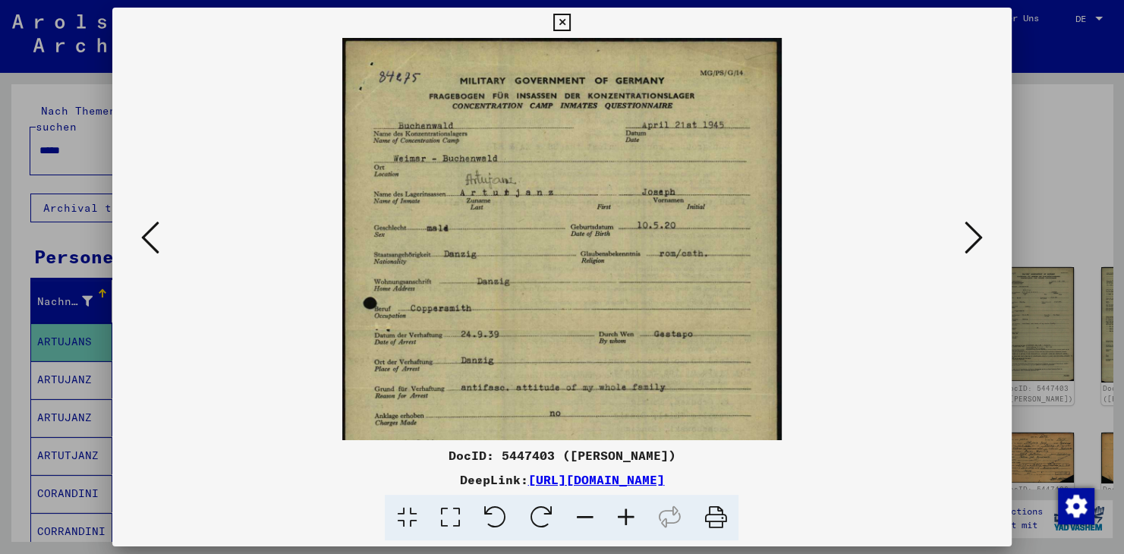
click at [625, 516] on icon at bounding box center [625, 518] width 41 height 46
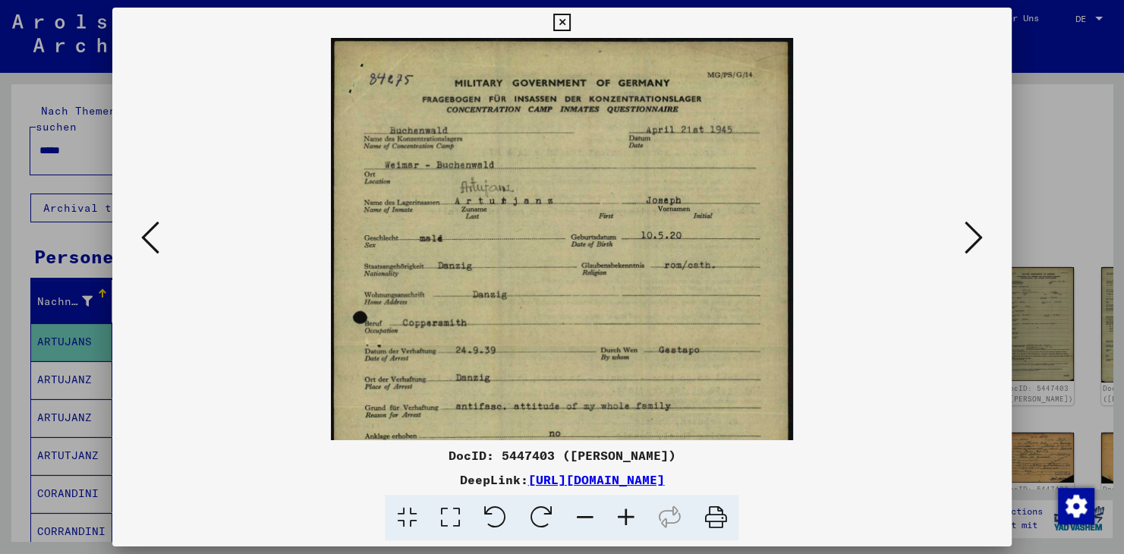
click at [625, 516] on icon at bounding box center [625, 518] width 41 height 46
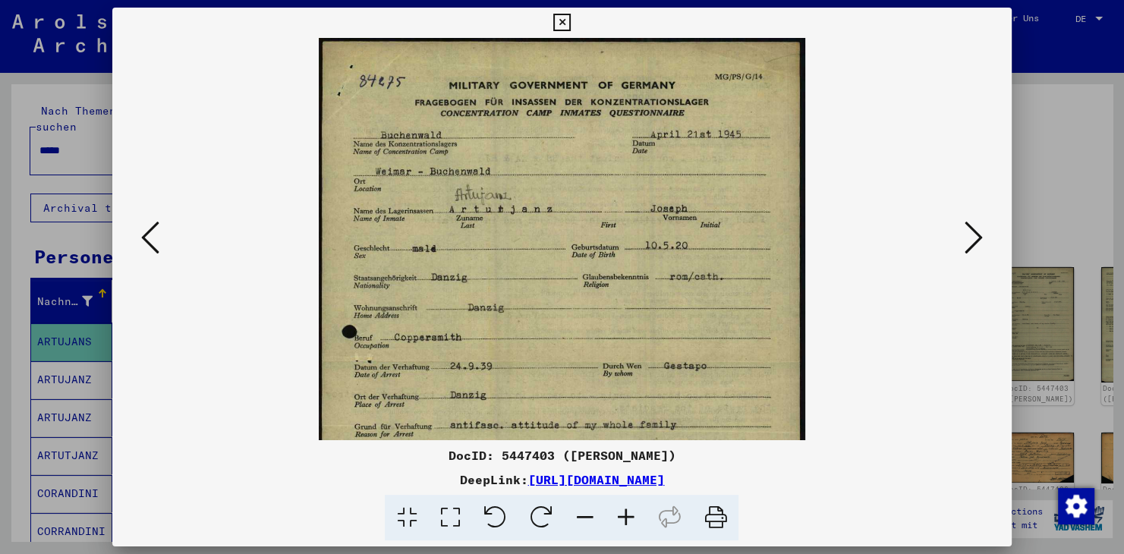
click at [147, 241] on icon at bounding box center [150, 237] width 18 height 36
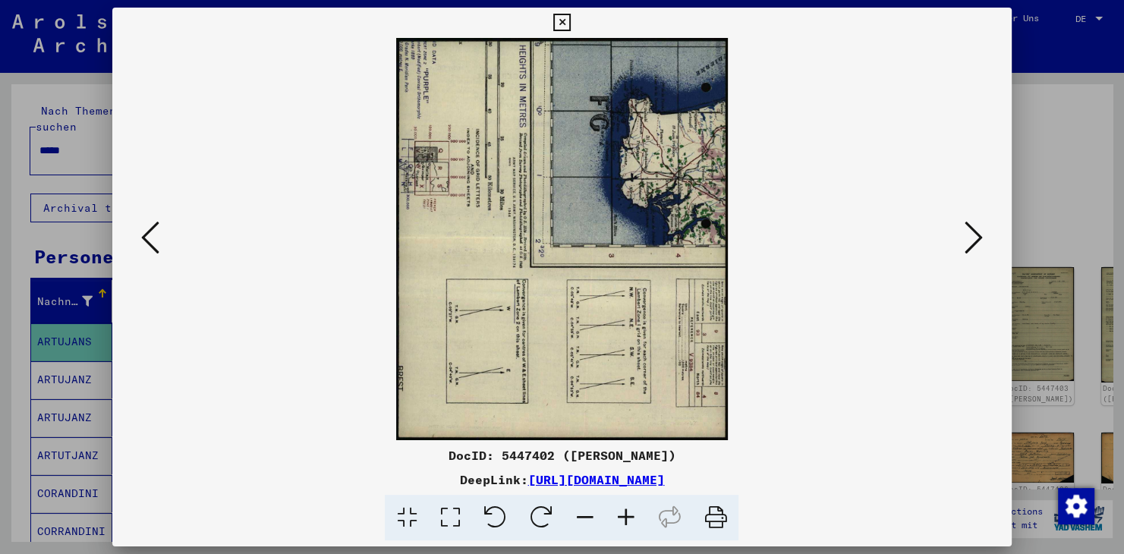
click at [147, 244] on icon at bounding box center [150, 237] width 18 height 36
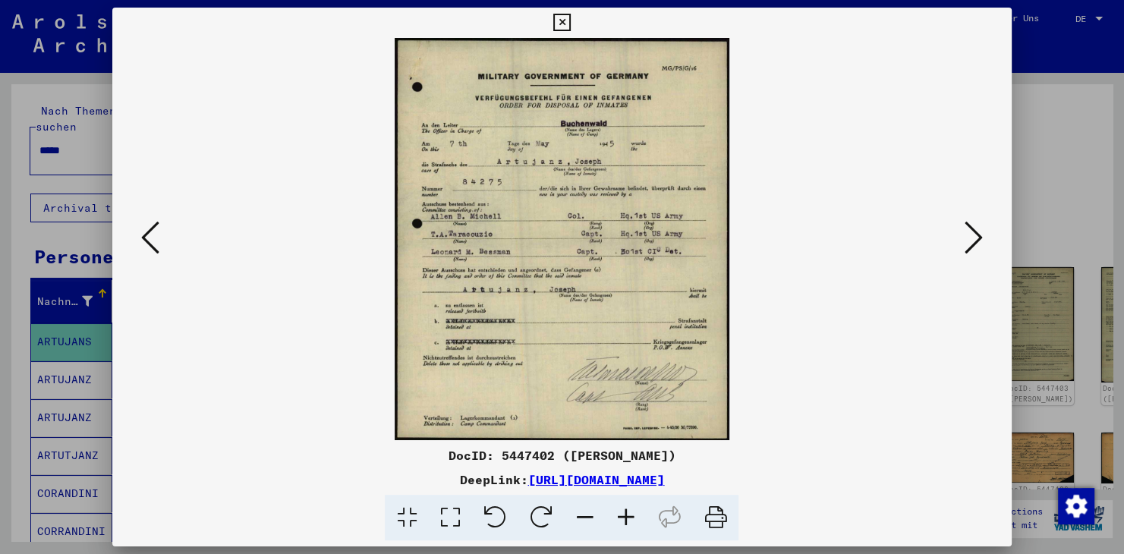
click at [147, 244] on icon at bounding box center [150, 237] width 18 height 36
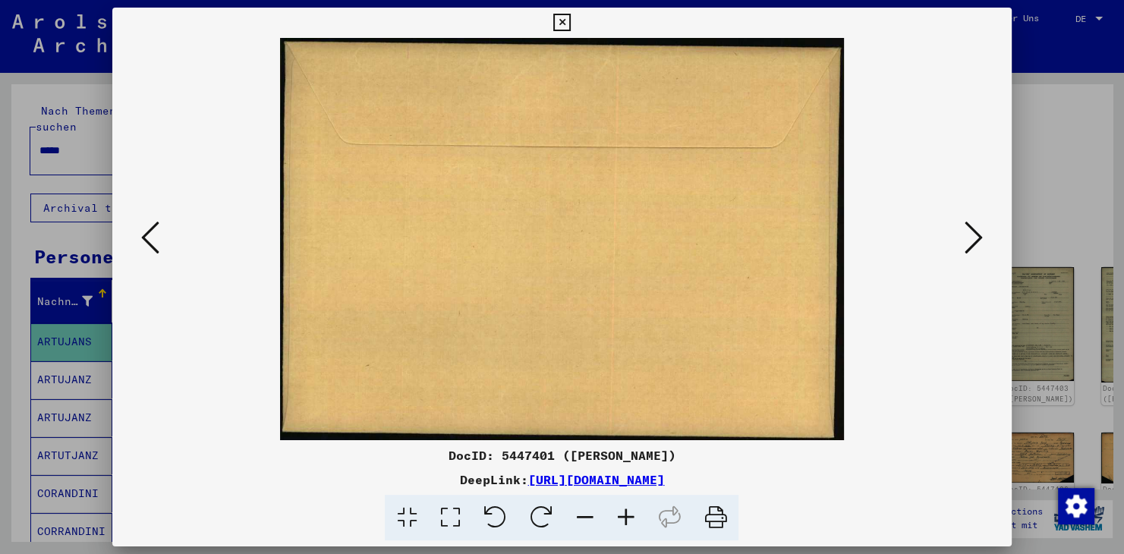
click at [147, 244] on icon at bounding box center [150, 237] width 18 height 36
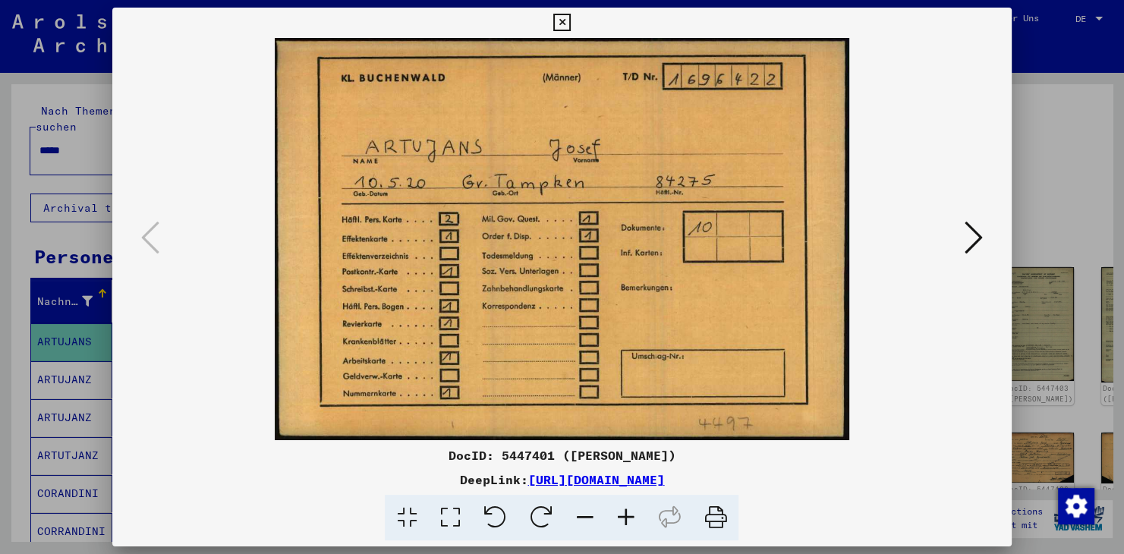
click at [972, 238] on icon at bounding box center [974, 237] width 18 height 36
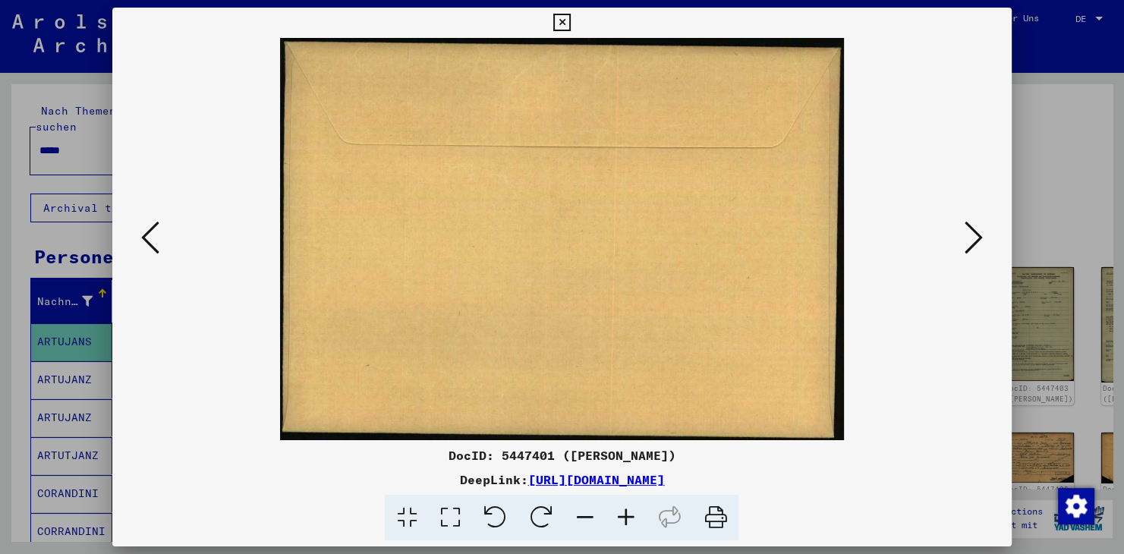
click at [972, 238] on icon at bounding box center [974, 237] width 18 height 36
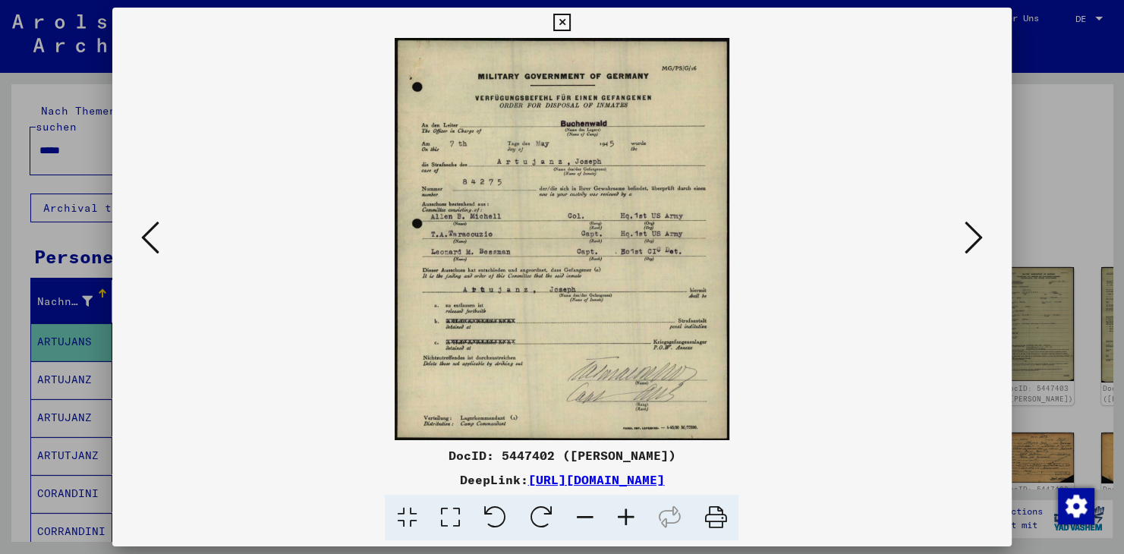
click at [972, 238] on icon at bounding box center [974, 237] width 18 height 36
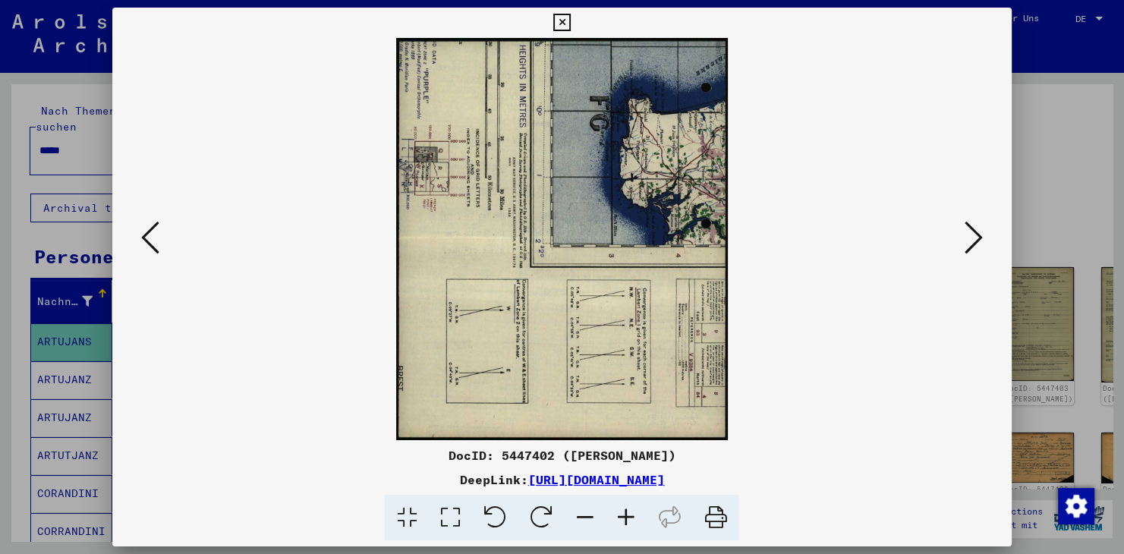
click at [972, 238] on icon at bounding box center [974, 237] width 18 height 36
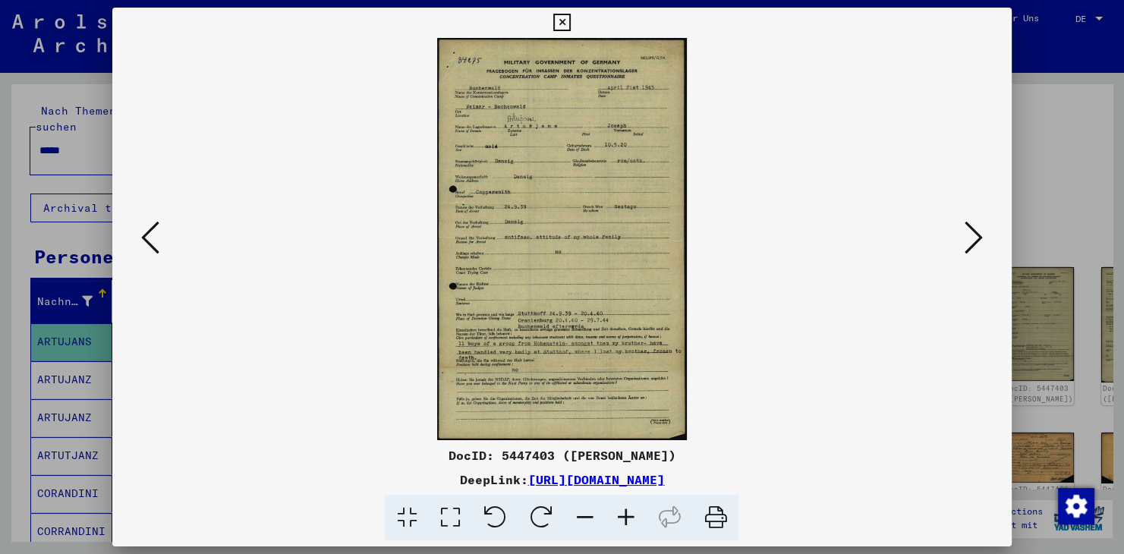
click at [972, 238] on icon at bounding box center [974, 237] width 18 height 36
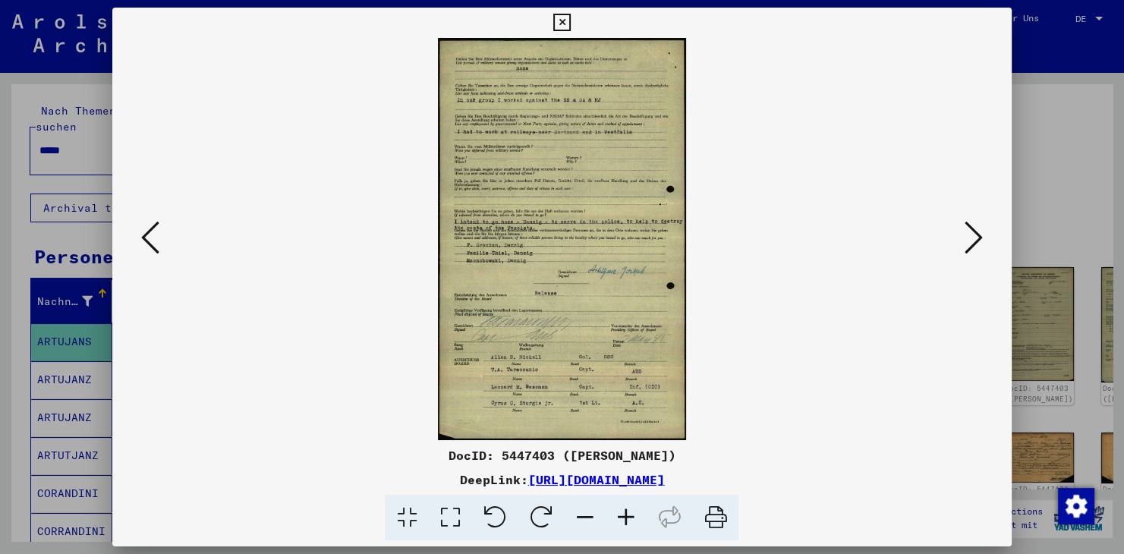
click at [972, 238] on icon at bounding box center [974, 237] width 18 height 36
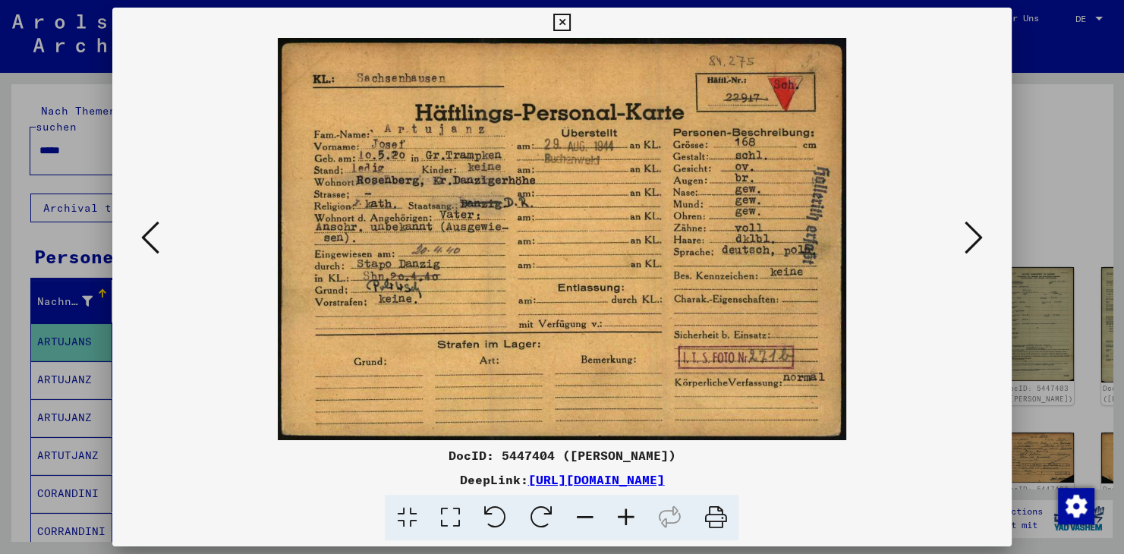
click at [775, 448] on div "DocID: 5447404 ([PERSON_NAME])" at bounding box center [562, 455] width 900 height 18
drag, startPoint x: 551, startPoint y: 456, endPoint x: 440, endPoint y: 455, distance: 111.6
click at [440, 455] on div "DocID: 5447404 ([PERSON_NAME])" at bounding box center [562, 455] width 900 height 18
copy div "DocID: 5447404"
click at [974, 238] on icon at bounding box center [974, 237] width 18 height 36
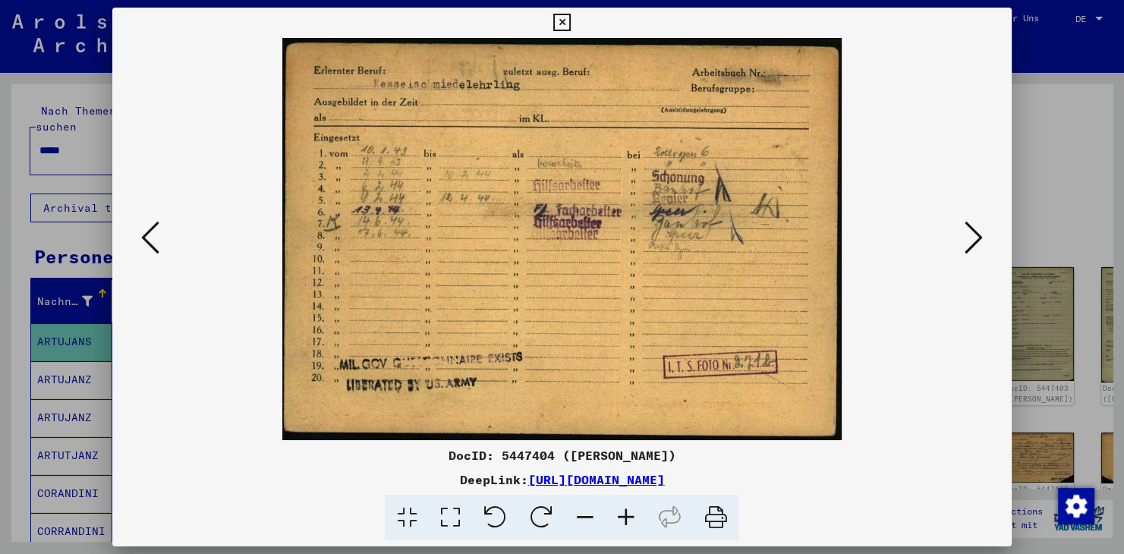
click at [979, 239] on icon at bounding box center [974, 237] width 18 height 36
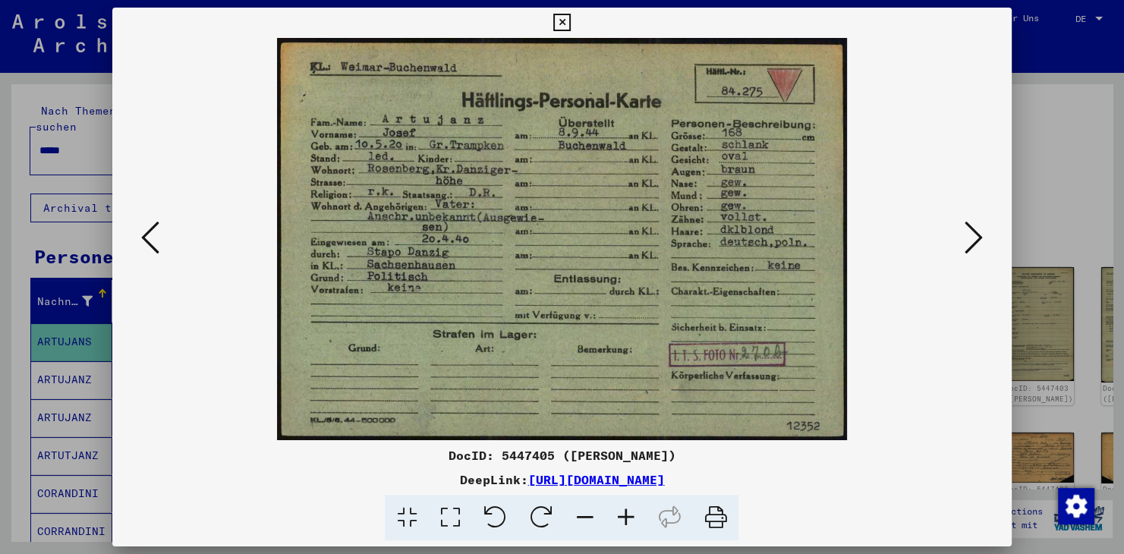
drag, startPoint x: 195, startPoint y: 116, endPoint x: 182, endPoint y: 166, distance: 51.0
click at [194, 117] on viewer-one-image at bounding box center [562, 239] width 796 height 402
click at [144, 246] on icon at bounding box center [150, 237] width 18 height 36
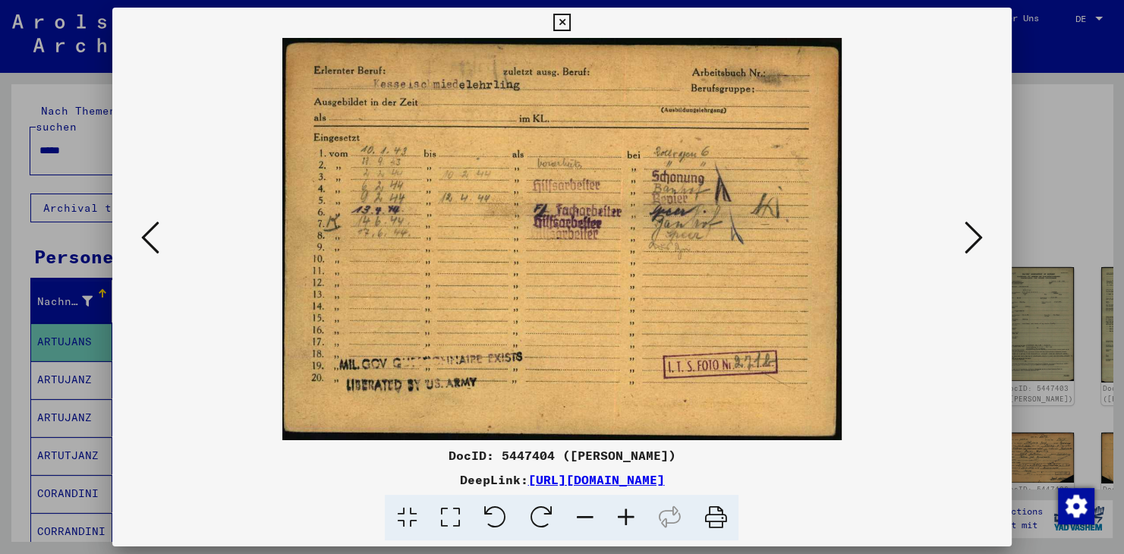
click at [144, 246] on icon at bounding box center [150, 237] width 18 height 36
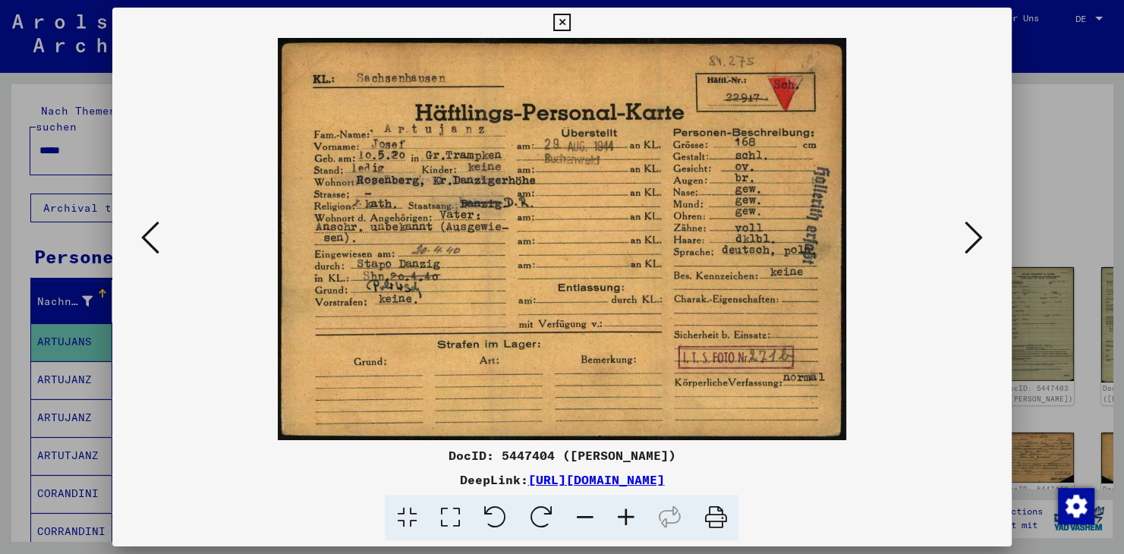
click at [980, 239] on icon at bounding box center [974, 237] width 18 height 36
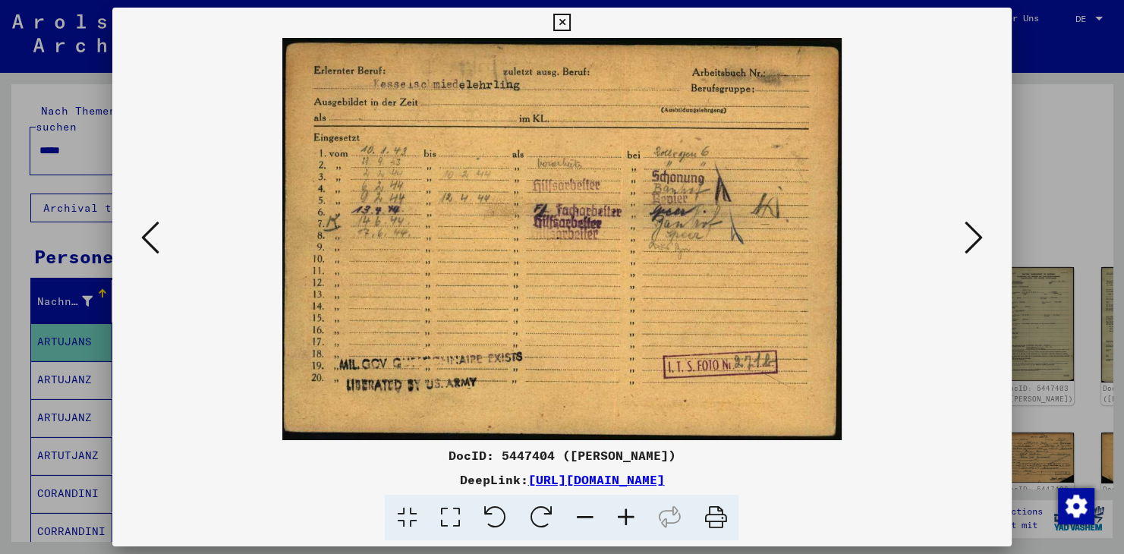
click at [980, 239] on icon at bounding box center [974, 237] width 18 height 36
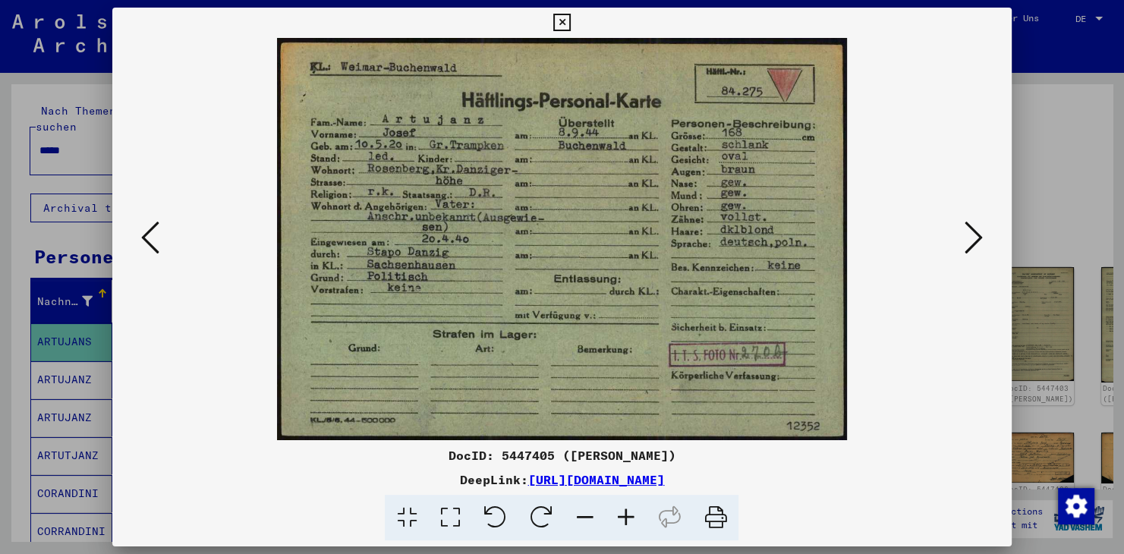
click at [888, 332] on viewer-one-image at bounding box center [562, 239] width 796 height 402
click at [17, 466] on div at bounding box center [562, 277] width 1124 height 554
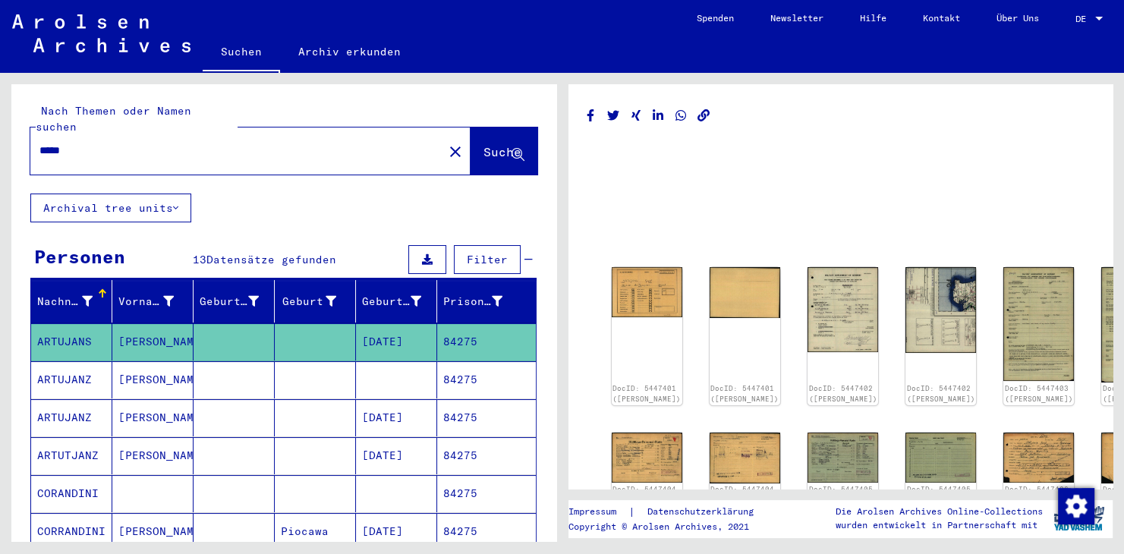
click at [741, 210] on mat-grid-list at bounding box center [841, 227] width 507 height 68
click at [825, 449] on img at bounding box center [843, 457] width 74 height 52
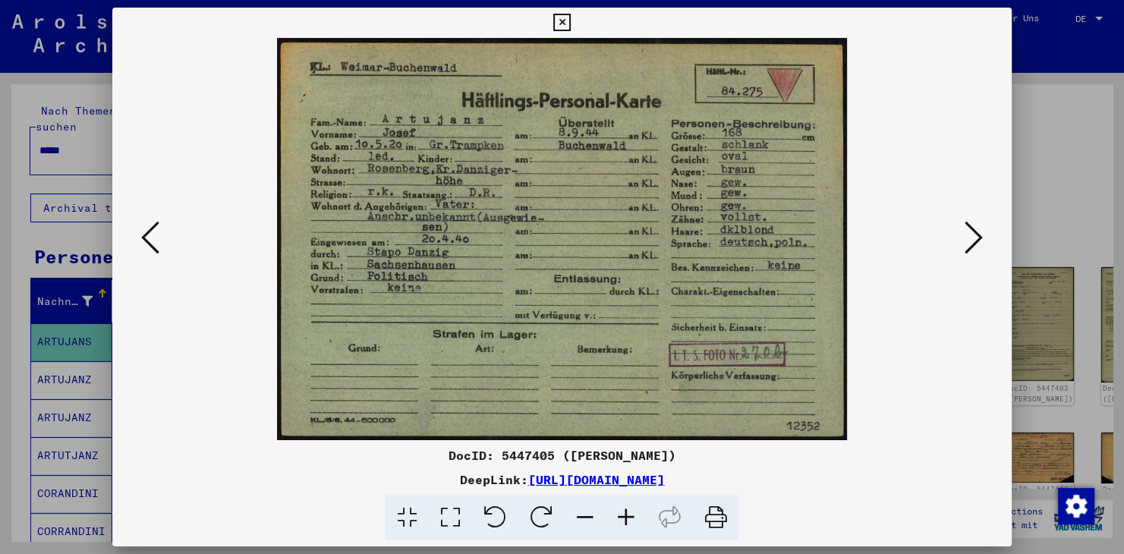
click at [148, 245] on icon at bounding box center [150, 237] width 18 height 36
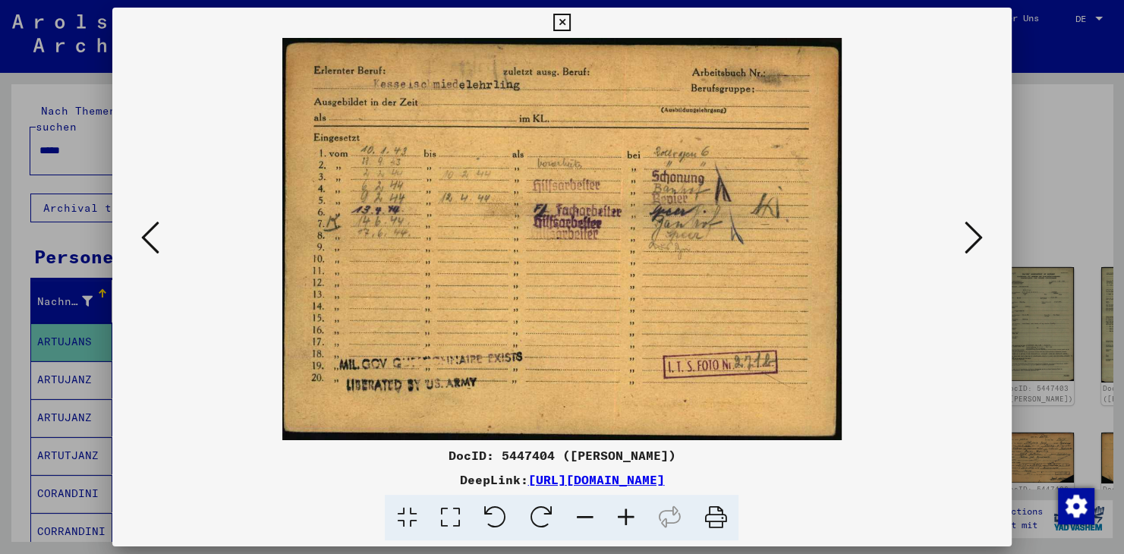
click at [148, 245] on icon at bounding box center [150, 237] width 18 height 36
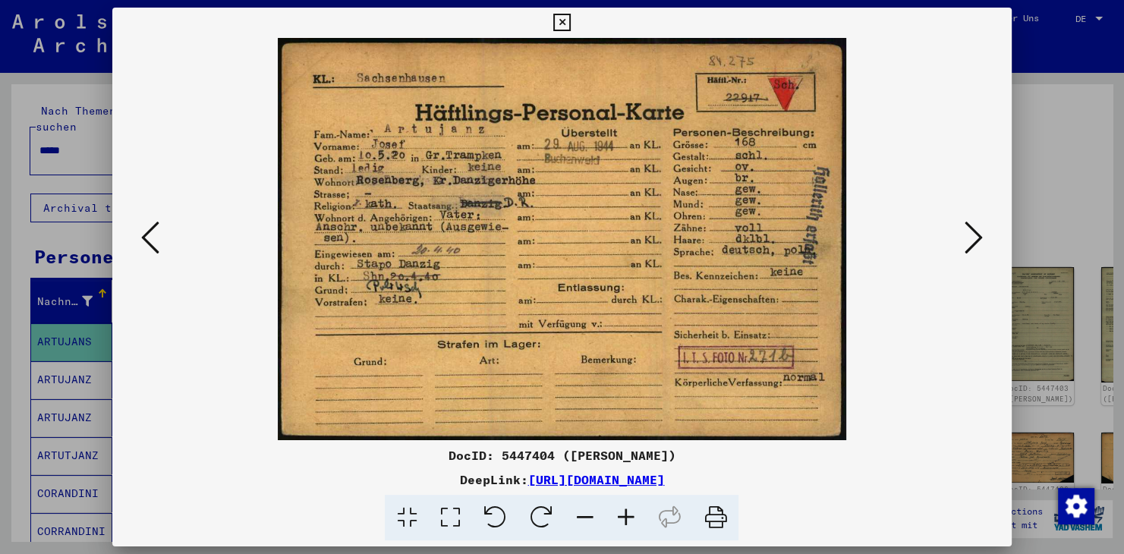
click at [979, 234] on icon at bounding box center [974, 237] width 18 height 36
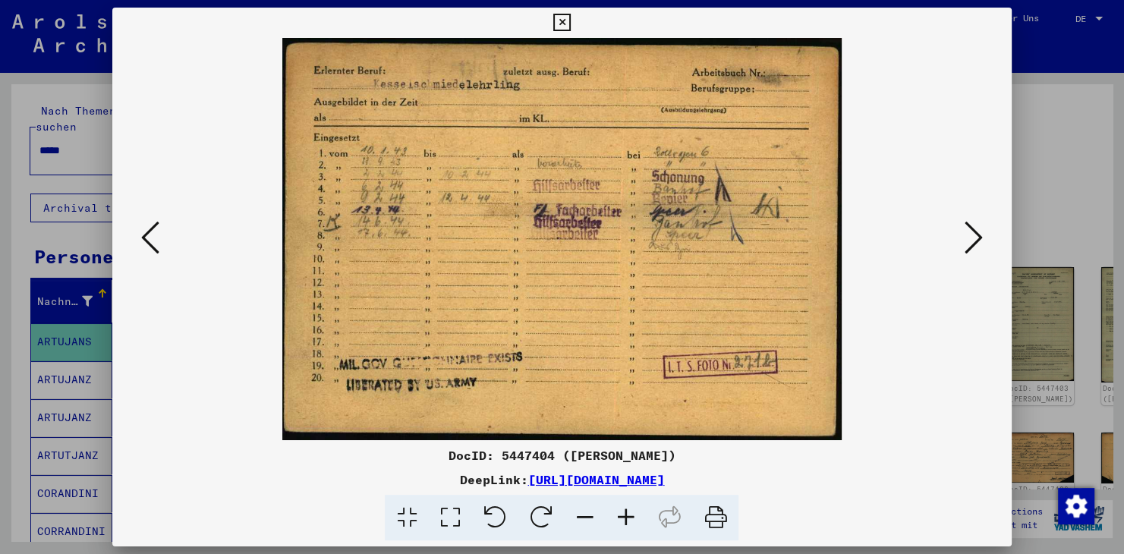
click at [979, 233] on icon at bounding box center [974, 237] width 18 height 36
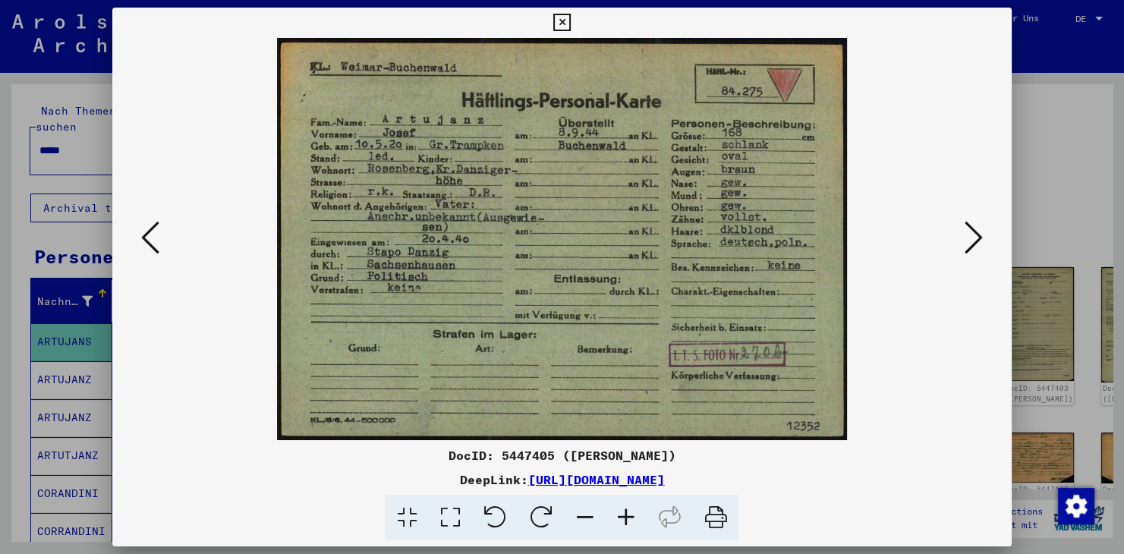
click at [892, 312] on img at bounding box center [562, 239] width 796 height 402
click at [976, 232] on icon at bounding box center [974, 237] width 18 height 36
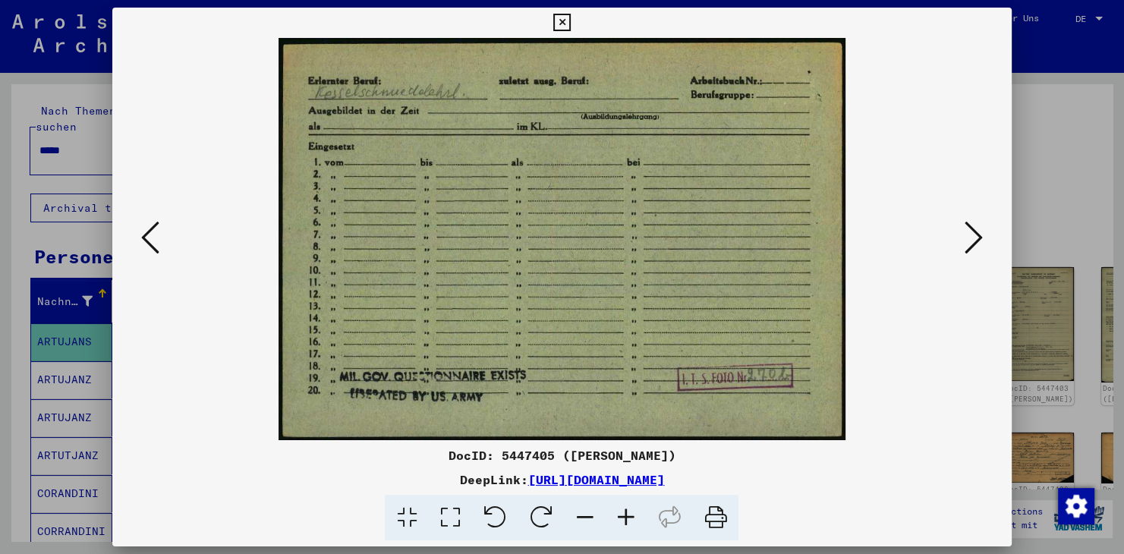
click at [976, 232] on icon at bounding box center [974, 237] width 18 height 36
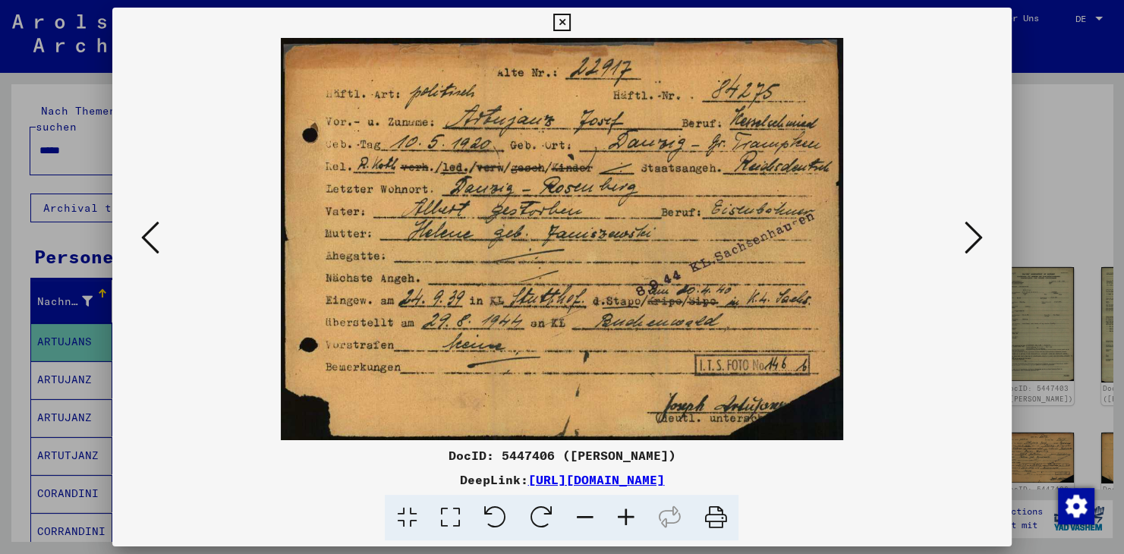
click at [679, 171] on img at bounding box center [562, 239] width 796 height 402
click at [904, 245] on img at bounding box center [562, 239] width 796 height 402
click at [778, 275] on img at bounding box center [562, 239] width 796 height 402
click at [979, 235] on icon at bounding box center [974, 237] width 18 height 36
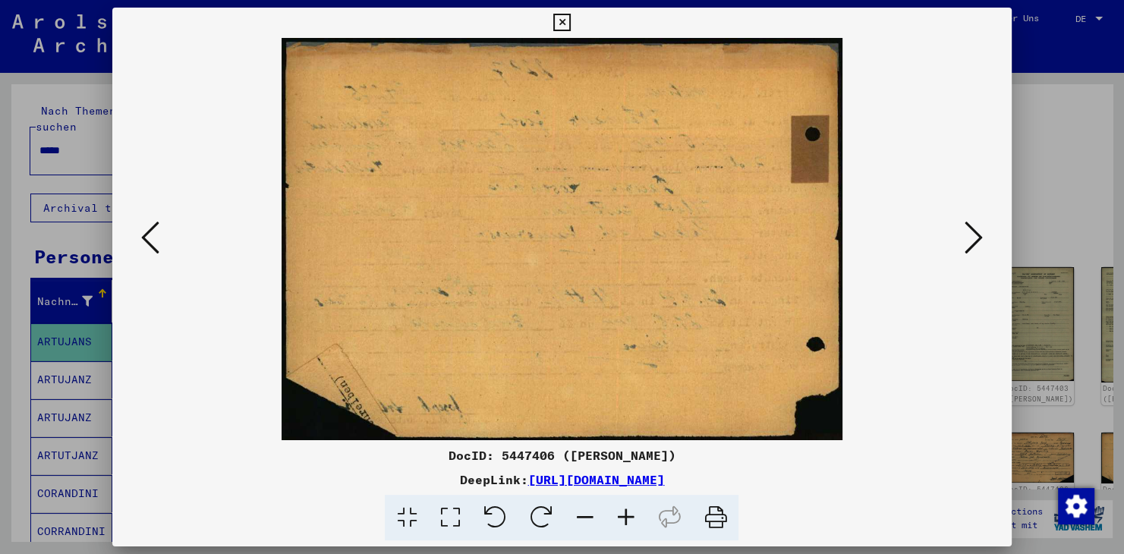
click at [979, 235] on icon at bounding box center [974, 237] width 18 height 36
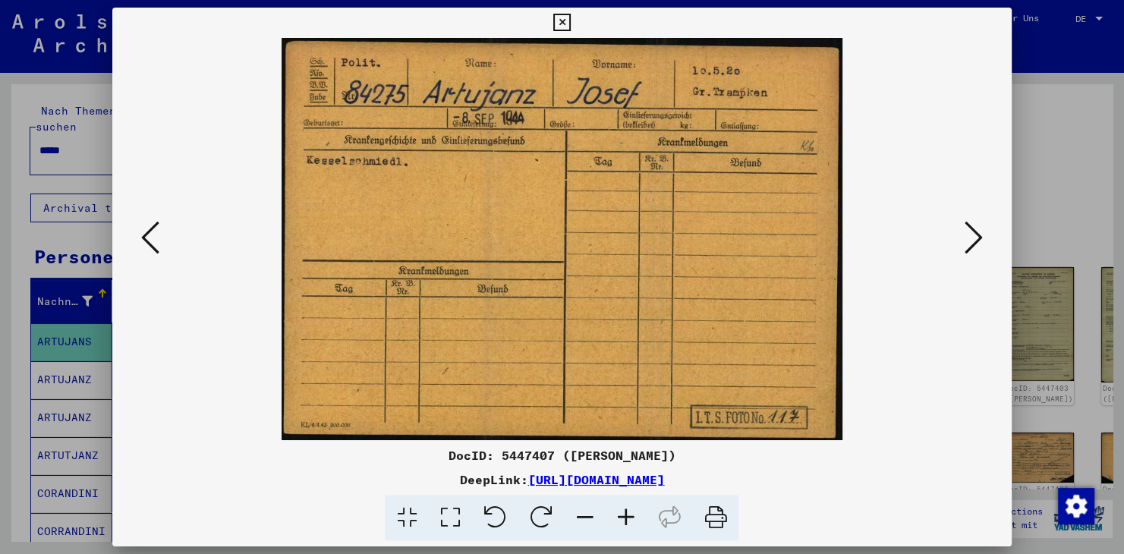
click at [979, 235] on icon at bounding box center [974, 237] width 18 height 36
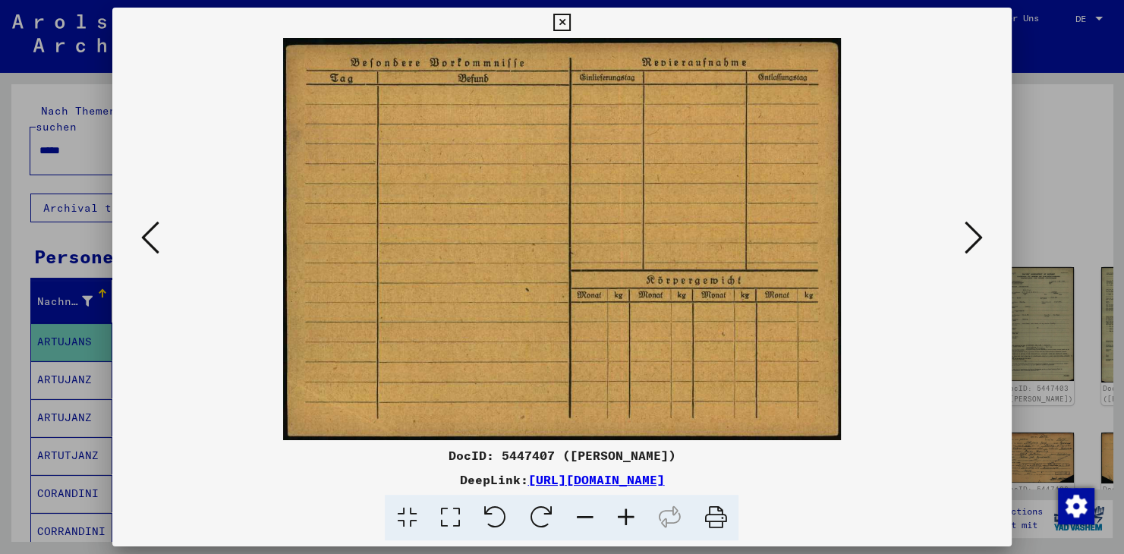
click at [979, 235] on icon at bounding box center [974, 237] width 18 height 36
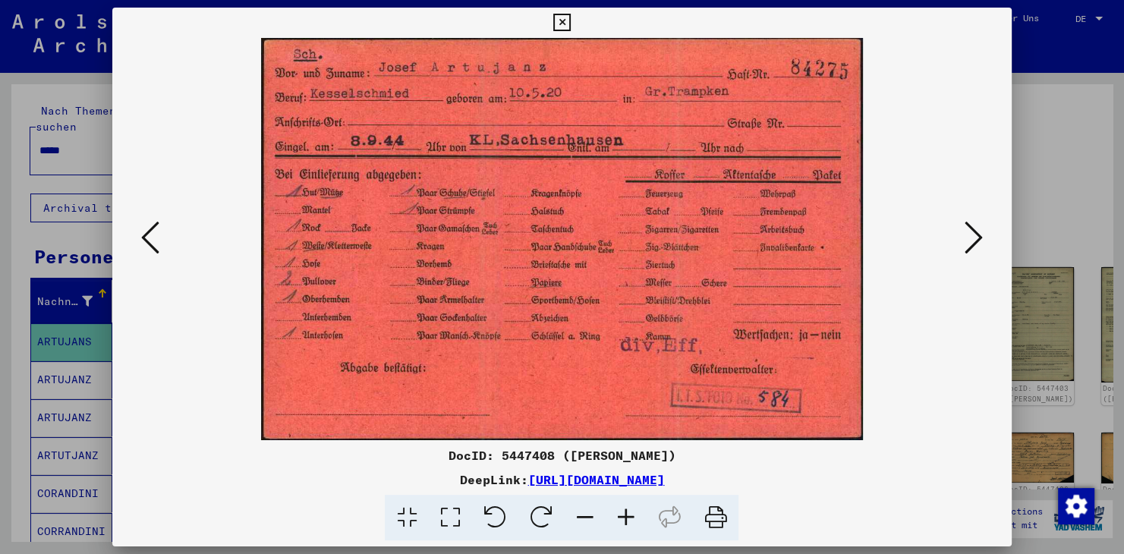
click at [973, 247] on icon at bounding box center [974, 237] width 18 height 36
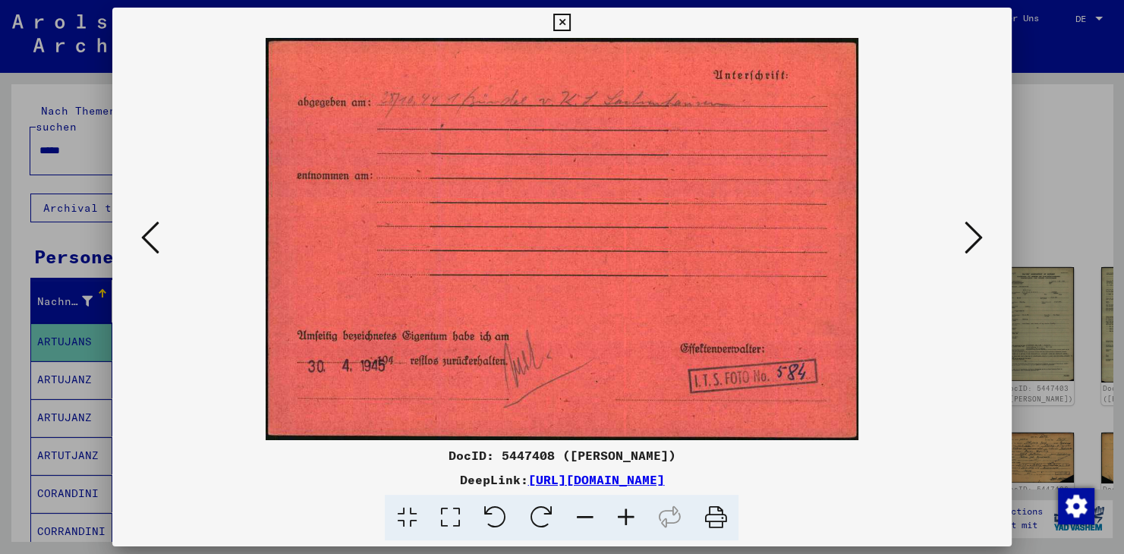
click at [978, 238] on icon at bounding box center [974, 237] width 18 height 36
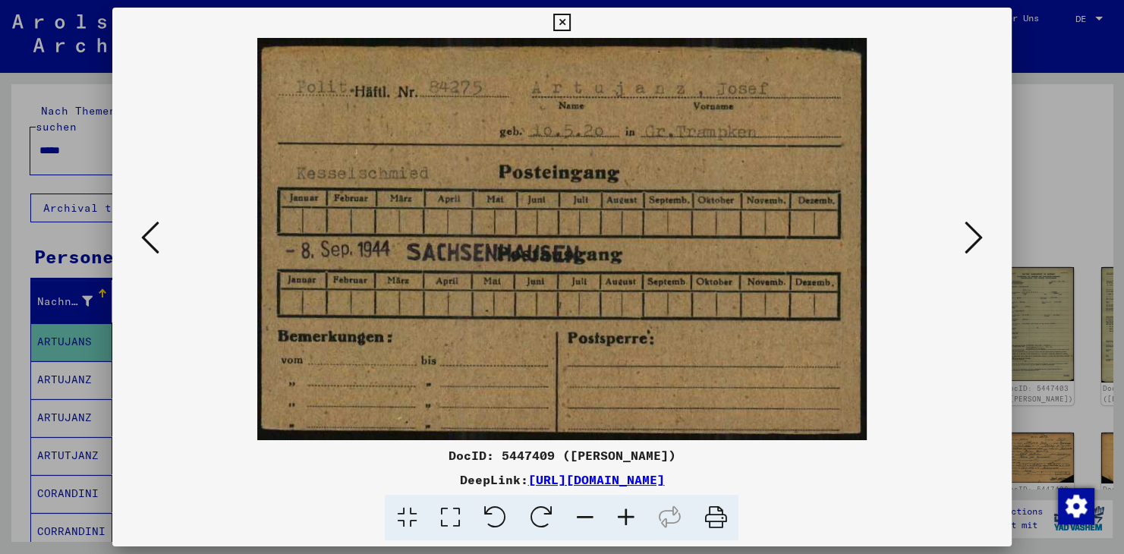
click at [978, 238] on icon at bounding box center [974, 237] width 18 height 36
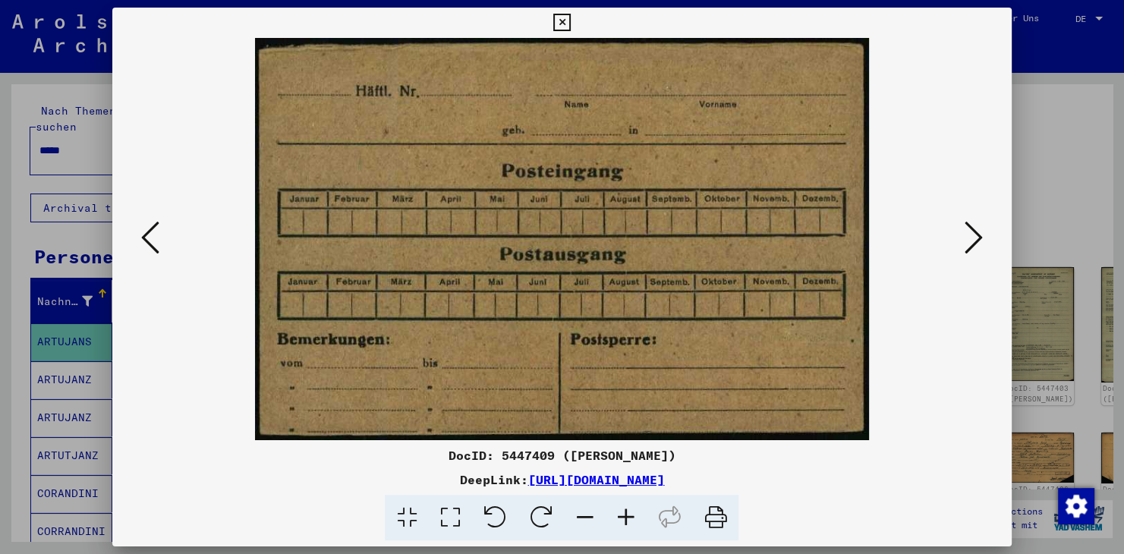
click at [978, 238] on icon at bounding box center [974, 237] width 18 height 36
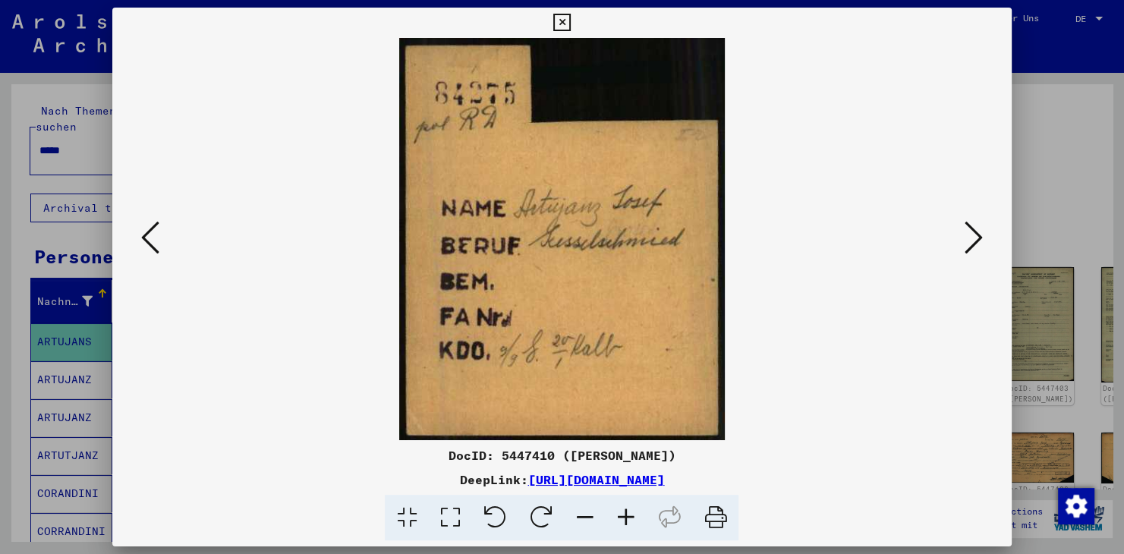
click at [978, 238] on icon at bounding box center [974, 237] width 18 height 36
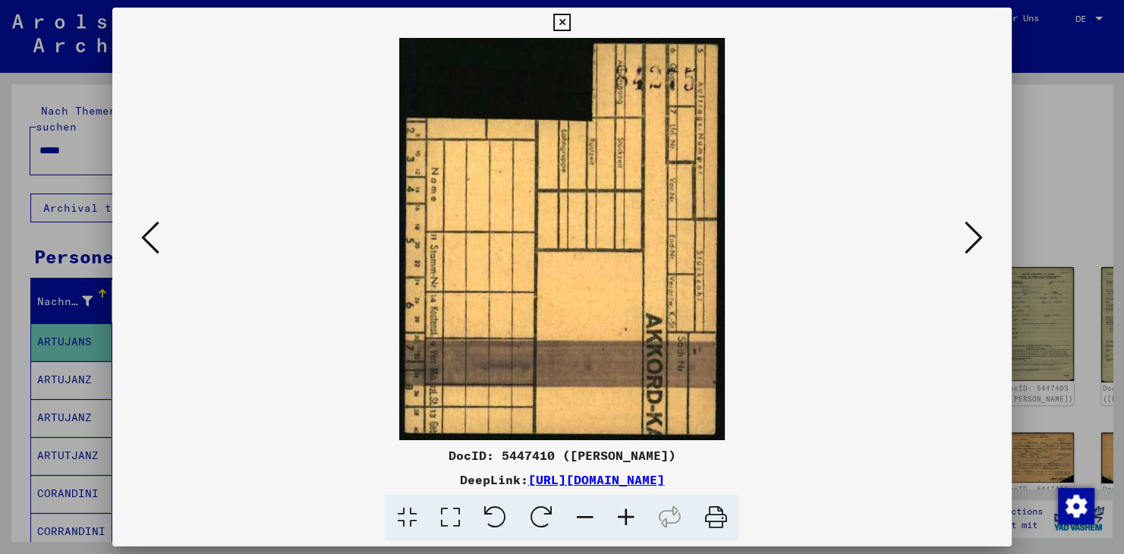
click at [978, 238] on icon at bounding box center [974, 237] width 18 height 36
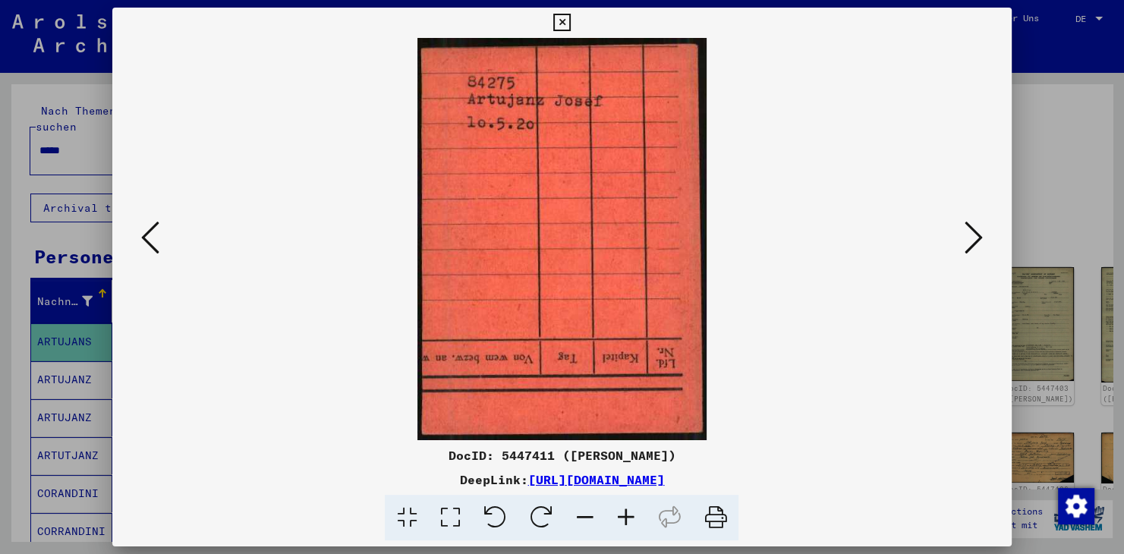
click at [978, 238] on icon at bounding box center [974, 237] width 18 height 36
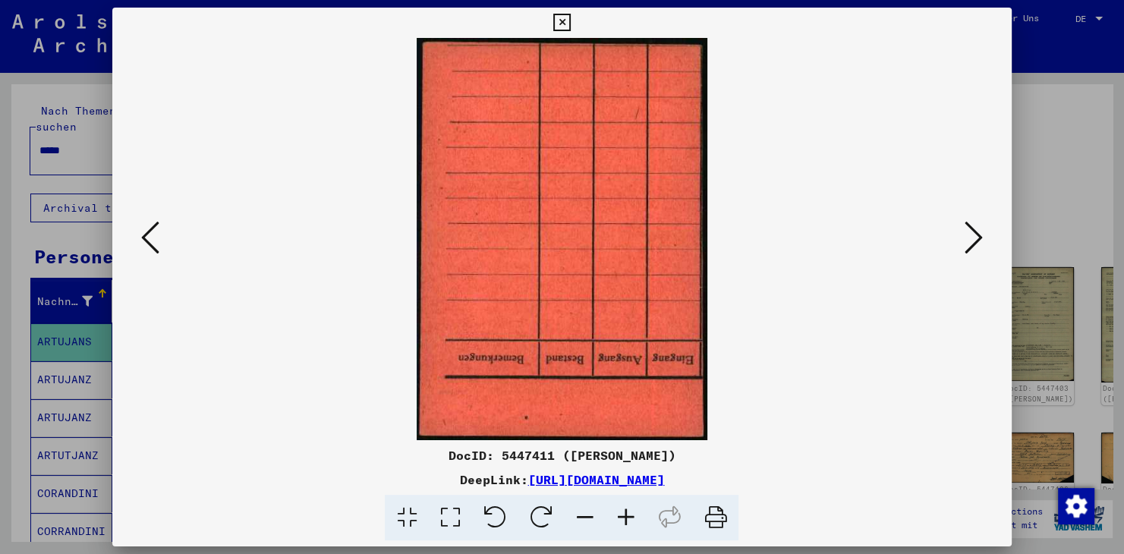
click at [978, 238] on icon at bounding box center [974, 237] width 18 height 36
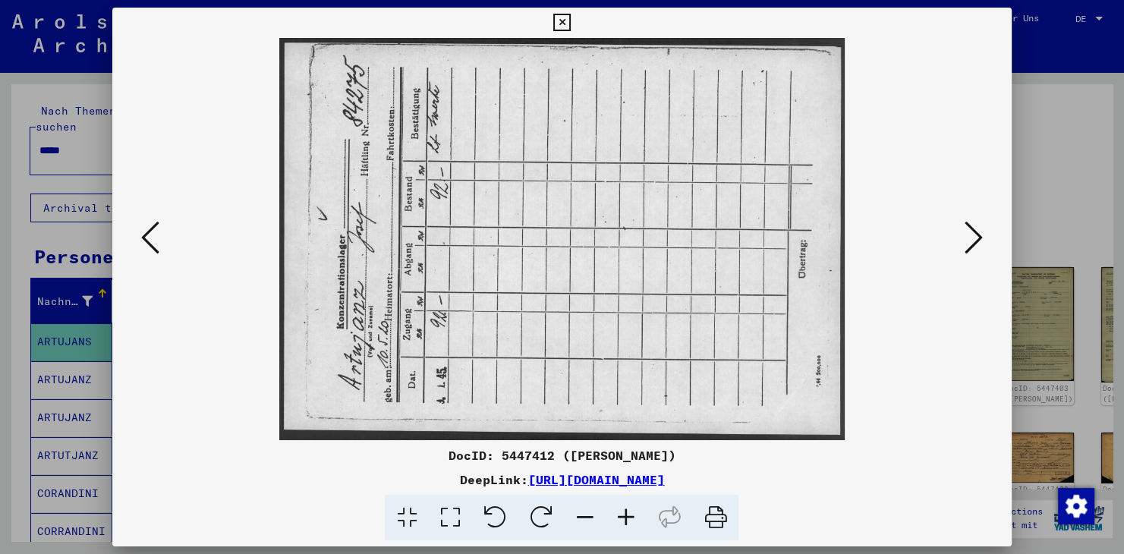
click at [539, 513] on icon at bounding box center [541, 518] width 46 height 46
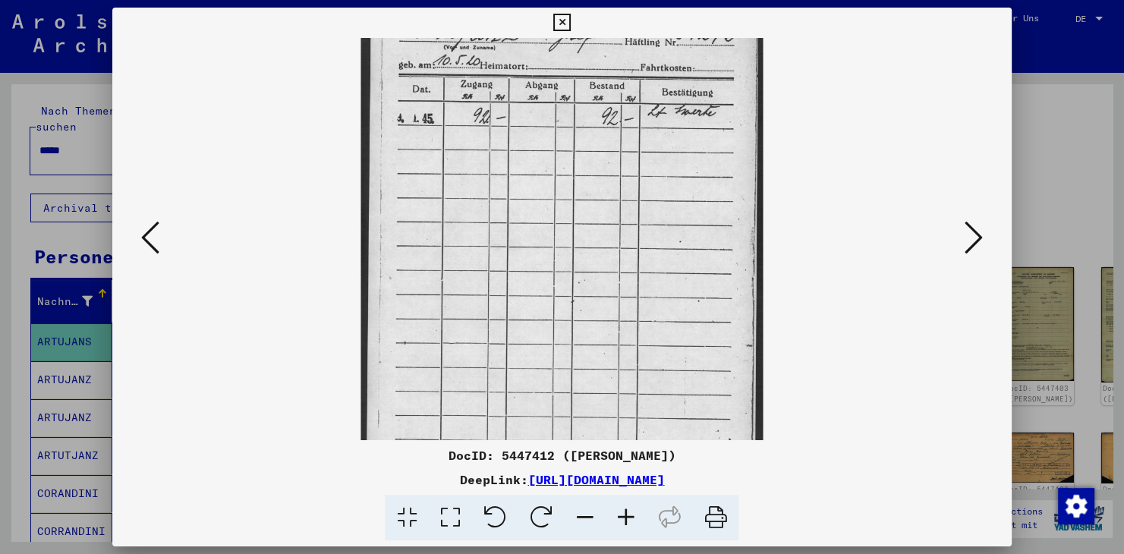
drag, startPoint x: 568, startPoint y: 308, endPoint x: 570, endPoint y: 338, distance: 29.7
click at [570, 338] on img at bounding box center [562, 239] width 402 height 796
drag, startPoint x: 445, startPoint y: 453, endPoint x: 550, endPoint y: 445, distance: 105.1
click at [550, 445] on div "DocID: 5447412 ([PERSON_NAME]) DeepLink: [URL][DOMAIN_NAME]" at bounding box center [562, 275] width 900 height 534
click at [424, 456] on div "DocID: 5447412 ([PERSON_NAME])" at bounding box center [562, 455] width 900 height 18
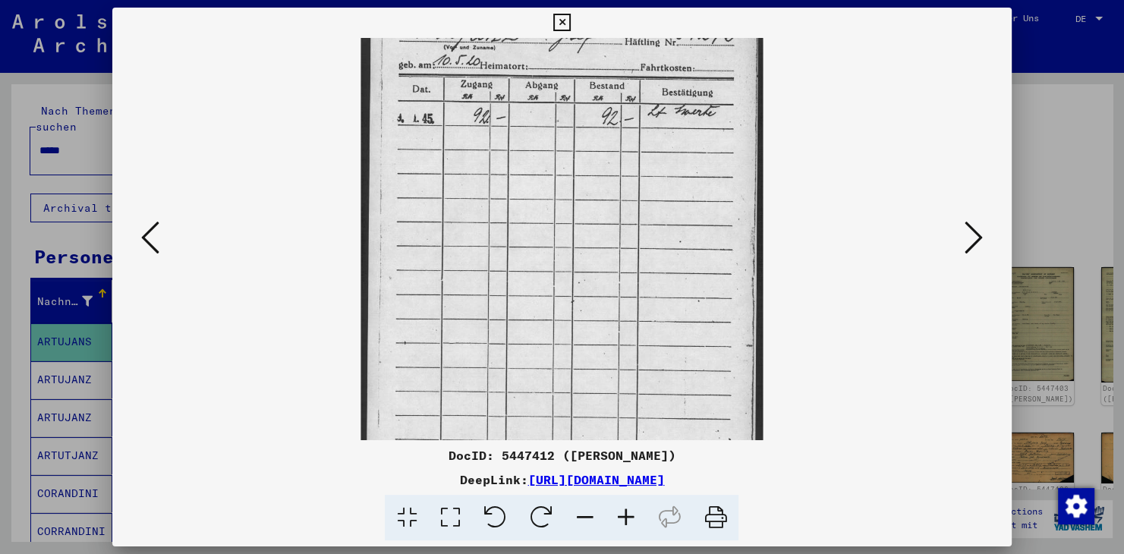
drag, startPoint x: 442, startPoint y: 451, endPoint x: 685, endPoint y: 451, distance: 243.0
click at [685, 451] on div "DocID: 5447412 ([PERSON_NAME])" at bounding box center [562, 455] width 900 height 18
copy div "DocID: 5447412 ([PERSON_NAME])"
click at [494, 521] on icon at bounding box center [495, 518] width 46 height 46
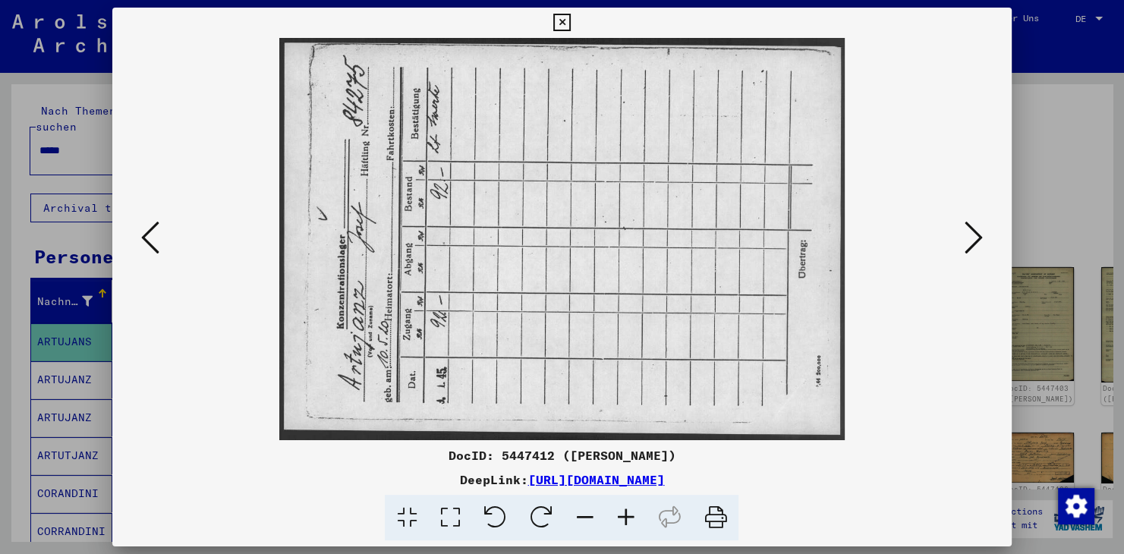
click at [548, 509] on icon at bounding box center [541, 518] width 46 height 46
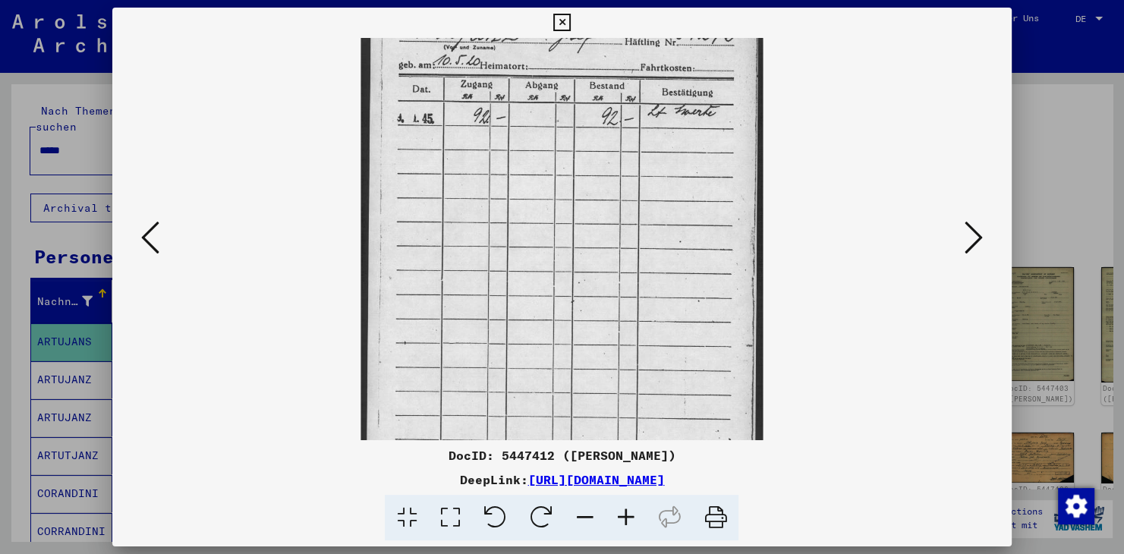
copy div "DocID: 5447412 ([PERSON_NAME])"
drag, startPoint x: 640, startPoint y: 147, endPoint x: 639, endPoint y: 169, distance: 21.3
click at [639, 169] on img at bounding box center [562, 239] width 402 height 796
click at [503, 519] on icon at bounding box center [495, 518] width 46 height 46
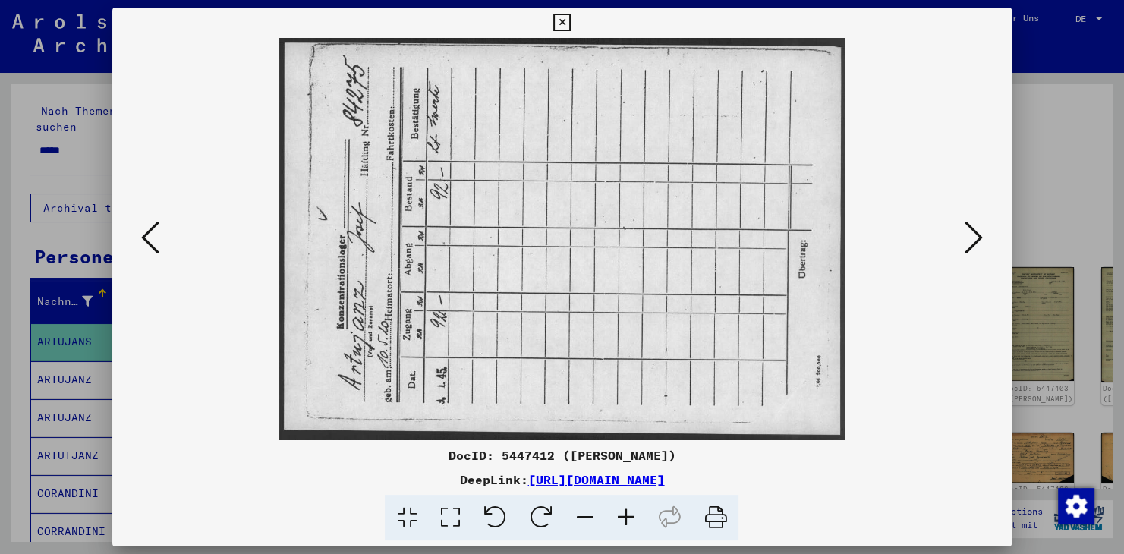
click at [536, 518] on icon at bounding box center [541, 518] width 46 height 46
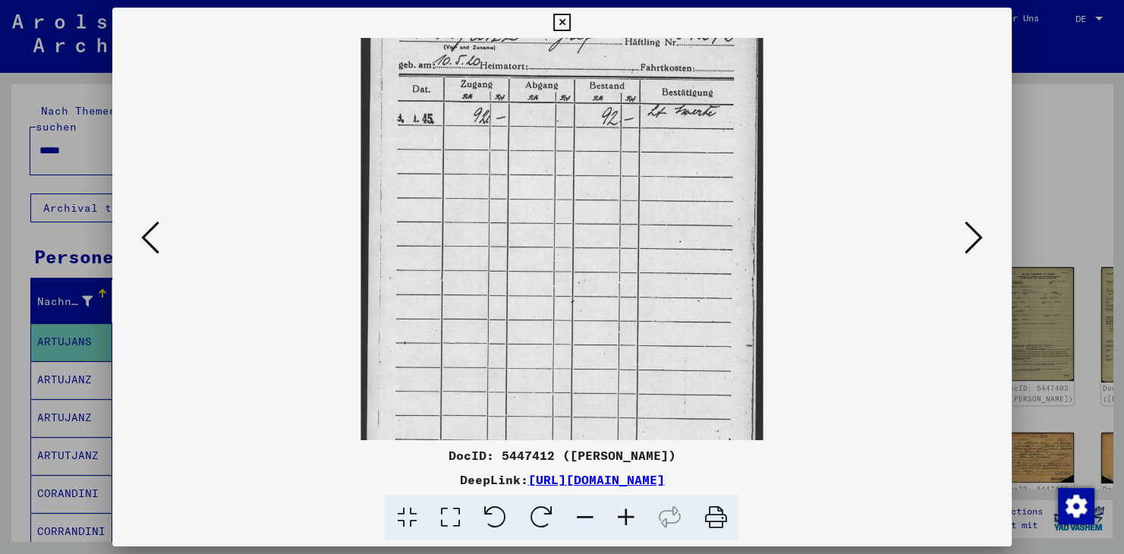
click at [536, 518] on icon at bounding box center [541, 518] width 46 height 46
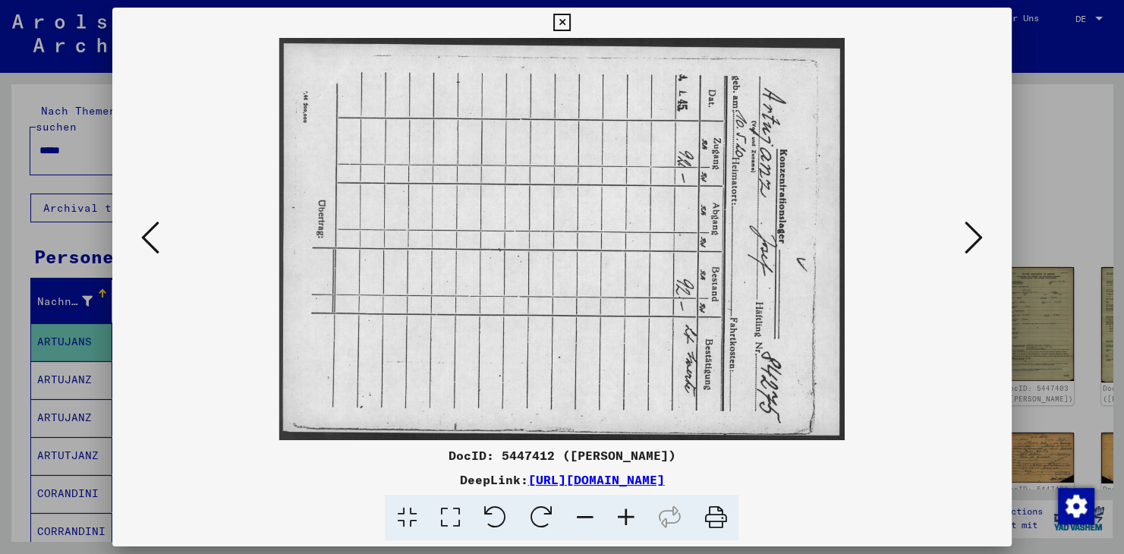
click at [500, 522] on icon at bounding box center [495, 518] width 46 height 46
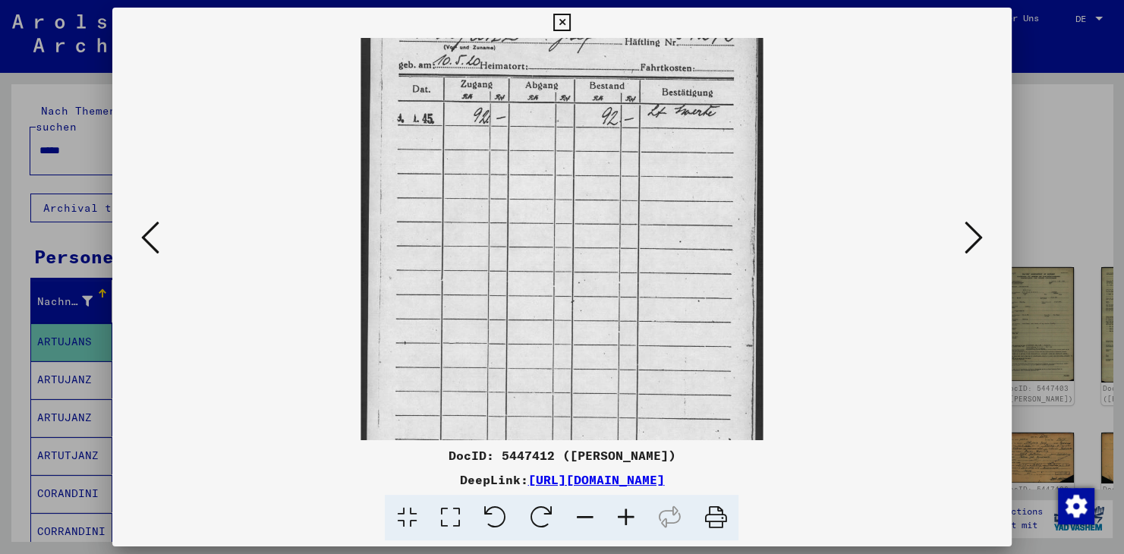
click at [982, 238] on icon at bounding box center [974, 237] width 18 height 36
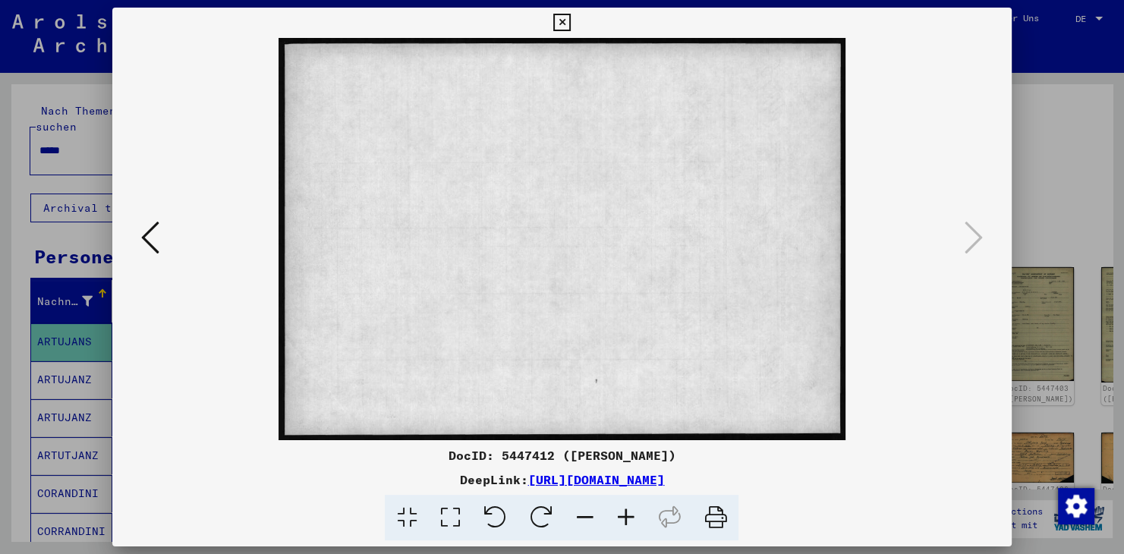
click at [571, 26] on icon at bounding box center [562, 23] width 17 height 18
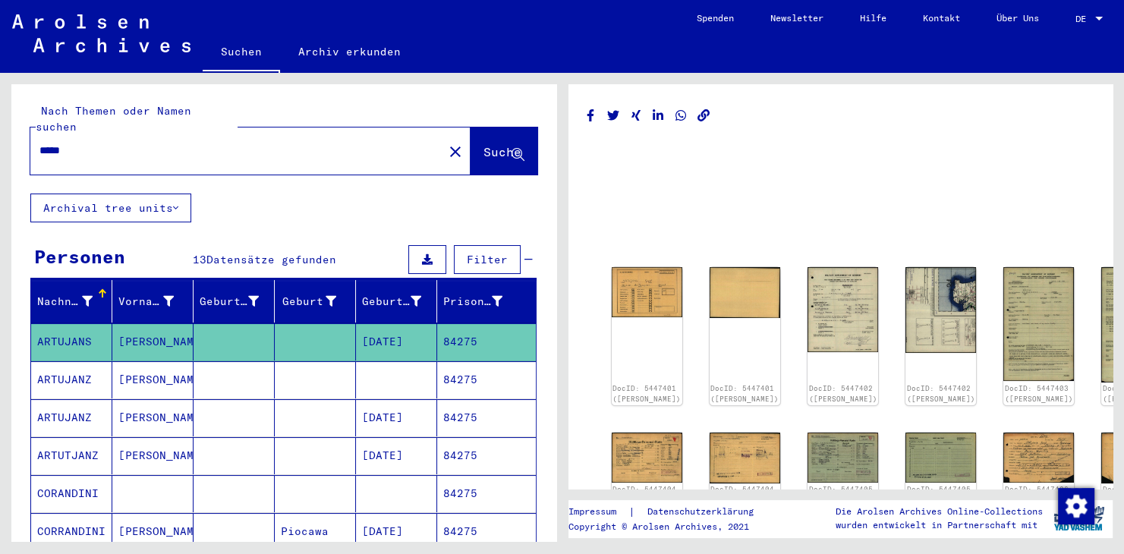
click at [142, 361] on mat-cell "[PERSON_NAME]" at bounding box center [152, 379] width 81 height 37
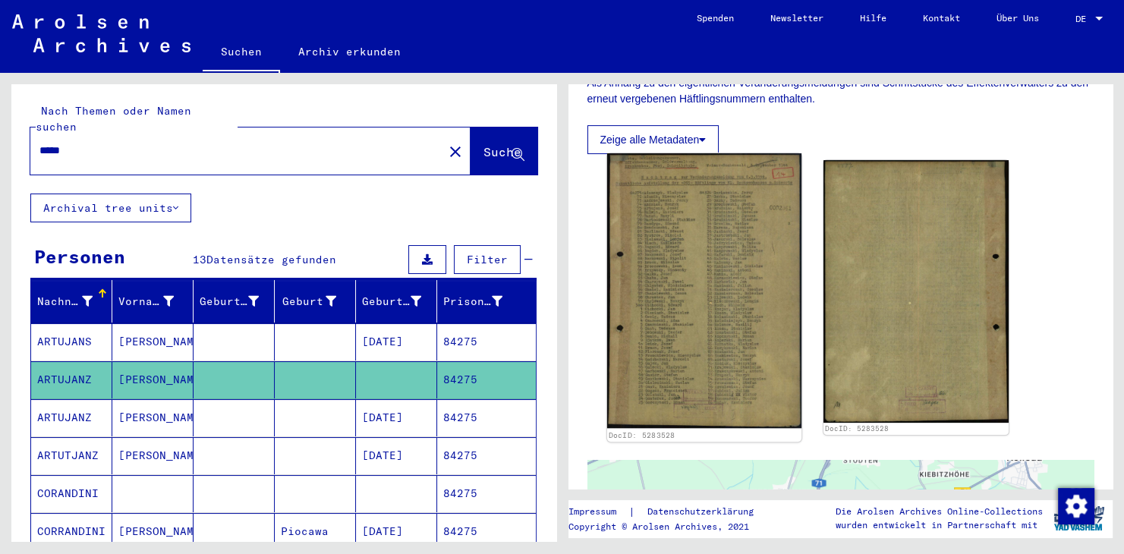
scroll to position [335, 0]
click at [702, 317] on img at bounding box center [704, 292] width 194 height 276
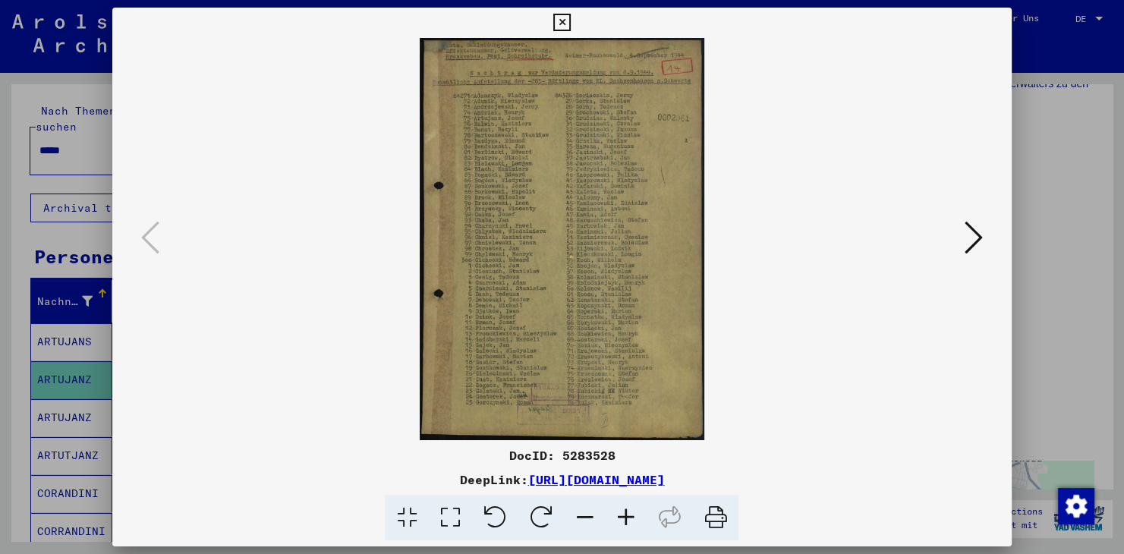
click at [628, 513] on icon at bounding box center [625, 518] width 41 height 46
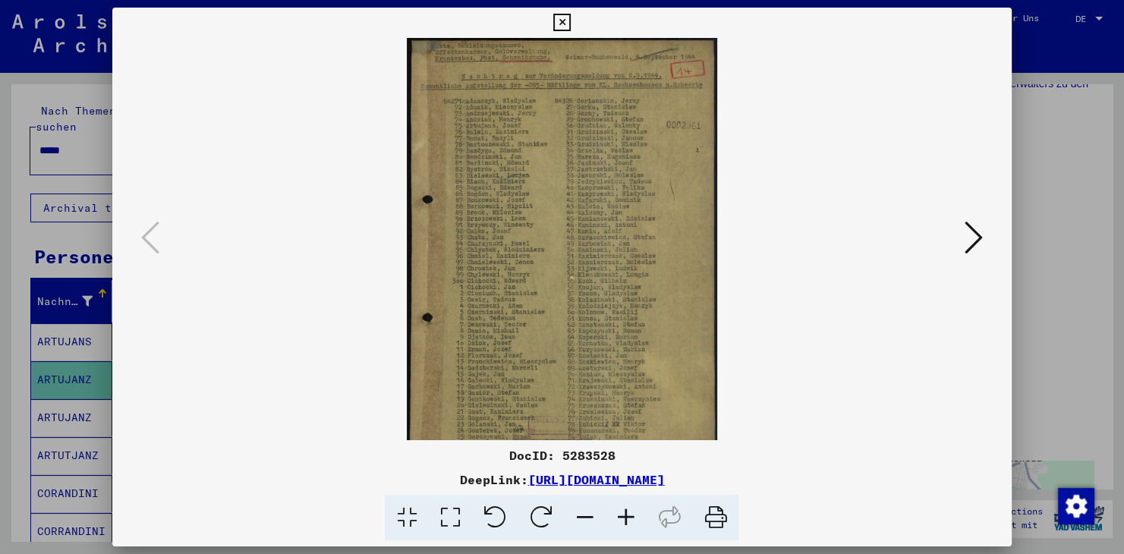
click at [628, 513] on icon at bounding box center [625, 518] width 41 height 46
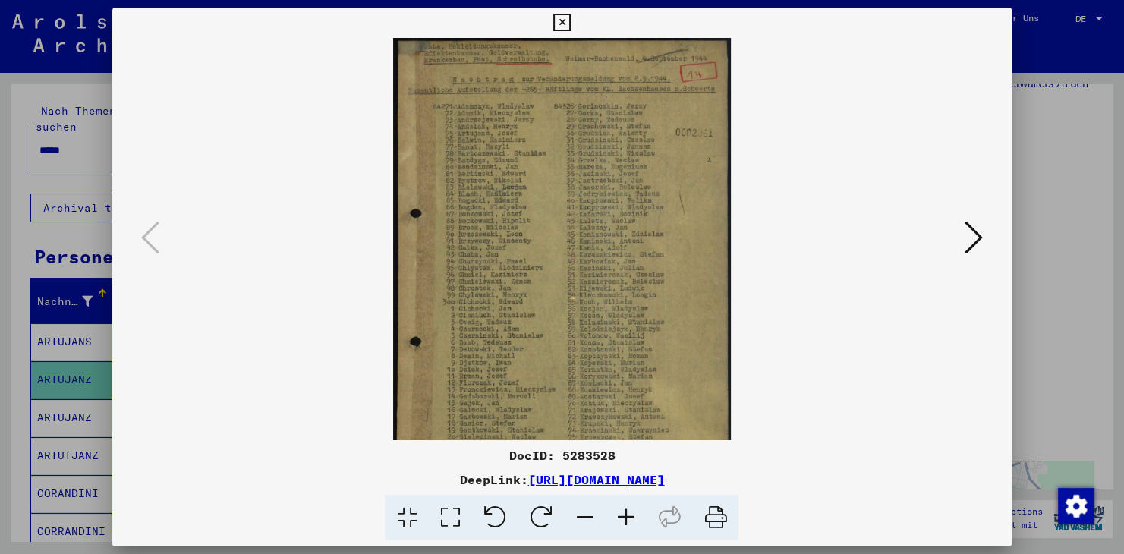
click at [628, 513] on icon at bounding box center [625, 518] width 41 height 46
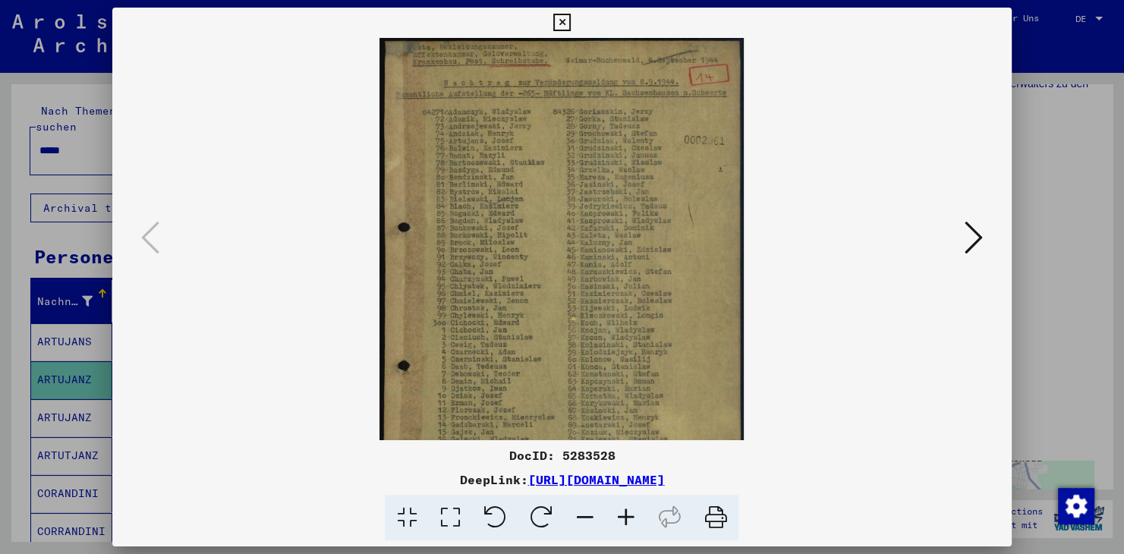
click at [628, 513] on icon at bounding box center [625, 518] width 41 height 46
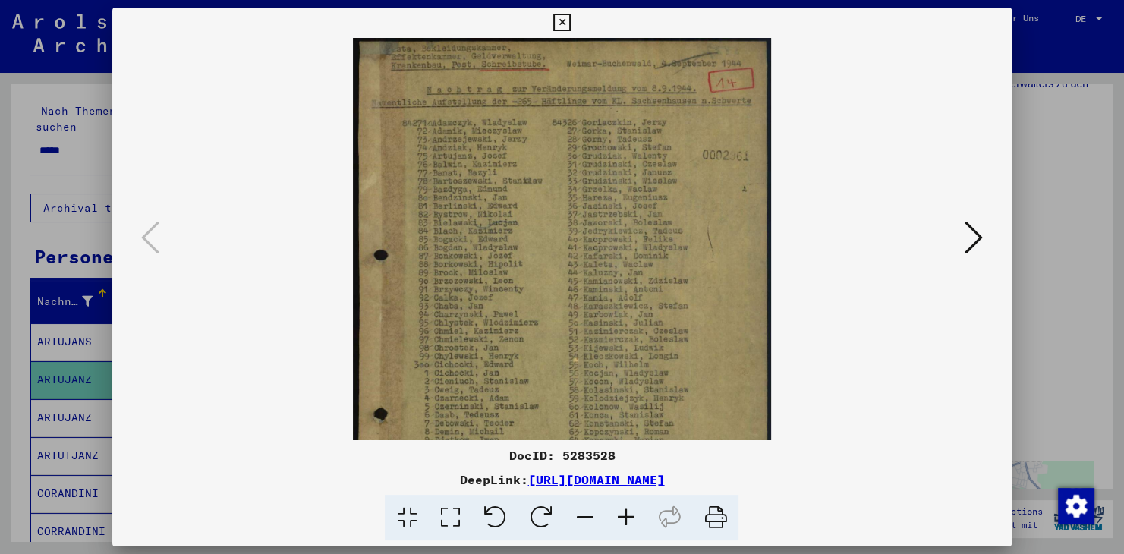
click at [628, 513] on icon at bounding box center [625, 518] width 41 height 46
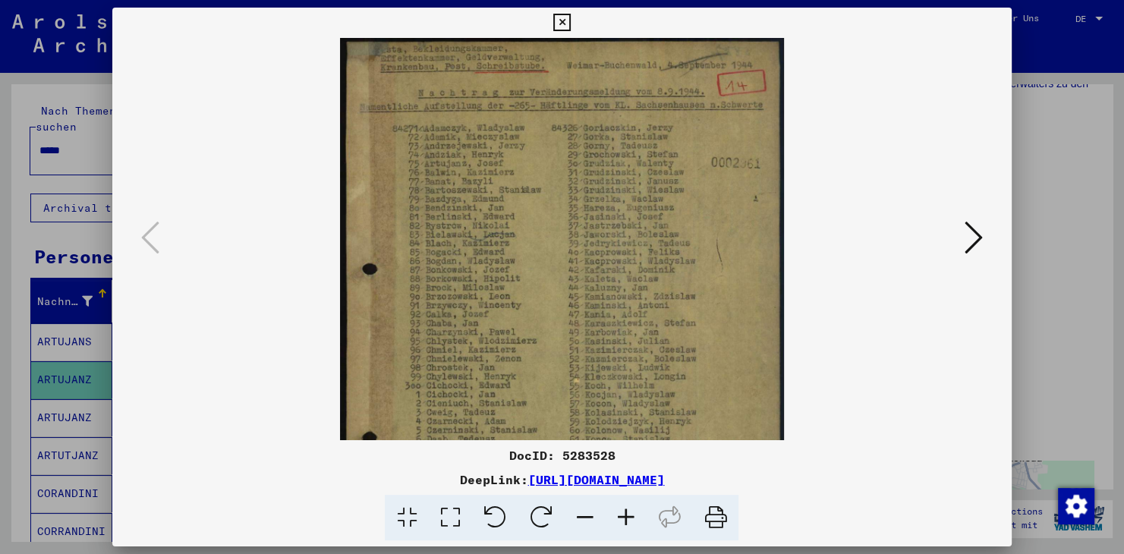
click at [628, 513] on icon at bounding box center [625, 518] width 41 height 46
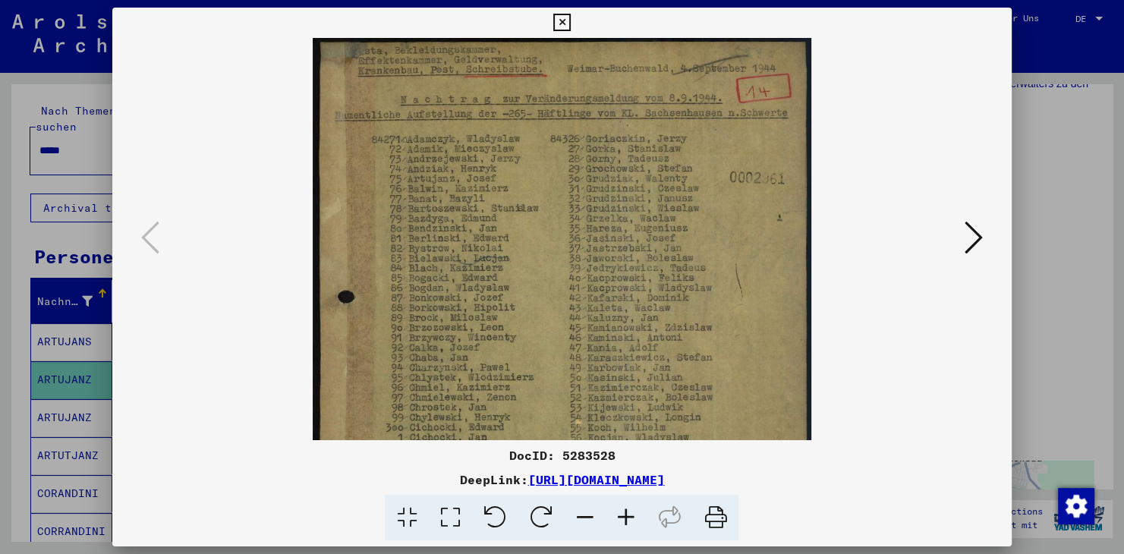
click at [628, 513] on icon at bounding box center [625, 518] width 41 height 46
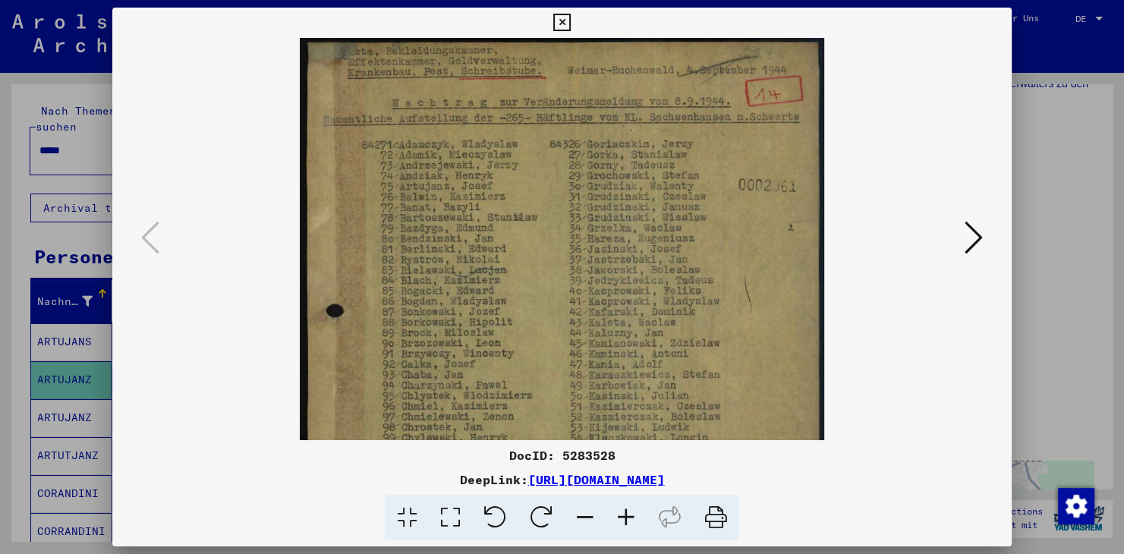
click at [628, 513] on icon at bounding box center [625, 518] width 41 height 46
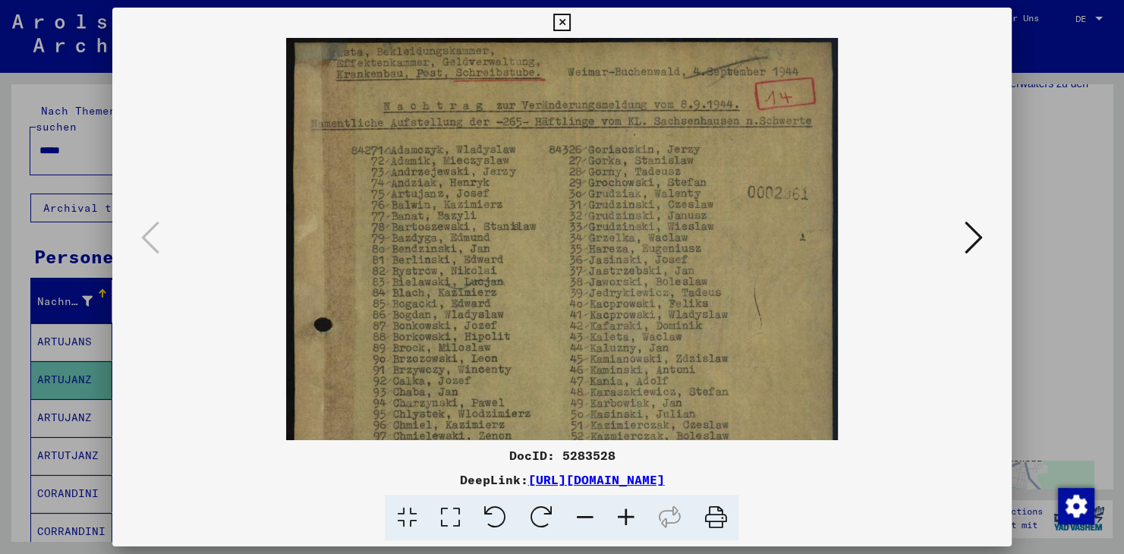
drag, startPoint x: 621, startPoint y: 455, endPoint x: 512, endPoint y: 453, distance: 109.3
click at [512, 453] on div "DocID: 5283528" at bounding box center [562, 455] width 900 height 18
copy div "DocID: 5283528"
click at [512, 241] on img at bounding box center [562, 429] width 552 height 782
click at [494, 229] on img at bounding box center [562, 429] width 552 height 782
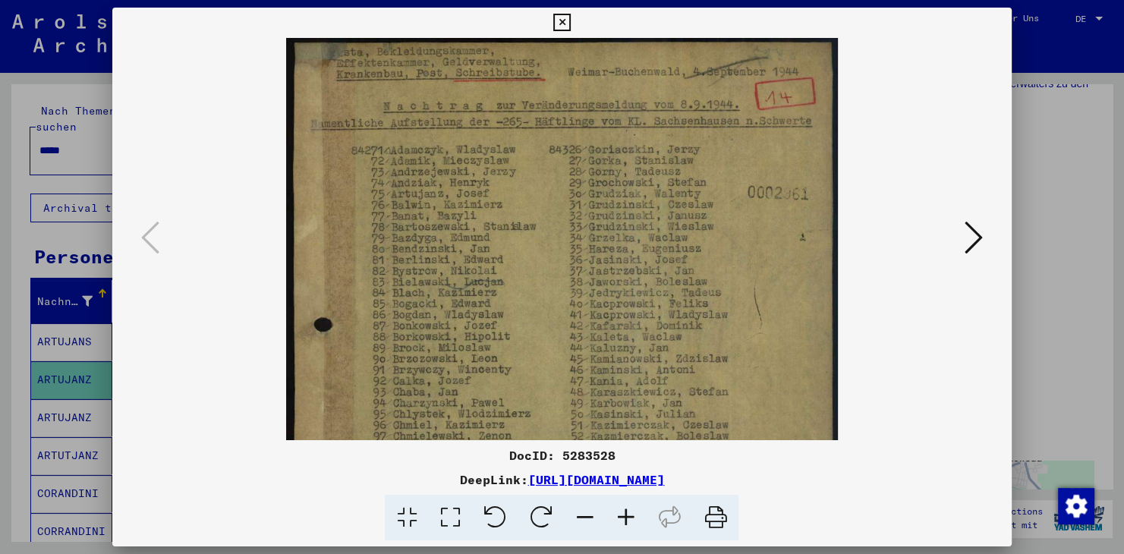
click at [494, 229] on img at bounding box center [562, 429] width 552 height 782
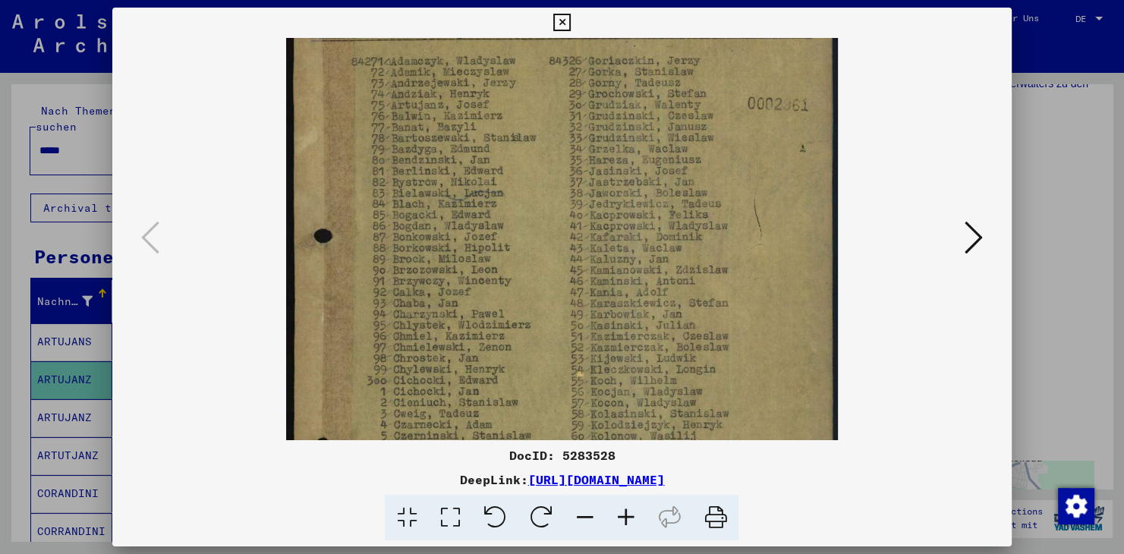
scroll to position [90, 0]
drag, startPoint x: 505, startPoint y: 359, endPoint x: 499, endPoint y: 263, distance: 96.6
click at [499, 263] on img at bounding box center [562, 339] width 552 height 782
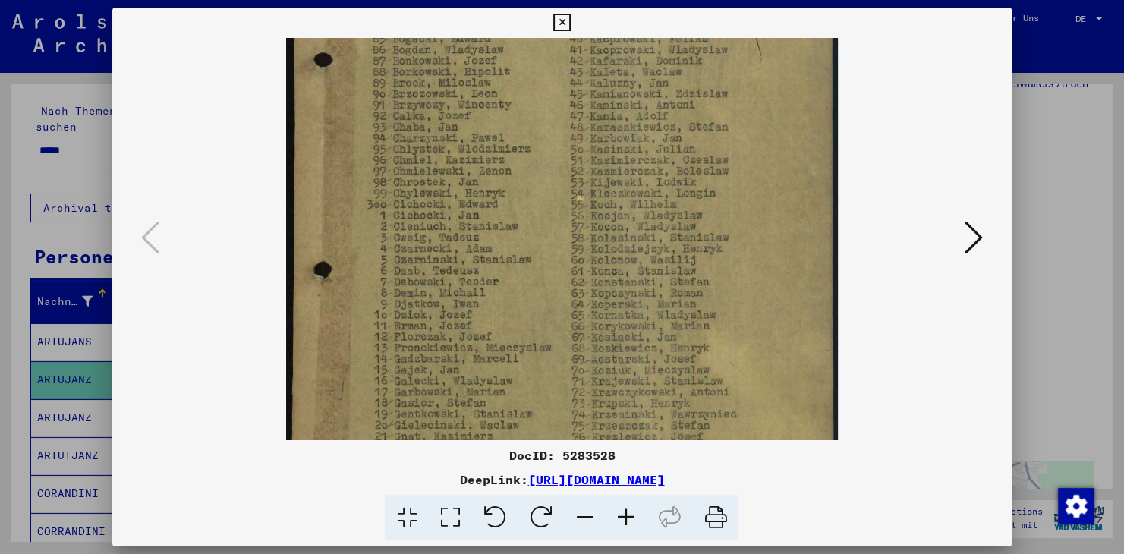
drag, startPoint x: 517, startPoint y: 421, endPoint x: 488, endPoint y: 249, distance: 174.0
click at [488, 249] on img at bounding box center [562, 164] width 552 height 782
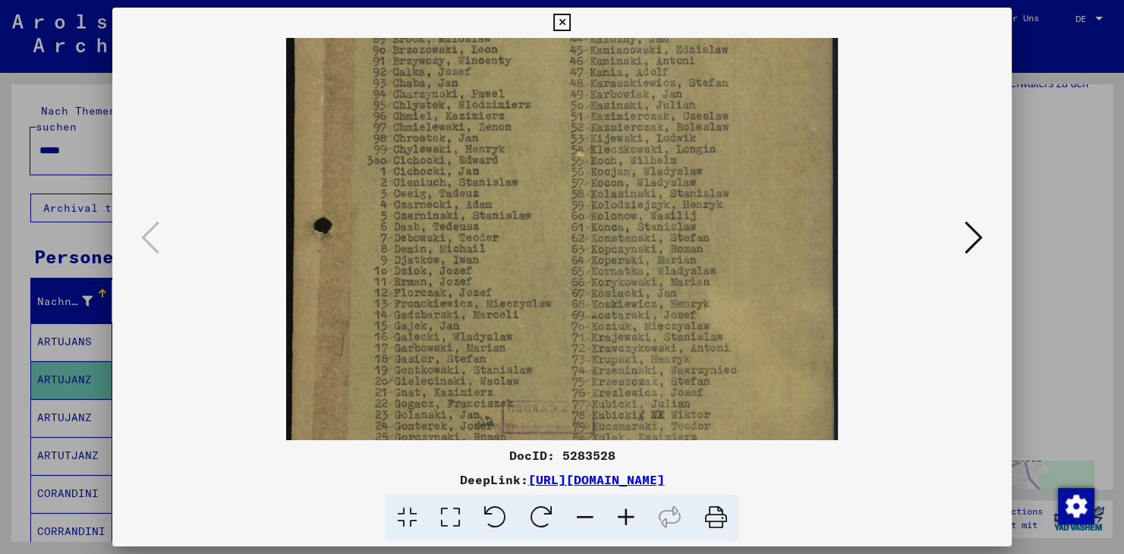
scroll to position [380, 0]
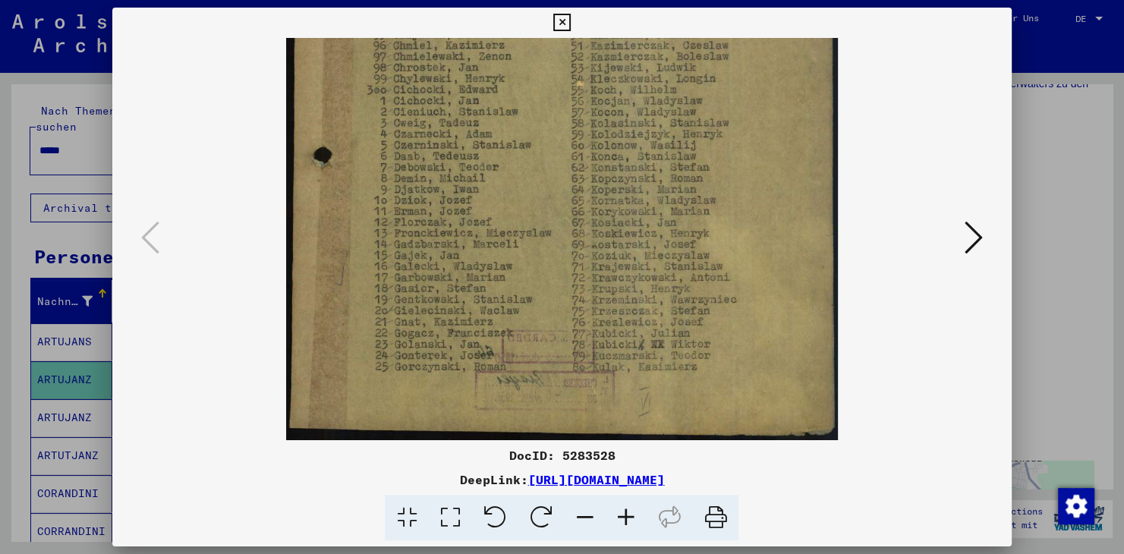
drag, startPoint x: 585, startPoint y: 399, endPoint x: 536, endPoint y: 191, distance: 214.4
click at [536, 191] on img at bounding box center [562, 49] width 552 height 782
click at [976, 236] on icon at bounding box center [974, 237] width 18 height 36
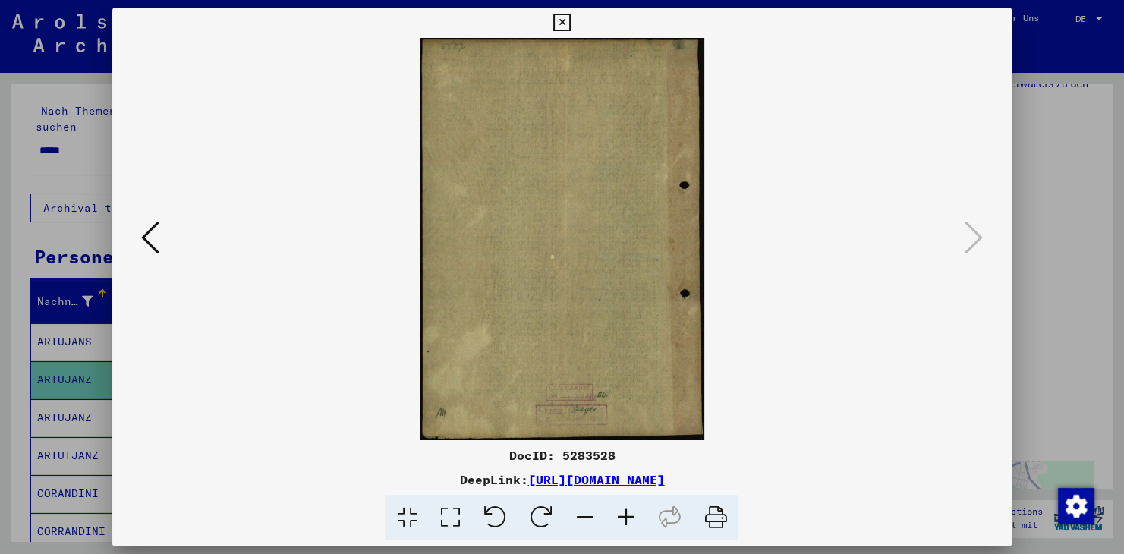
click at [571, 24] on icon at bounding box center [562, 23] width 17 height 18
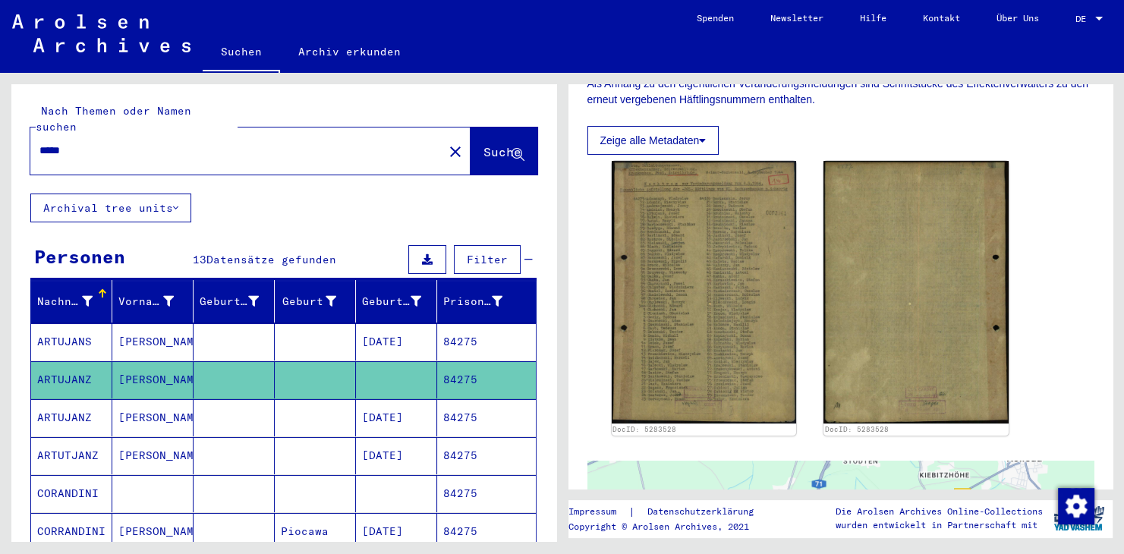
click at [78, 364] on mat-cell "ARTUJANZ" at bounding box center [71, 379] width 81 height 37
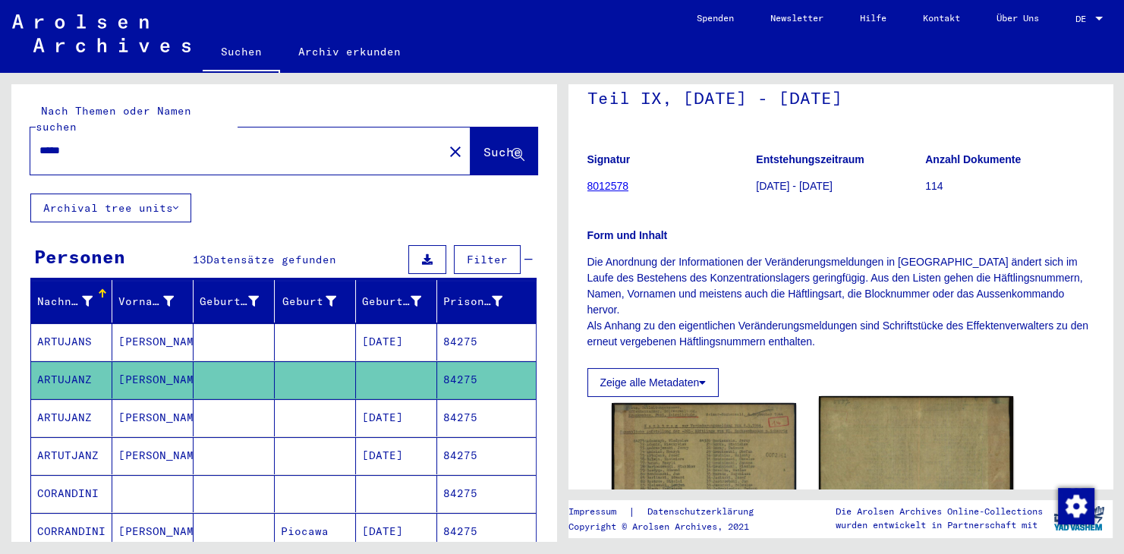
scroll to position [84, 0]
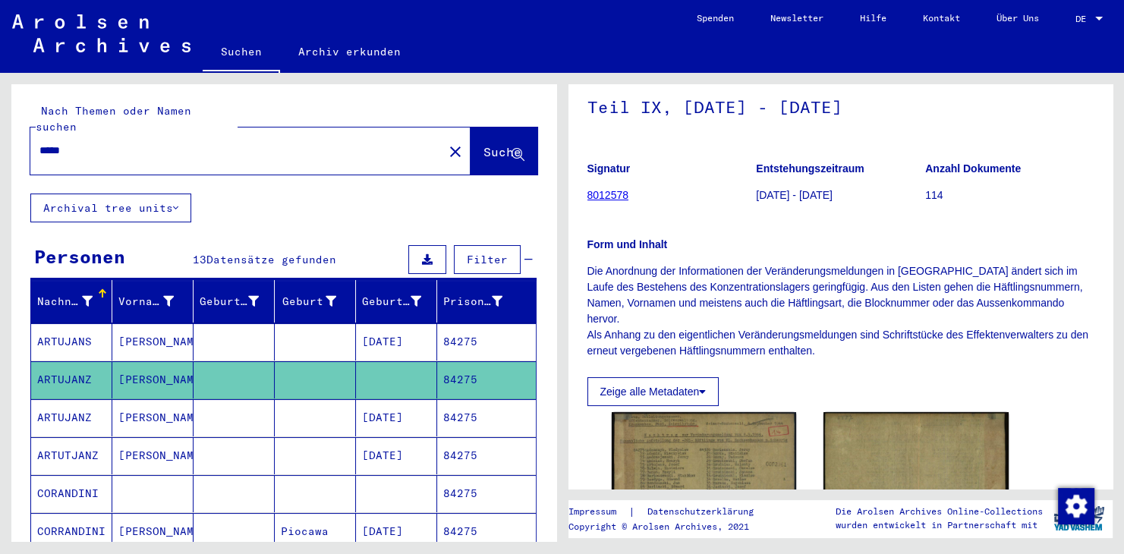
drag, startPoint x: 634, startPoint y: 209, endPoint x: 582, endPoint y: 208, distance: 52.4
click at [588, 208] on mat-grid-tile "Signatur 8012578" at bounding box center [672, 184] width 169 height 68
click at [632, 206] on figure "Signatur 8012578" at bounding box center [672, 184] width 169 height 68
drag, startPoint x: 632, startPoint y: 206, endPoint x: 607, endPoint y: 207, distance: 25.8
click at [607, 207] on figure "Signatur 8012578" at bounding box center [672, 184] width 169 height 68
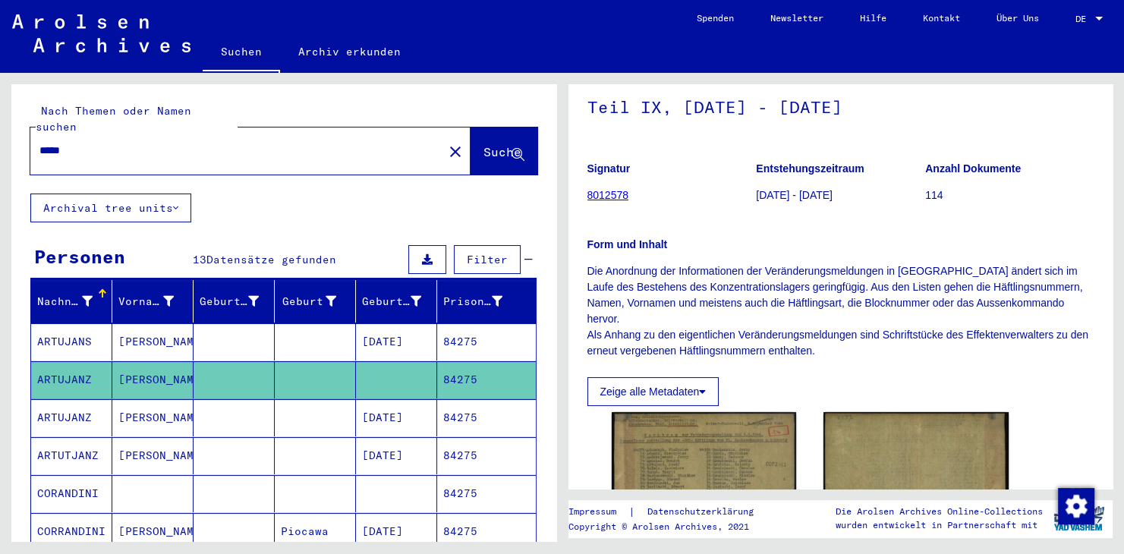
copy link "8012578"
click at [124, 323] on mat-cell "[PERSON_NAME]" at bounding box center [152, 341] width 81 height 37
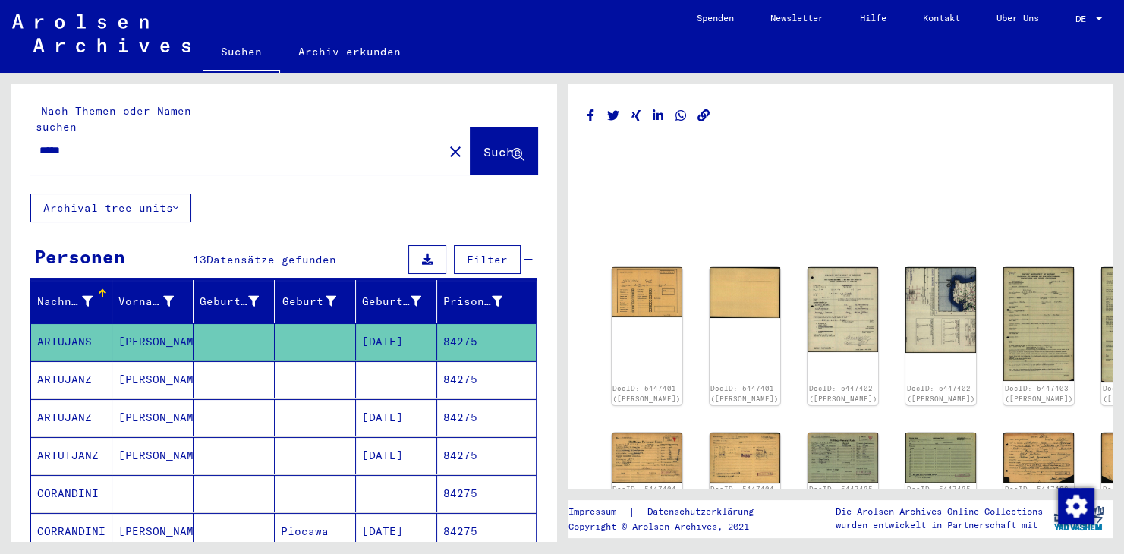
click at [72, 323] on mat-cell "ARTUJANS" at bounding box center [71, 341] width 81 height 37
click at [738, 156] on h1 at bounding box center [841, 161] width 507 height 42
click at [630, 289] on img at bounding box center [647, 290] width 74 height 52
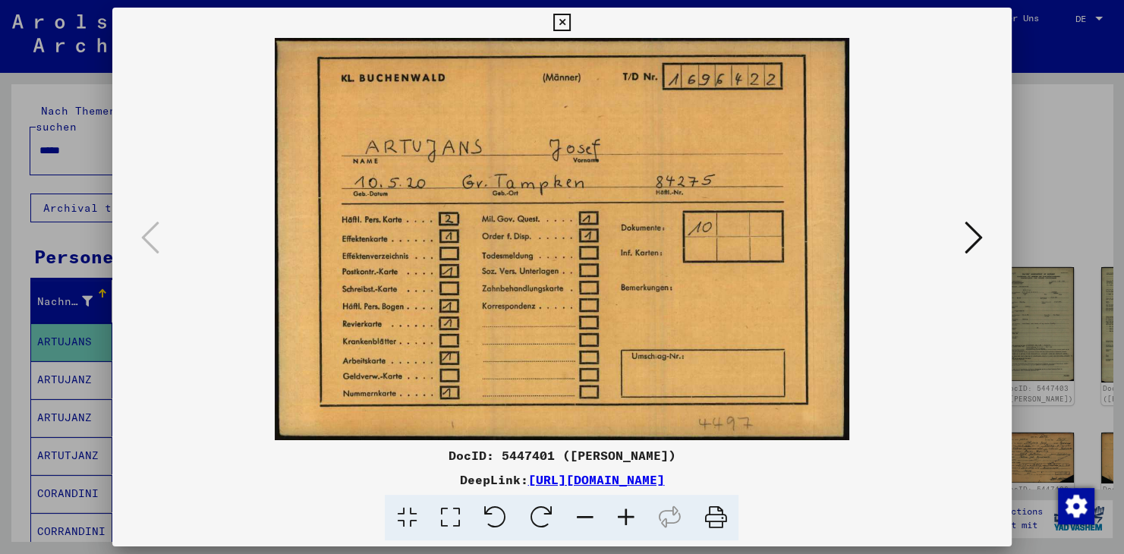
click at [832, 453] on div "DocID: 5447401 ([PERSON_NAME])" at bounding box center [562, 455] width 900 height 18
drag, startPoint x: 551, startPoint y: 452, endPoint x: 434, endPoint y: 450, distance: 116.9
click at [434, 450] on div "DocID: 5447401 ([PERSON_NAME])" at bounding box center [562, 455] width 900 height 18
click at [571, 21] on icon at bounding box center [562, 23] width 17 height 18
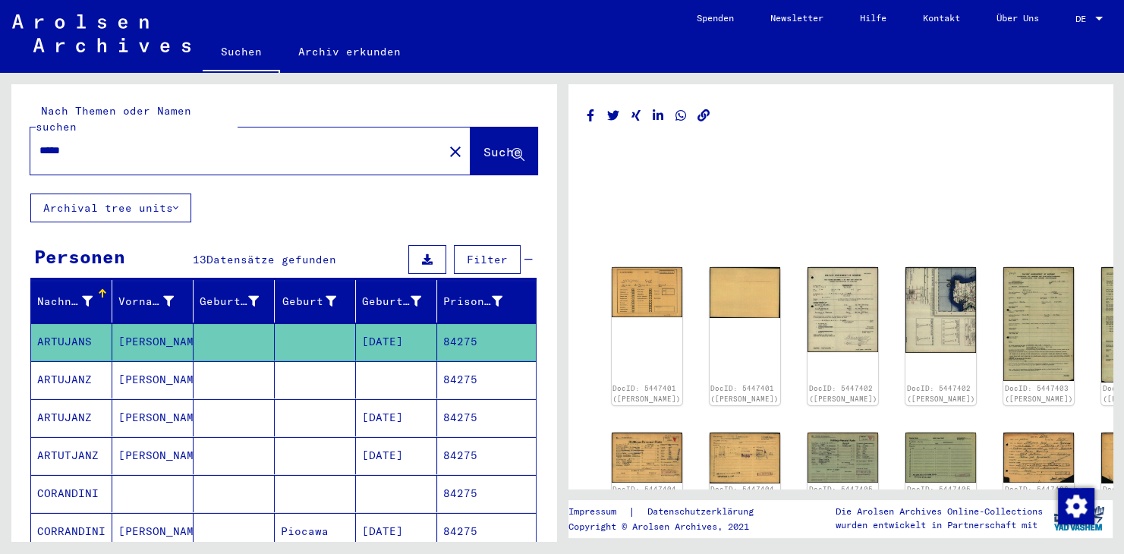
click at [799, 167] on h1 at bounding box center [841, 161] width 507 height 42
click at [642, 386] on link "DocID: 5447401 ([PERSON_NAME])" at bounding box center [647, 396] width 72 height 20
